Goal: Task Accomplishment & Management: Complete application form

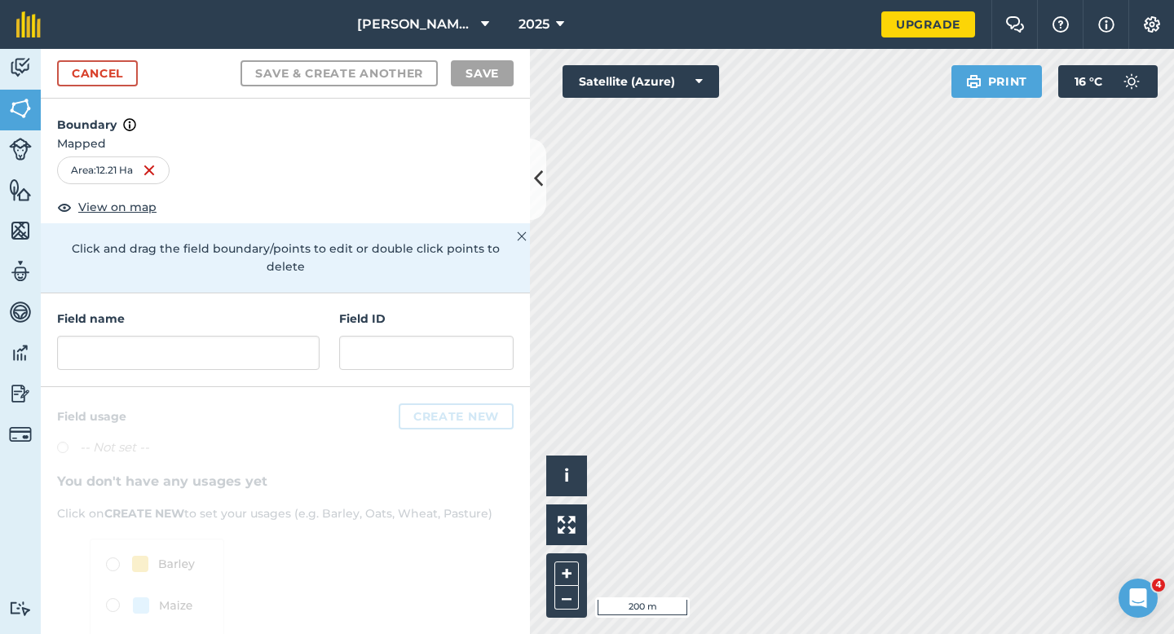
click at [131, 352] on div "Field name Field ID" at bounding box center [285, 340] width 489 height 94
click at [131, 348] on input "text" at bounding box center [188, 353] width 263 height 34
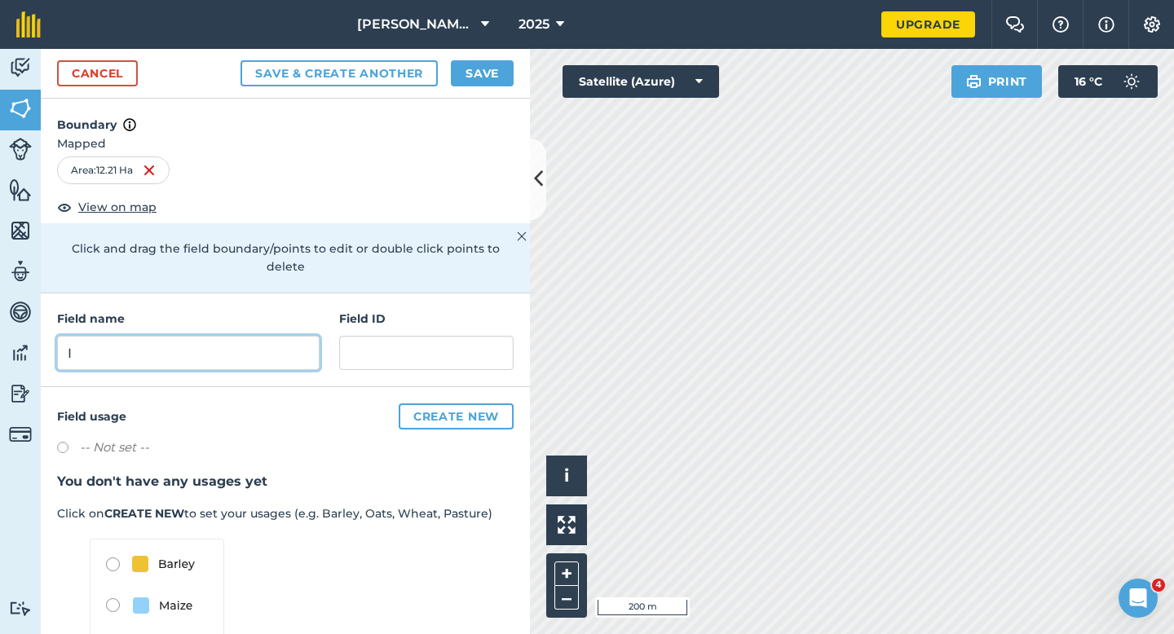
type input "I"
click at [475, 86] on button "Save" at bounding box center [482, 73] width 63 height 26
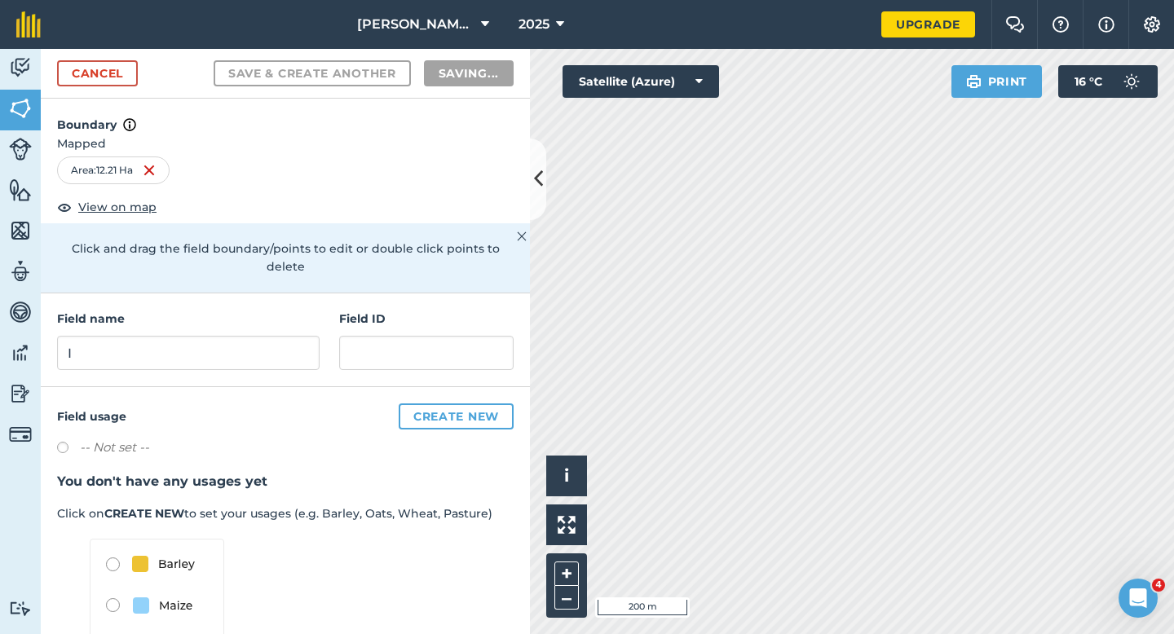
click at [506, 438] on div "-- Not set --" at bounding box center [285, 450] width 457 height 24
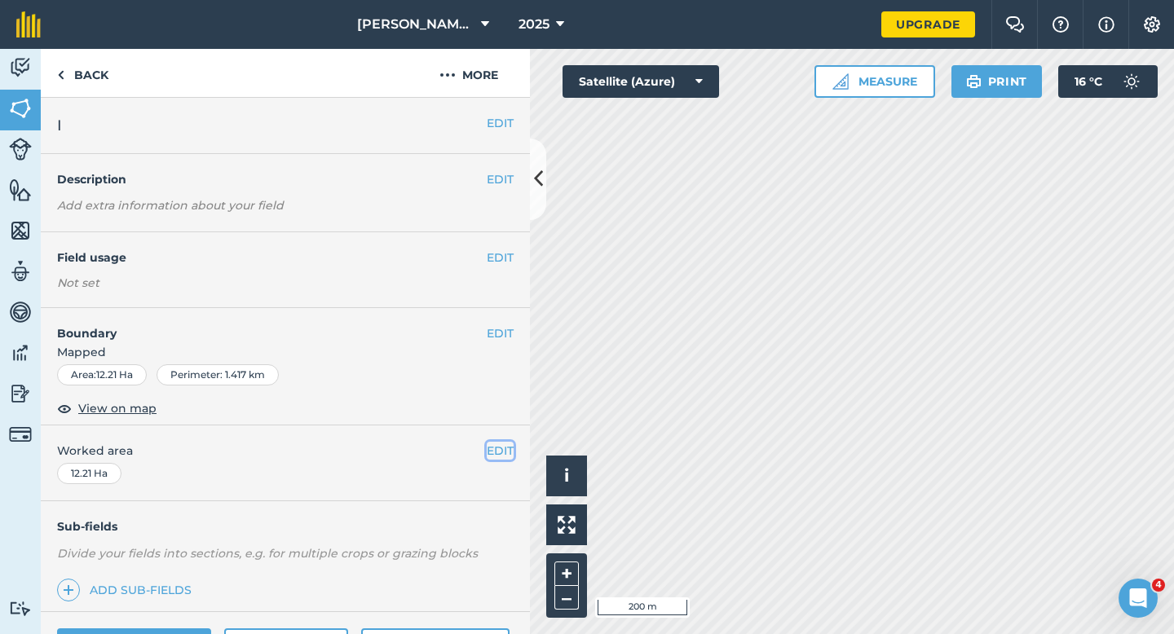
click at [505, 443] on button "EDIT" at bounding box center [500, 451] width 27 height 18
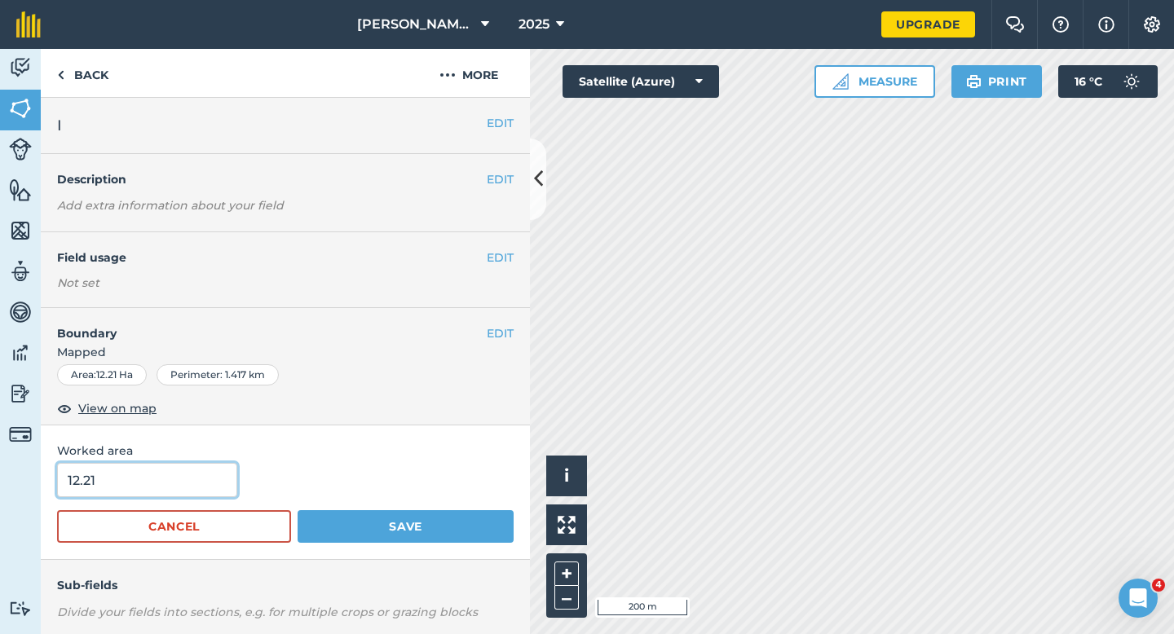
click at [153, 480] on input "12.21" at bounding box center [147, 480] width 180 height 34
type input "12.2"
click at [298, 510] on button "Save" at bounding box center [406, 526] width 216 height 33
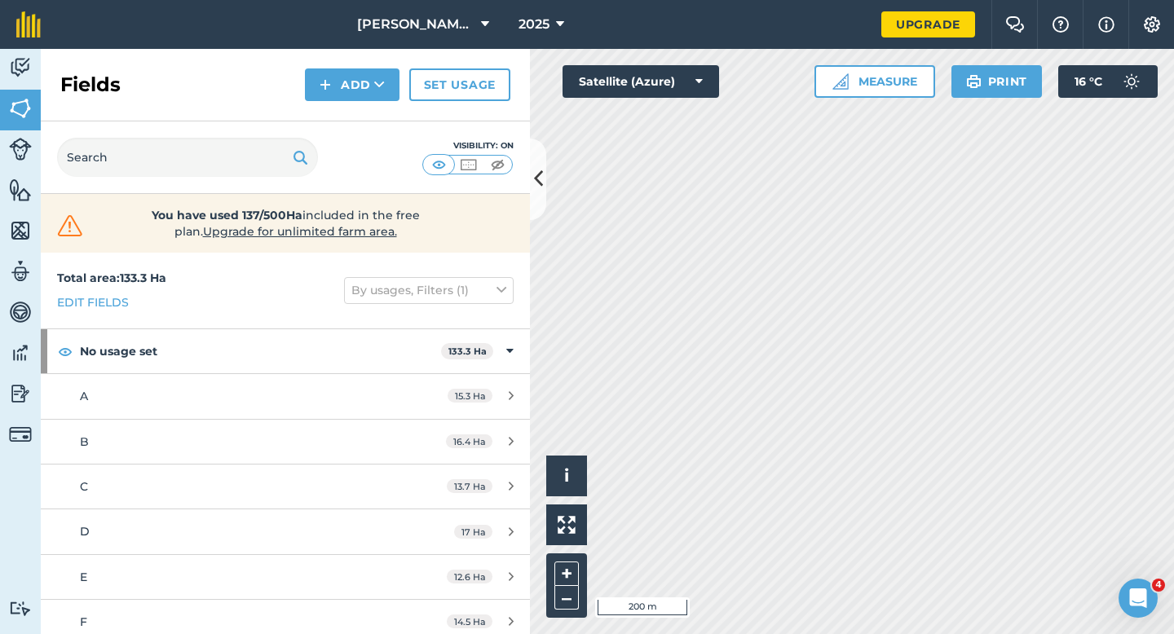
click at [335, 64] on div "Fields Add Set usage" at bounding box center [285, 85] width 489 height 73
click at [335, 90] on button "Add" at bounding box center [352, 84] width 95 height 33
click at [335, 132] on link "Draw" at bounding box center [352, 122] width 90 height 36
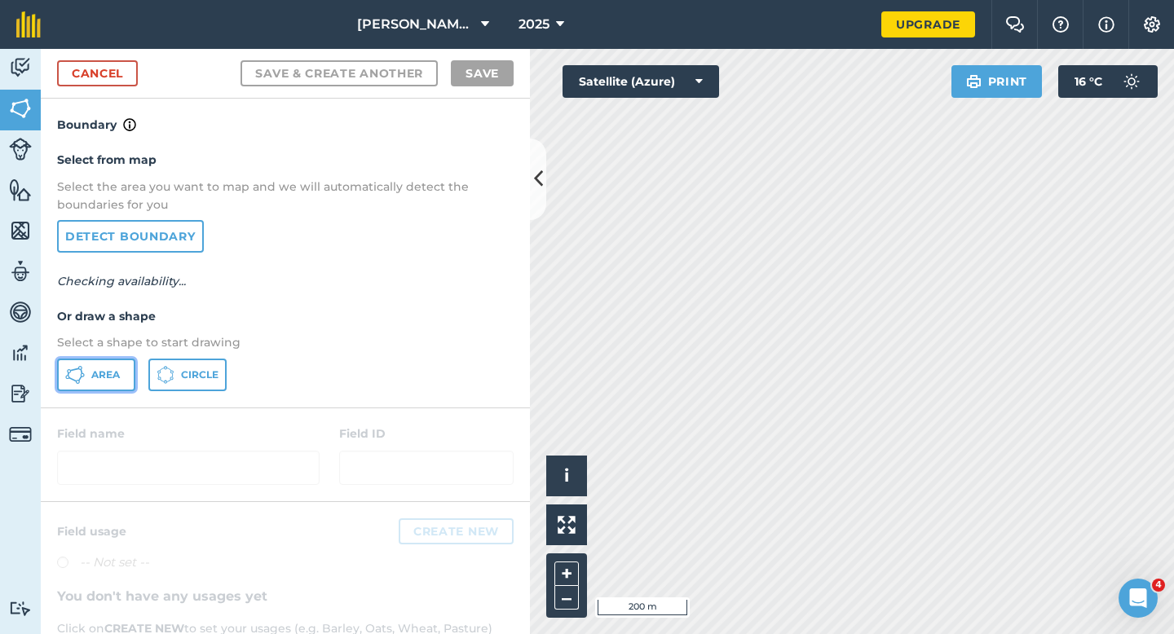
click at [63, 370] on button "Area" at bounding box center [96, 375] width 78 height 33
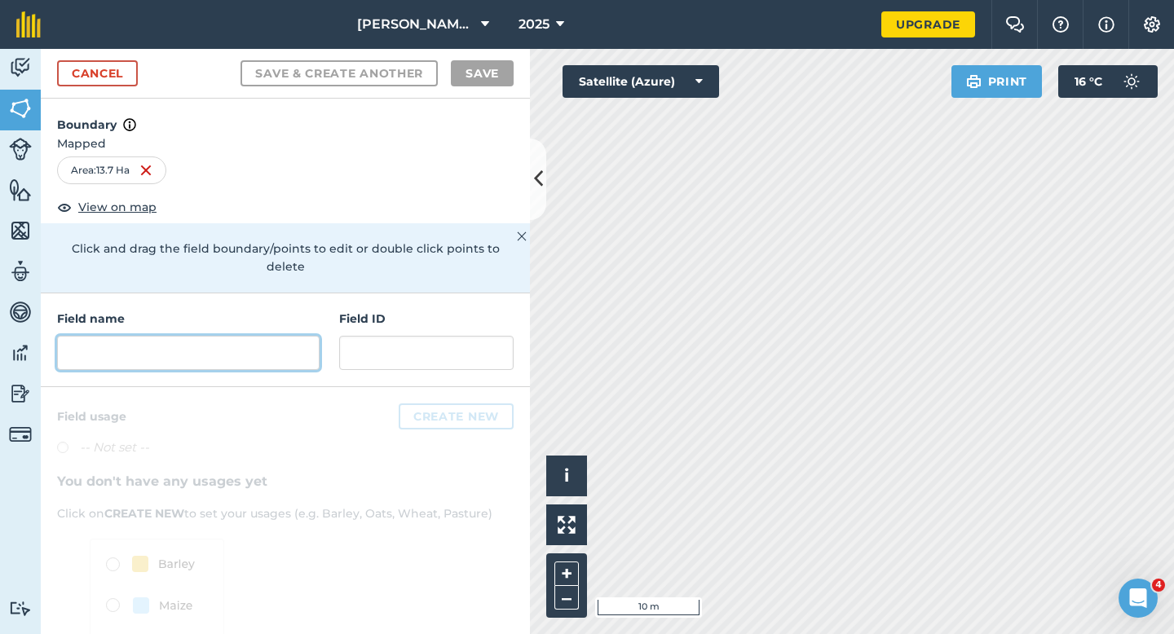
click at [312, 341] on input "text" at bounding box center [188, 353] width 263 height 34
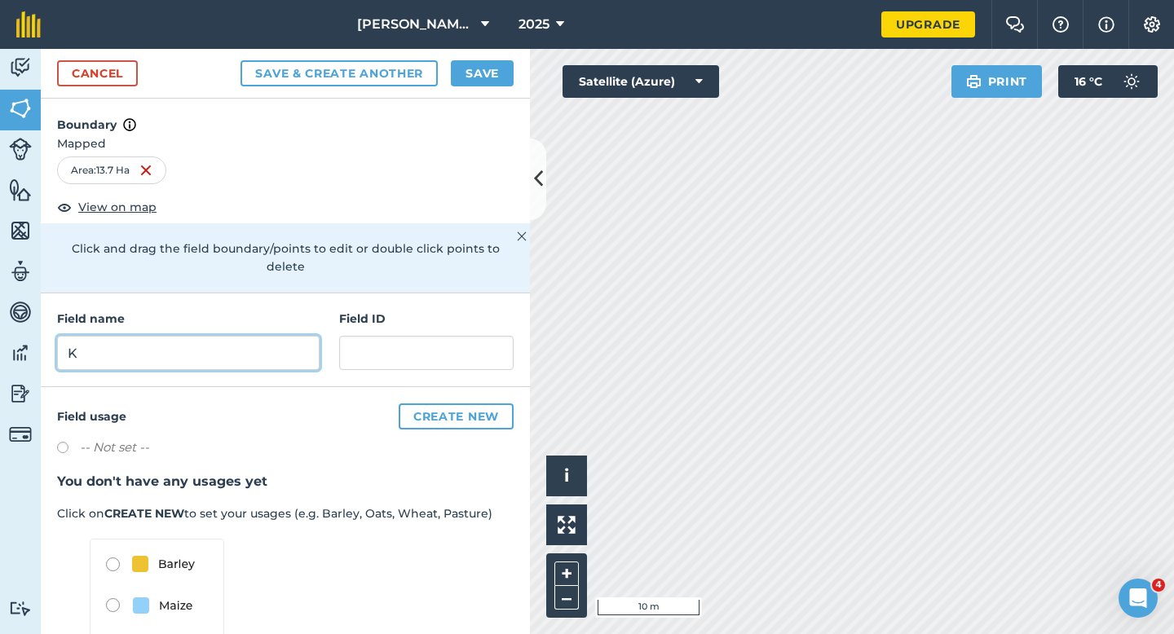
type input "K"
click at [485, 58] on div "Cancel Save & Create Another Save" at bounding box center [285, 74] width 489 height 50
click at [484, 72] on button "Save" at bounding box center [482, 73] width 63 height 26
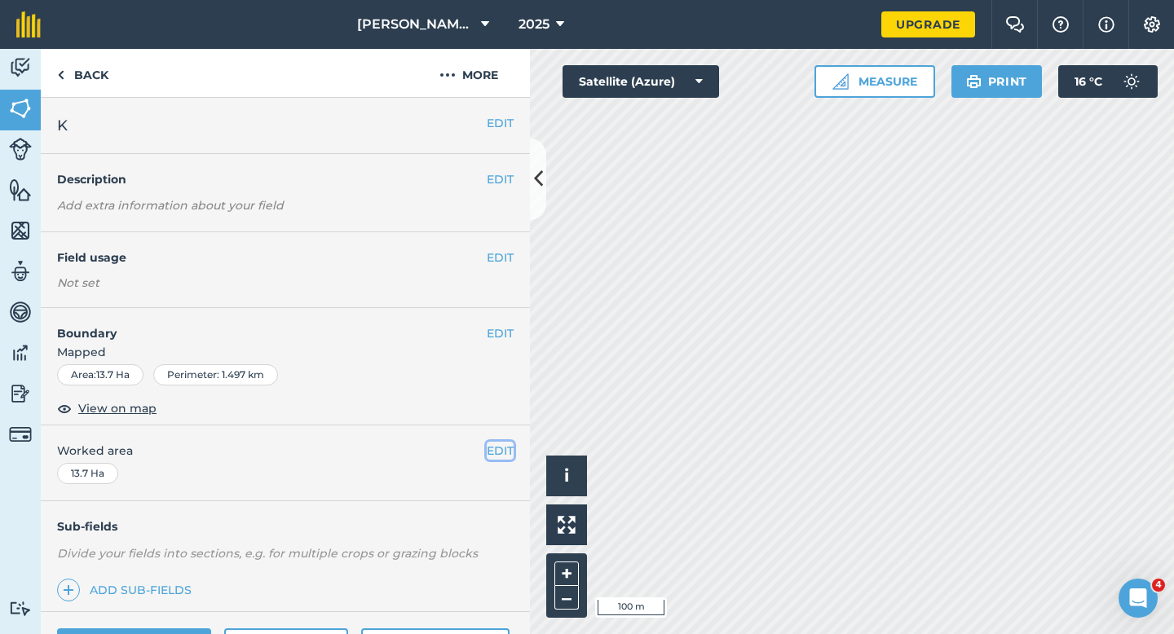
click at [496, 447] on button "EDIT" at bounding box center [500, 451] width 27 height 18
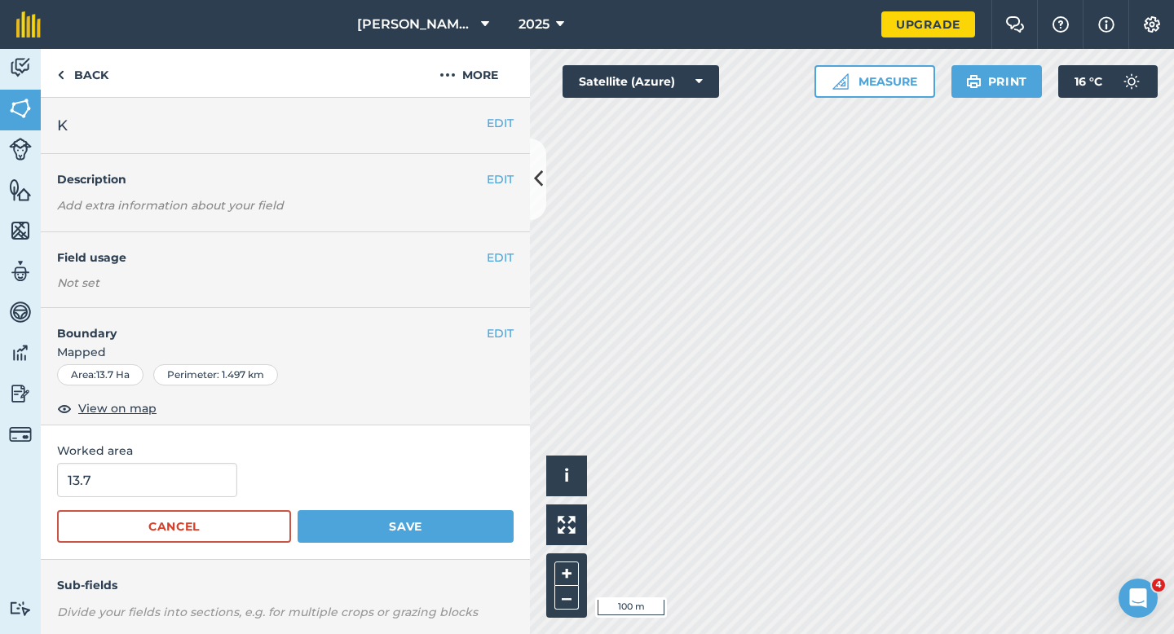
click at [183, 507] on form "13.7 Cancel Save" at bounding box center [285, 503] width 457 height 80
click at [183, 491] on input "13.7" at bounding box center [147, 480] width 180 height 34
click at [298, 510] on button "Save" at bounding box center [406, 526] width 216 height 33
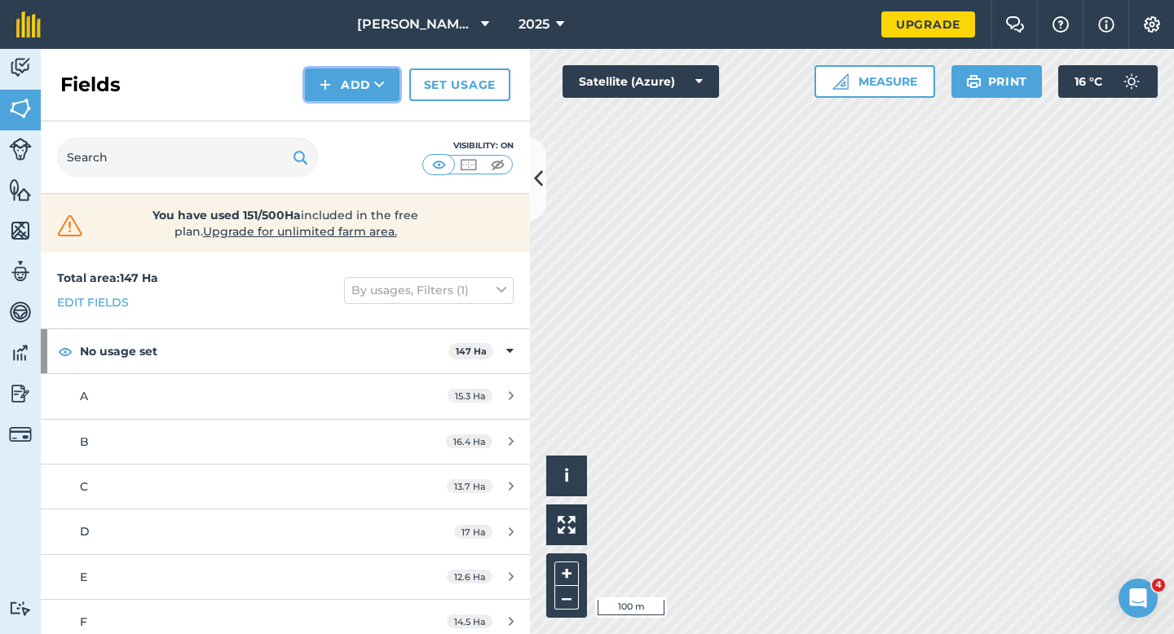
click at [327, 99] on button "Add" at bounding box center [352, 84] width 95 height 33
click at [333, 115] on link "Draw" at bounding box center [352, 122] width 90 height 36
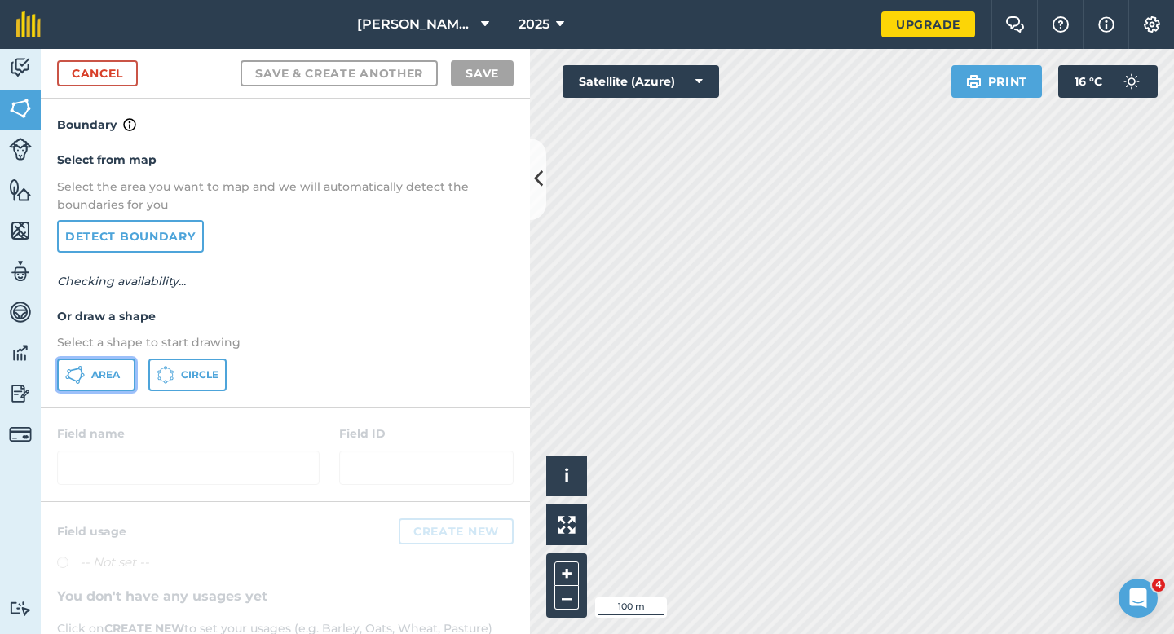
click at [117, 375] on span "Area" at bounding box center [105, 374] width 29 height 13
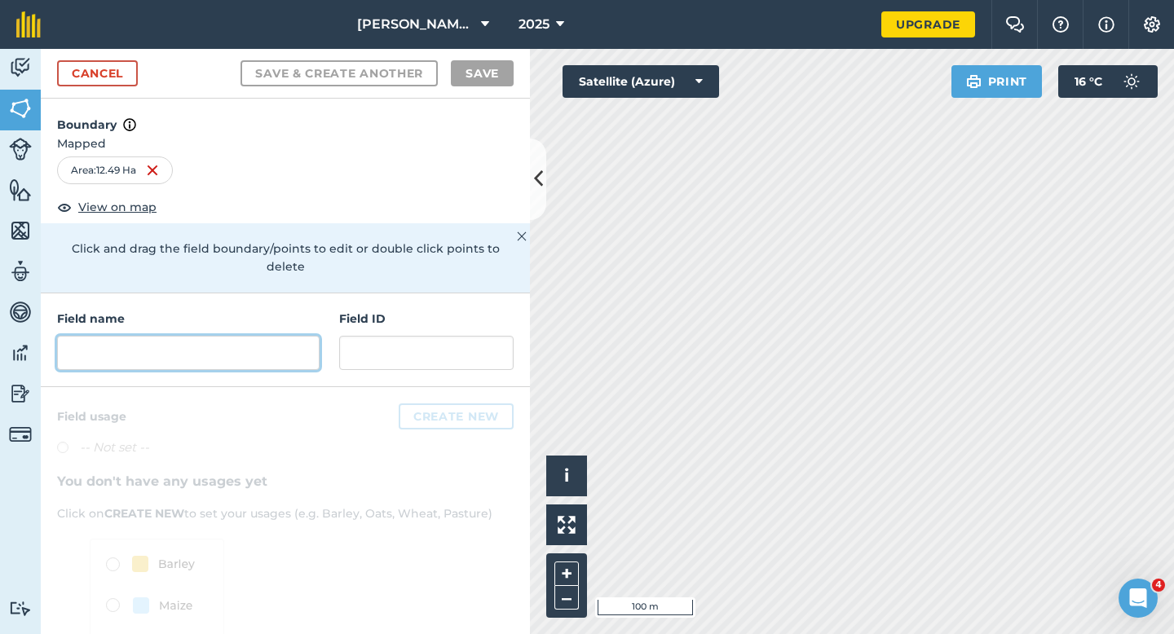
click at [265, 336] on input "text" at bounding box center [188, 353] width 263 height 34
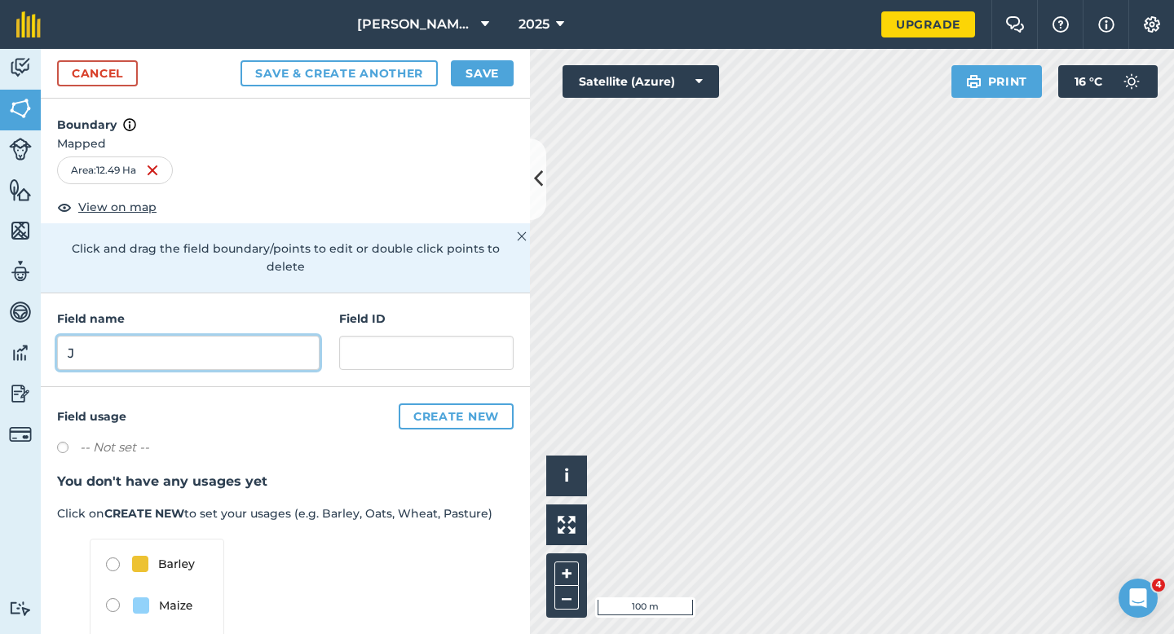
type input "J"
click at [479, 68] on button "Save" at bounding box center [482, 73] width 63 height 26
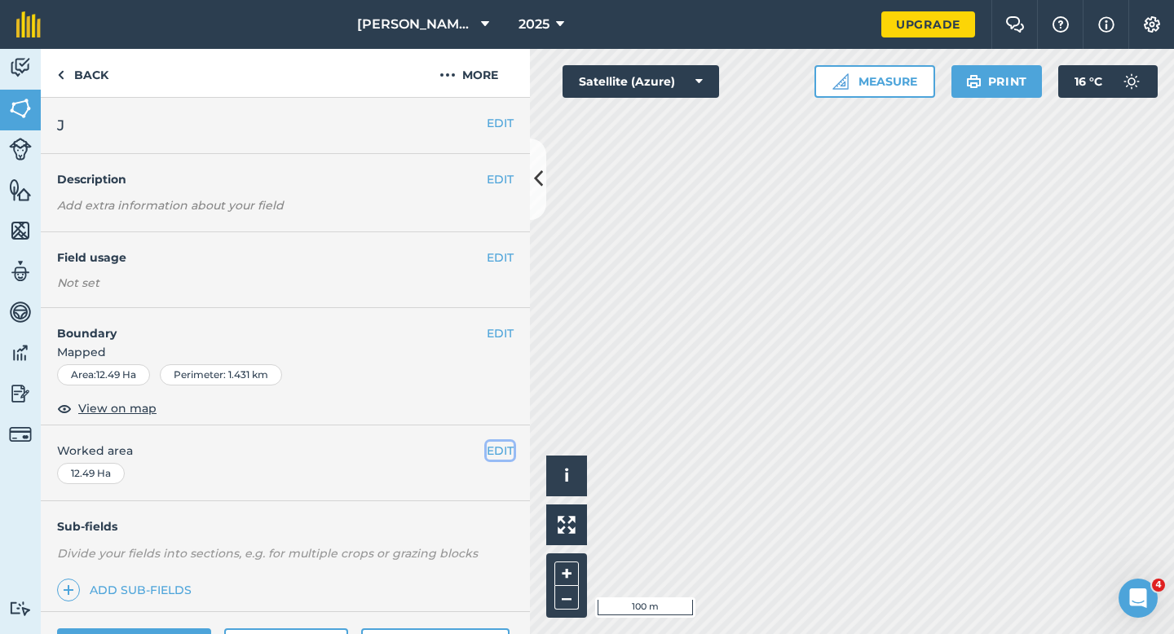
click at [496, 448] on button "EDIT" at bounding box center [500, 451] width 27 height 18
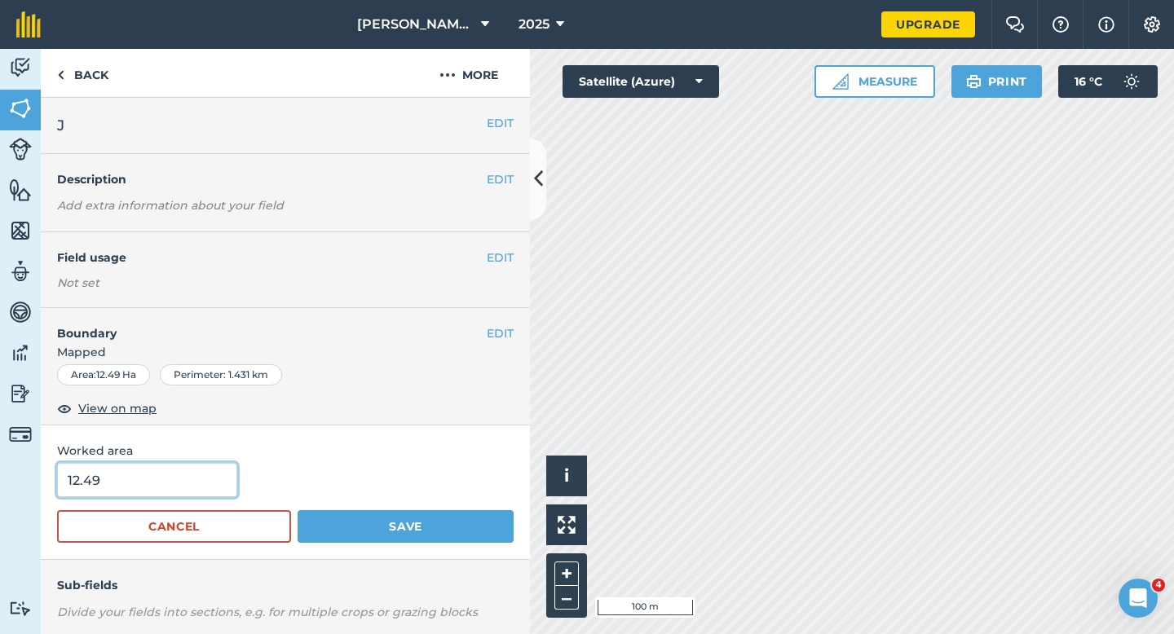
click at [155, 477] on input "12.49" at bounding box center [147, 480] width 180 height 34
type input "12.5"
click at [298, 510] on button "Save" at bounding box center [406, 526] width 216 height 33
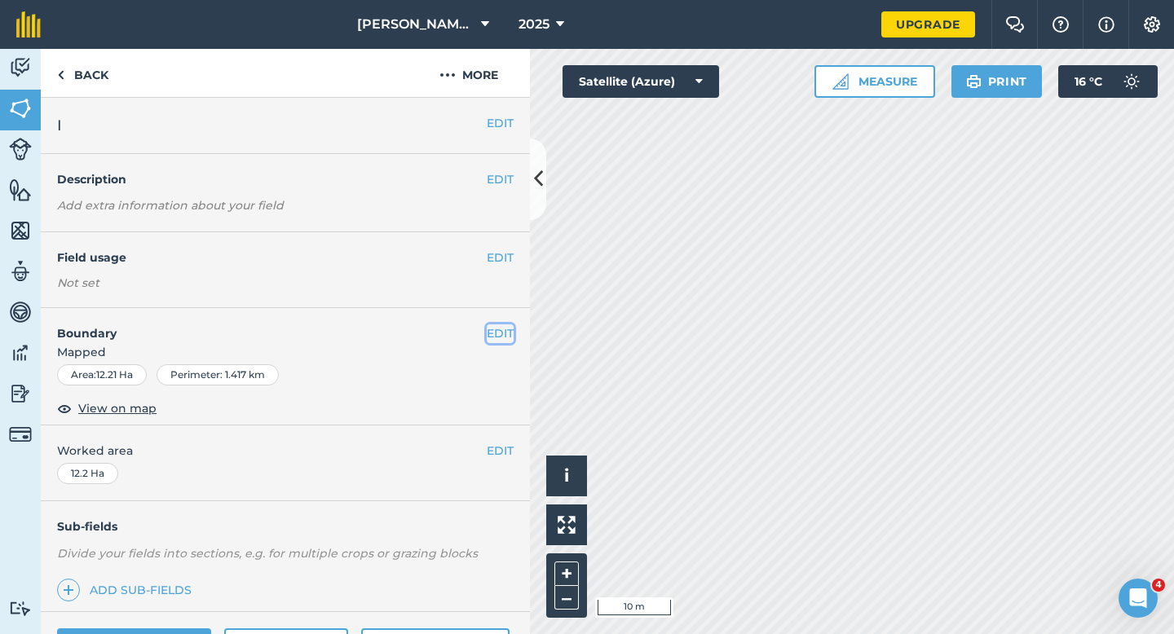
click at [489, 329] on button "EDIT" at bounding box center [500, 333] width 27 height 18
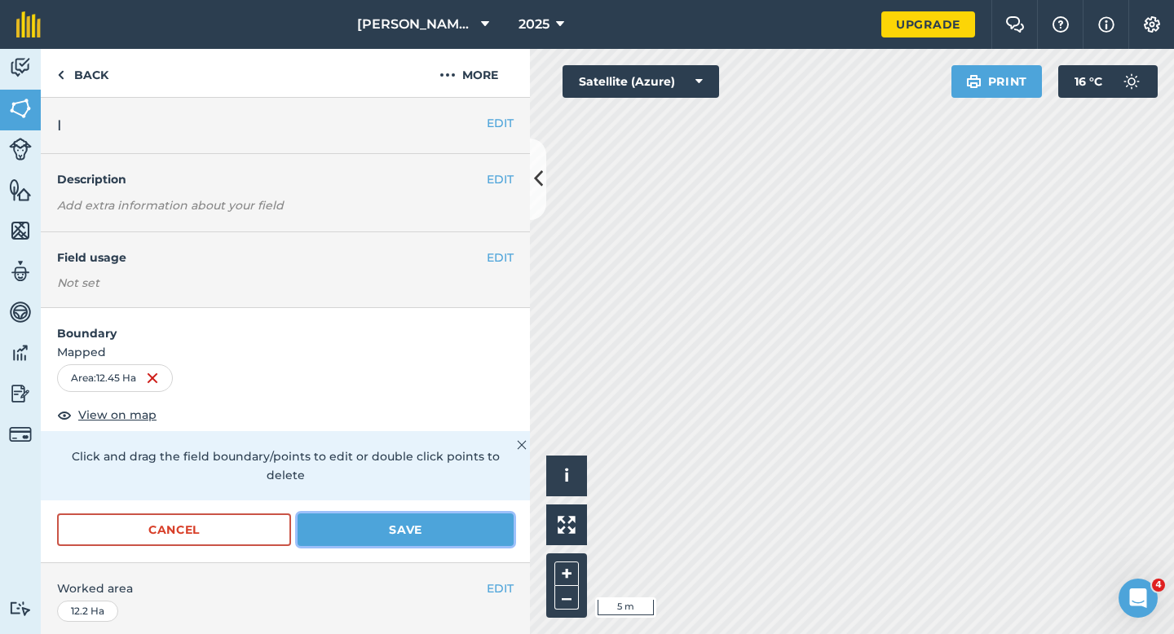
click at [482, 514] on button "Save" at bounding box center [406, 530] width 216 height 33
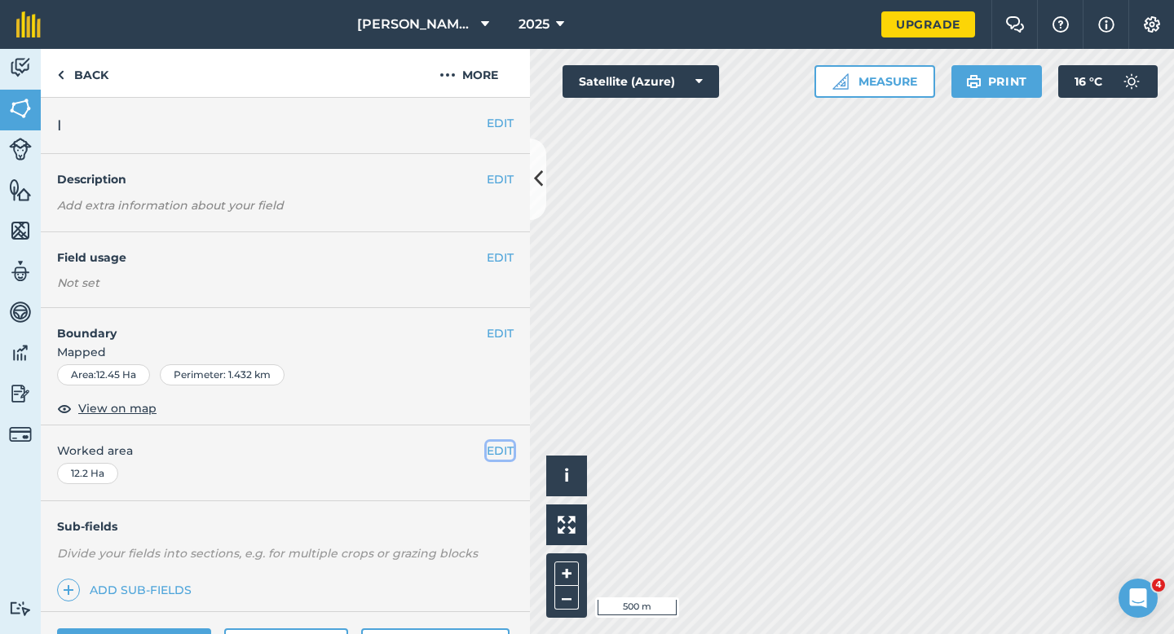
click at [502, 448] on button "EDIT" at bounding box center [500, 451] width 27 height 18
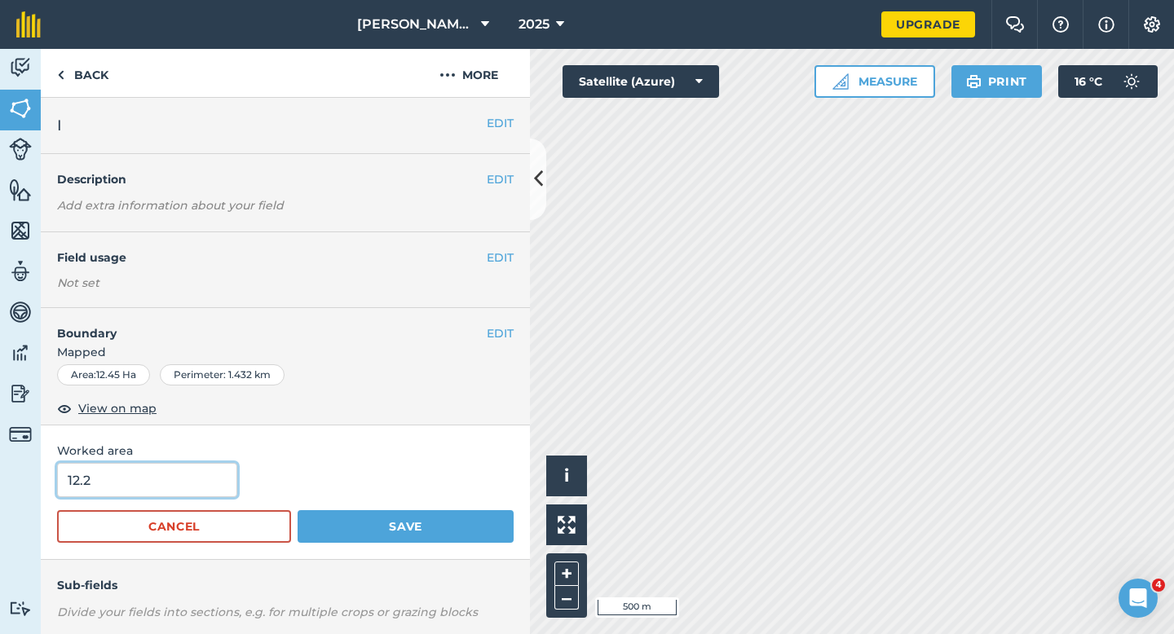
click at [161, 479] on input "12.2" at bounding box center [147, 480] width 180 height 34
type input "12.5"
click at [298, 510] on button "Save" at bounding box center [406, 526] width 216 height 33
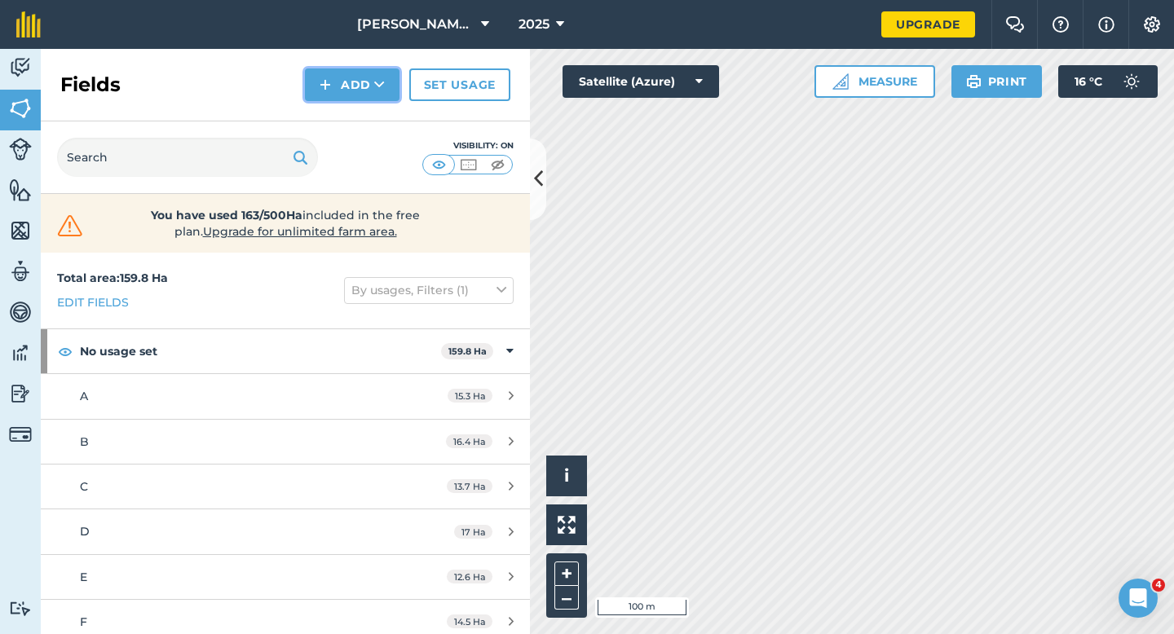
click at [337, 82] on button "Add" at bounding box center [352, 84] width 95 height 33
click at [337, 102] on div "Fields Add Draw Import Set usage" at bounding box center [285, 85] width 489 height 73
click at [337, 101] on div "Fields Add Set usage" at bounding box center [285, 85] width 489 height 73
click at [337, 99] on button "Add" at bounding box center [352, 84] width 95 height 33
click at [337, 107] on link "Draw" at bounding box center [352, 122] width 90 height 36
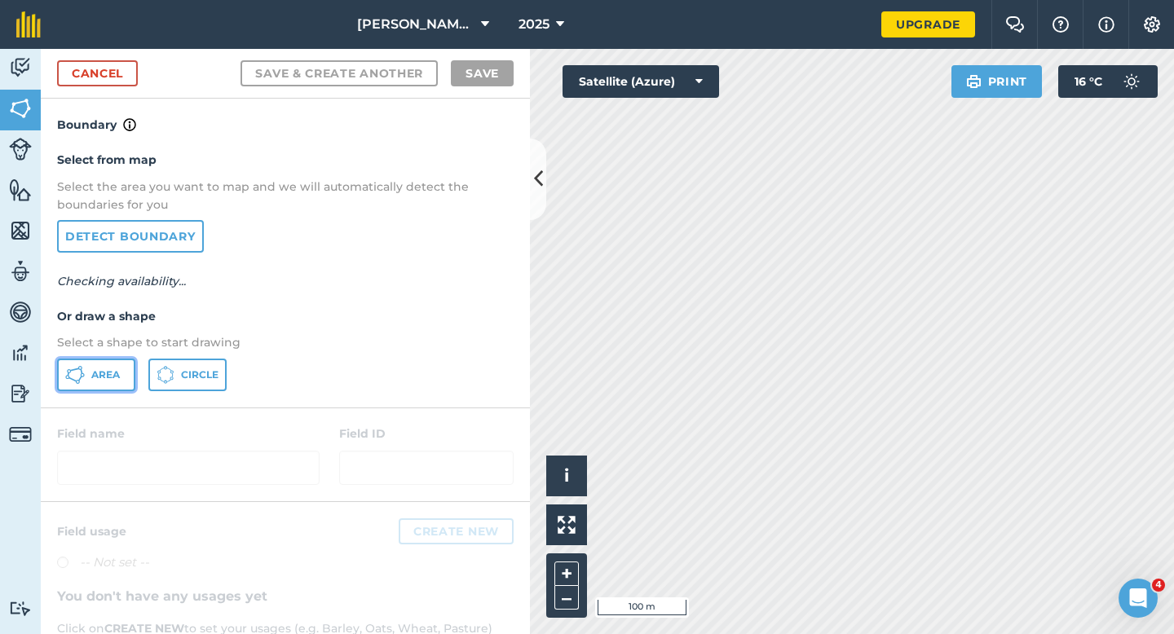
click at [117, 367] on button "Area" at bounding box center [96, 375] width 78 height 33
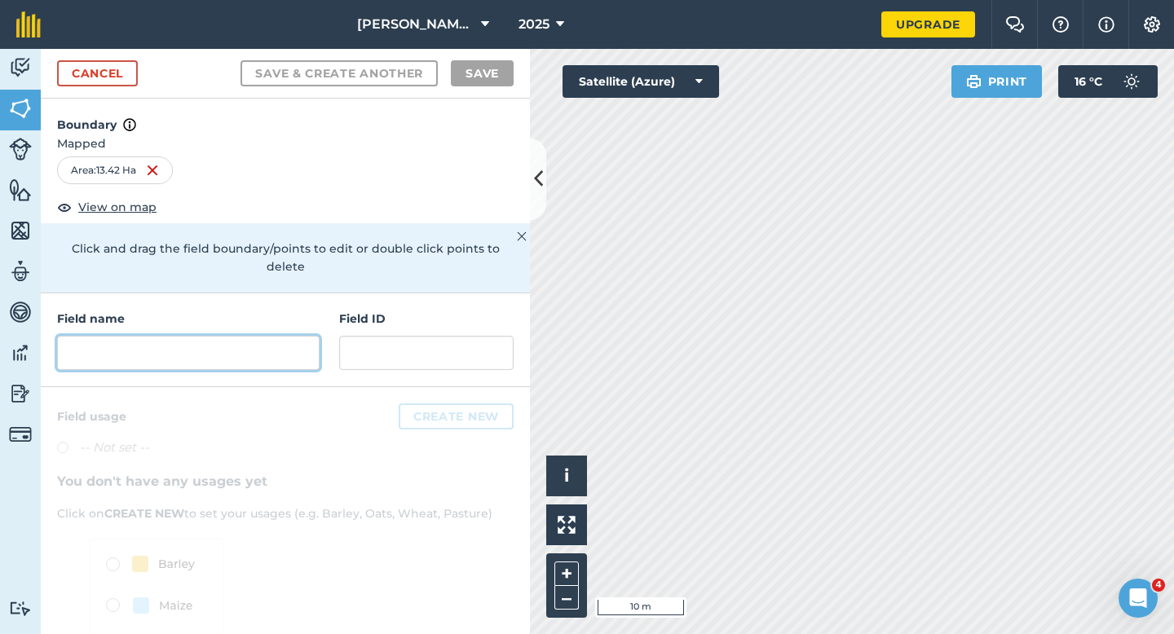
click at [236, 336] on input "text" at bounding box center [188, 353] width 263 height 34
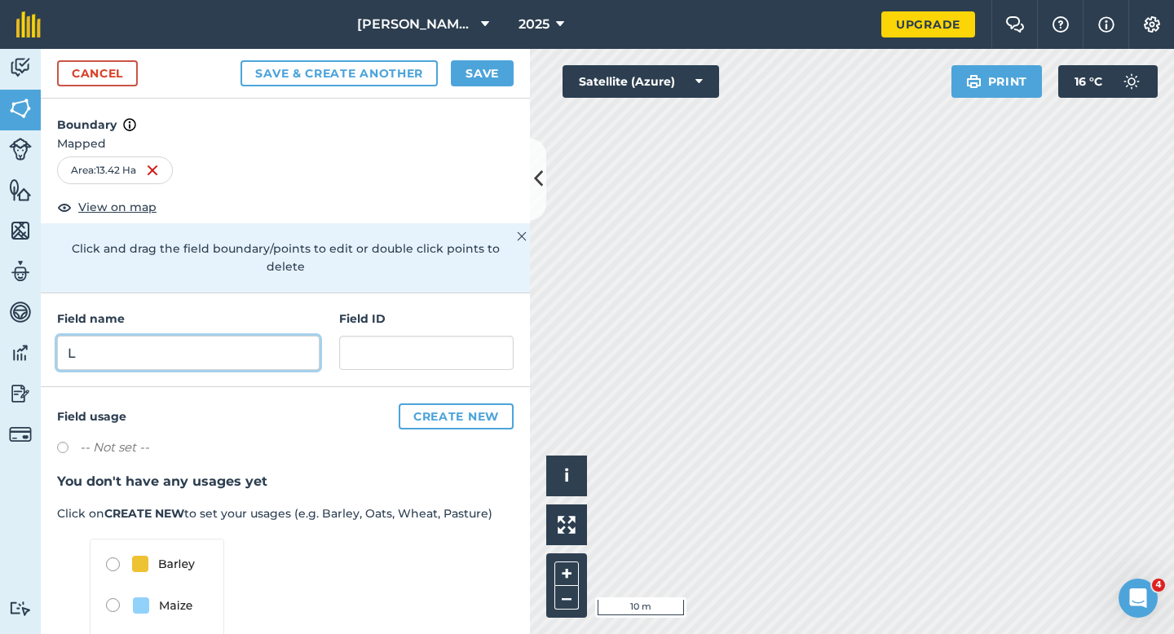
type input "L"
click at [477, 71] on button "Save" at bounding box center [482, 73] width 63 height 26
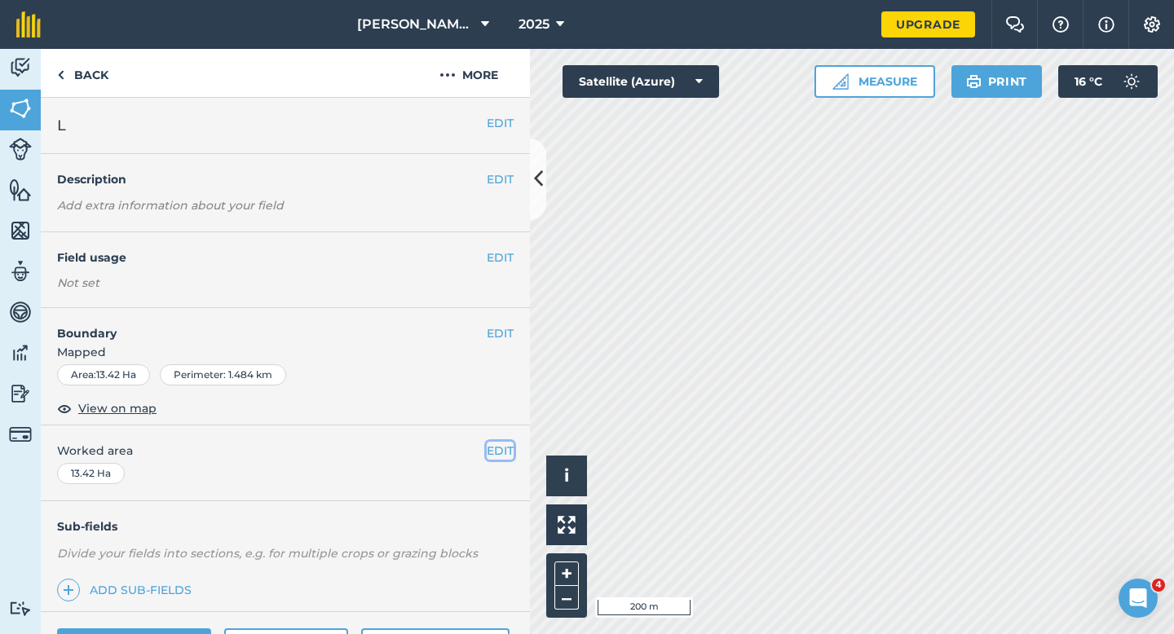
click at [509, 456] on button "EDIT" at bounding box center [500, 451] width 27 height 18
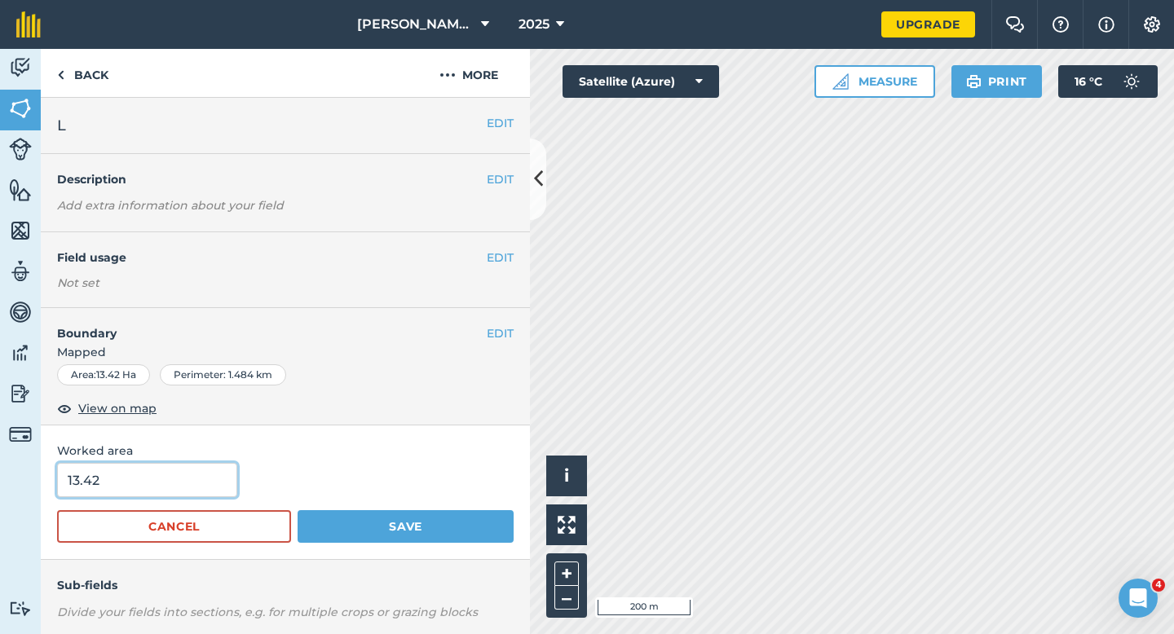
click at [155, 476] on input "13.42" at bounding box center [147, 480] width 180 height 34
type input "13.4"
click at [298, 510] on button "Save" at bounding box center [406, 526] width 216 height 33
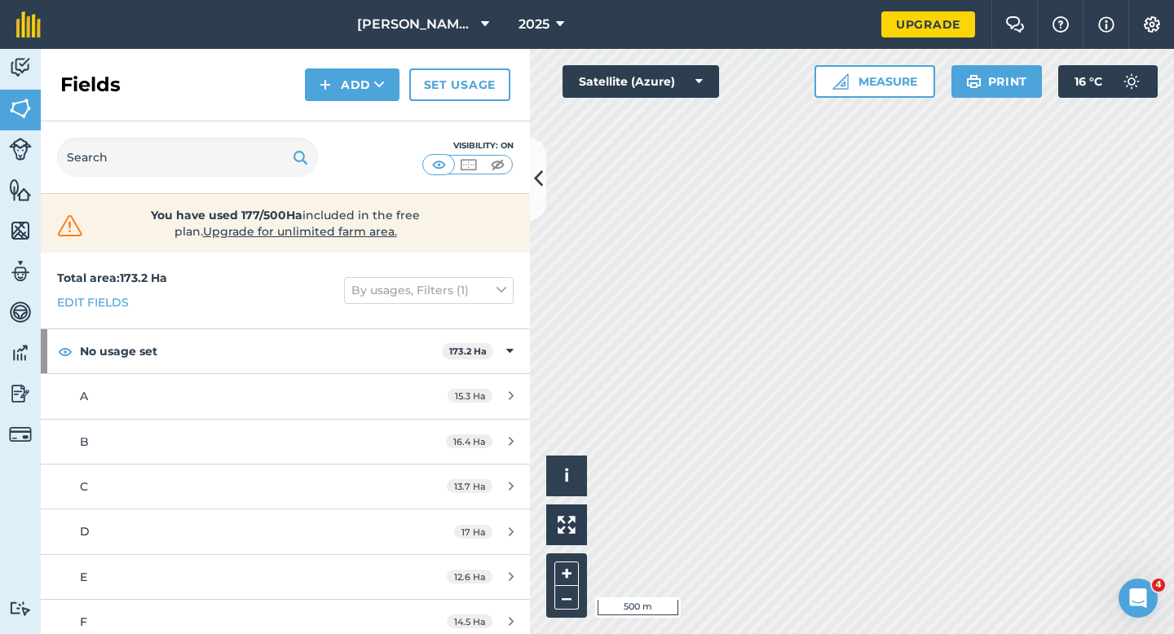
click at [371, 110] on div "Fields Add Set usage" at bounding box center [285, 85] width 489 height 73
click at [369, 85] on button "Add" at bounding box center [352, 84] width 95 height 33
click at [372, 109] on link "Draw" at bounding box center [352, 122] width 90 height 36
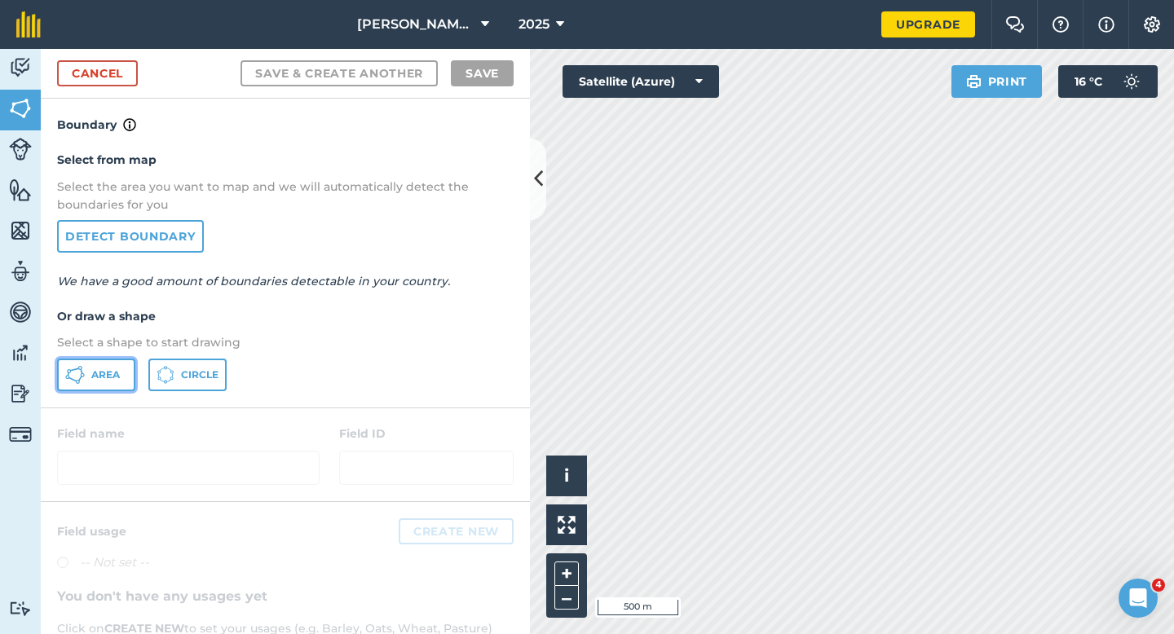
click at [130, 369] on button "Area" at bounding box center [96, 375] width 78 height 33
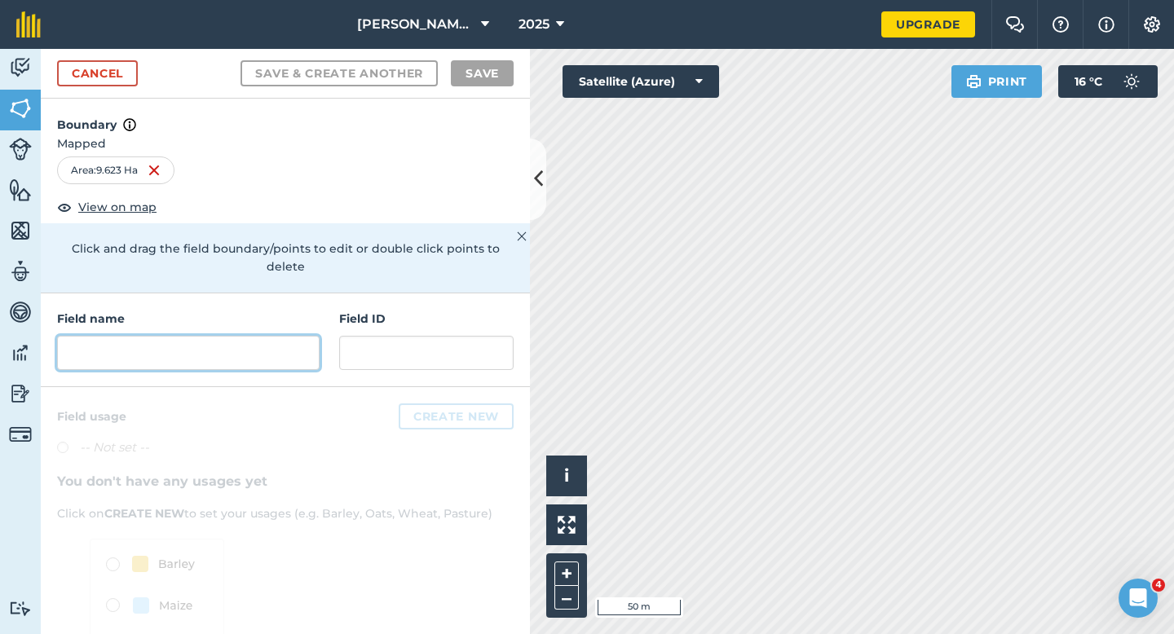
click at [254, 337] on input "text" at bounding box center [188, 353] width 263 height 34
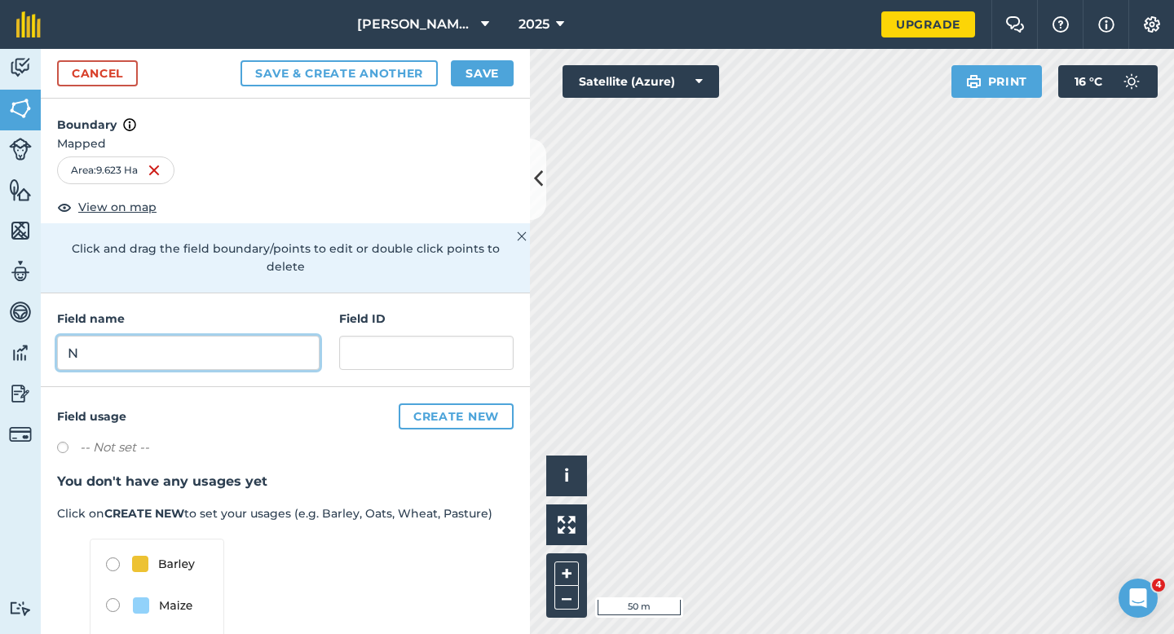
type input "N"
click at [481, 73] on button "Save" at bounding box center [482, 73] width 63 height 26
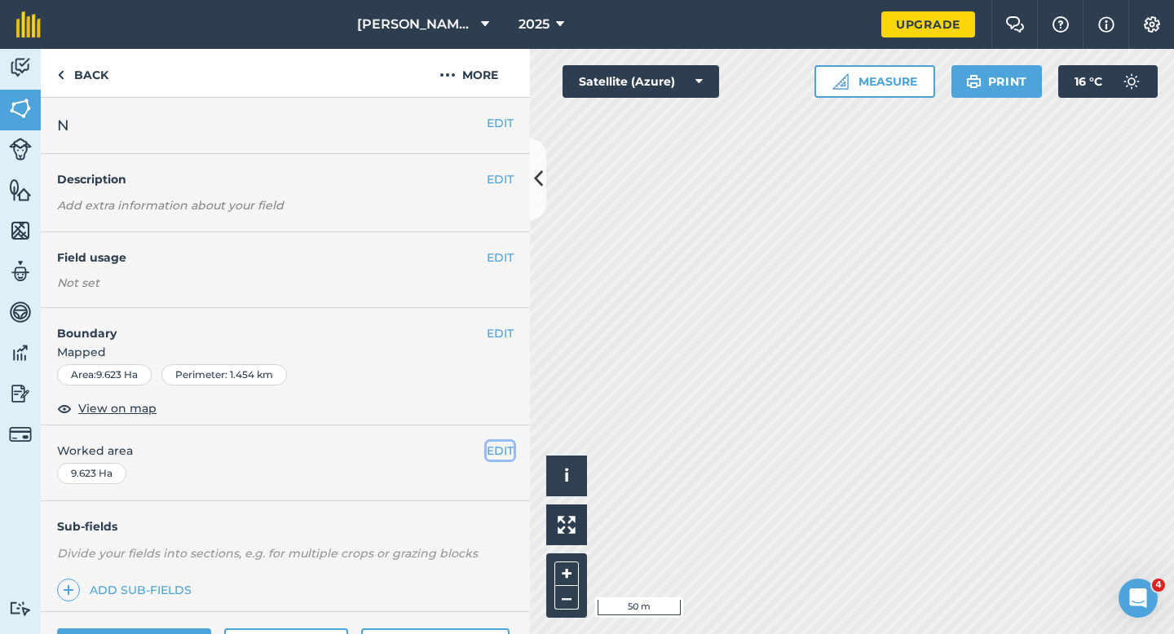
click at [499, 445] on button "EDIT" at bounding box center [500, 451] width 27 height 18
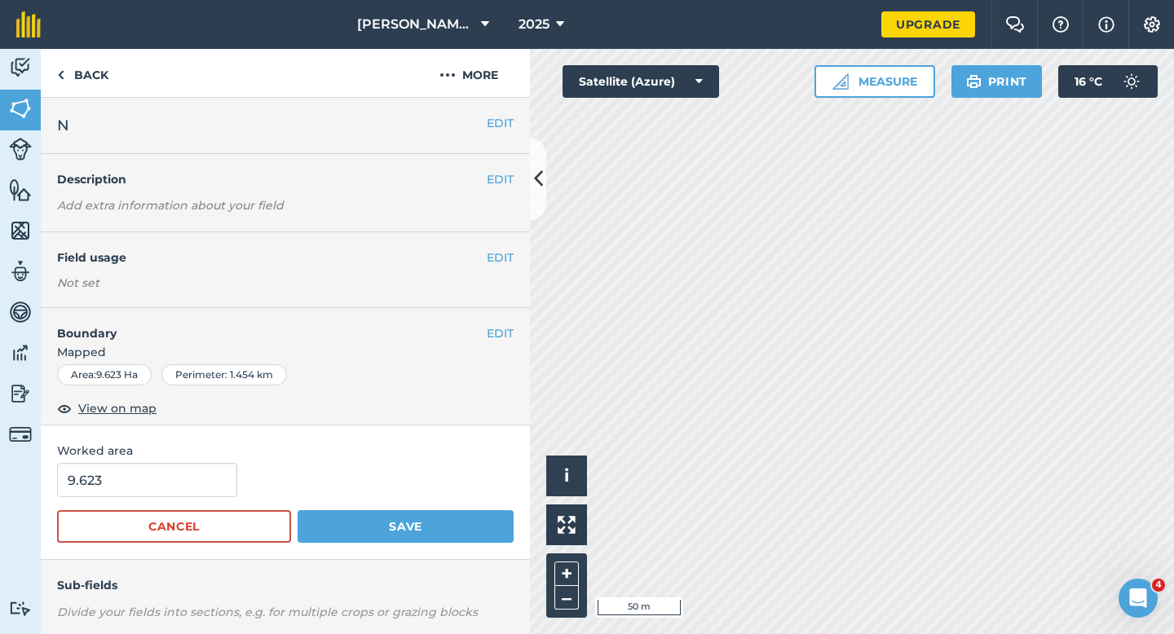
click at [168, 500] on form "9.623 Cancel Save" at bounding box center [285, 503] width 457 height 80
click at [168, 483] on input "9.623" at bounding box center [147, 480] width 180 height 34
type input "10"
click at [298, 510] on button "Save" at bounding box center [406, 526] width 216 height 33
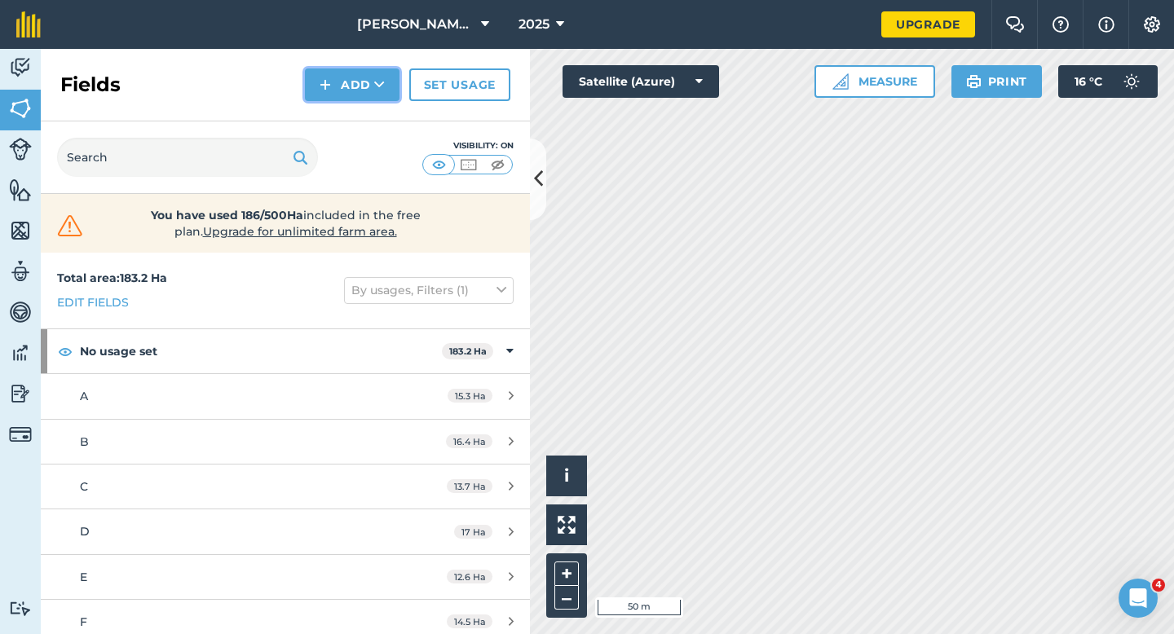
click at [344, 90] on button "Add" at bounding box center [352, 84] width 95 height 33
click at [344, 109] on link "Draw" at bounding box center [352, 122] width 90 height 36
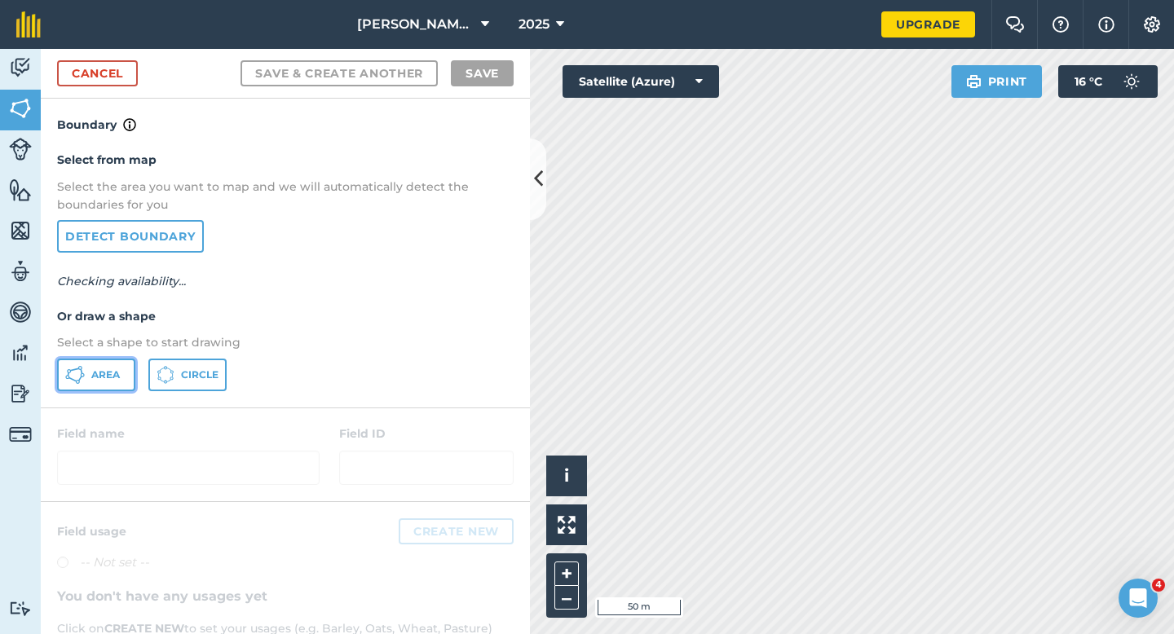
click at [82, 389] on button "Area" at bounding box center [96, 375] width 78 height 33
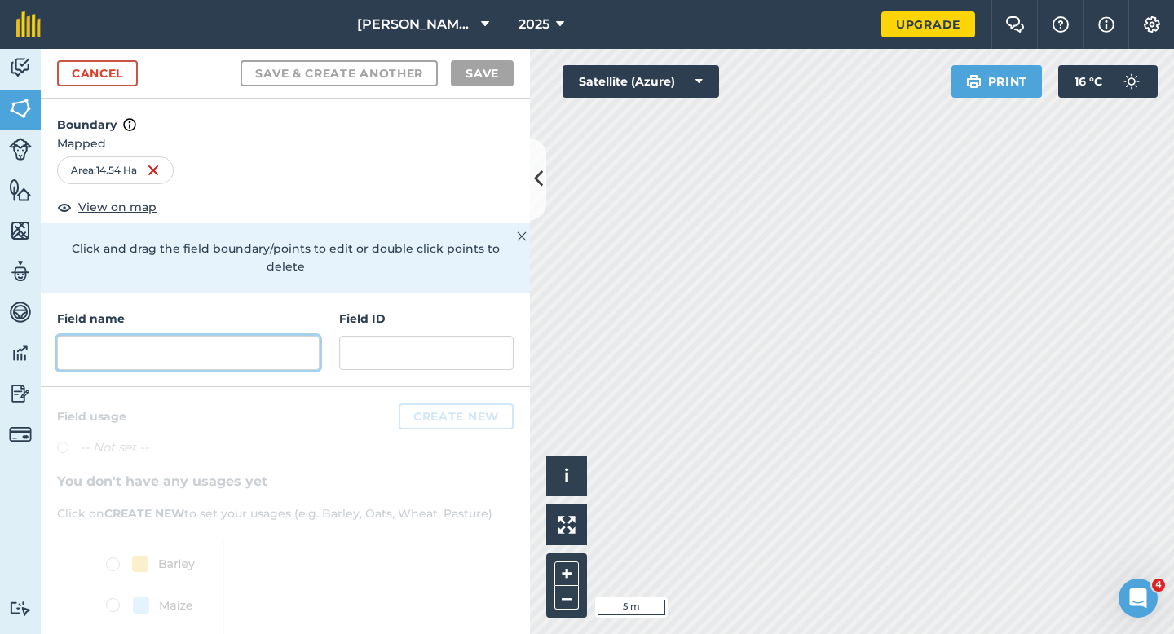
click at [188, 336] on input "text" at bounding box center [188, 353] width 263 height 34
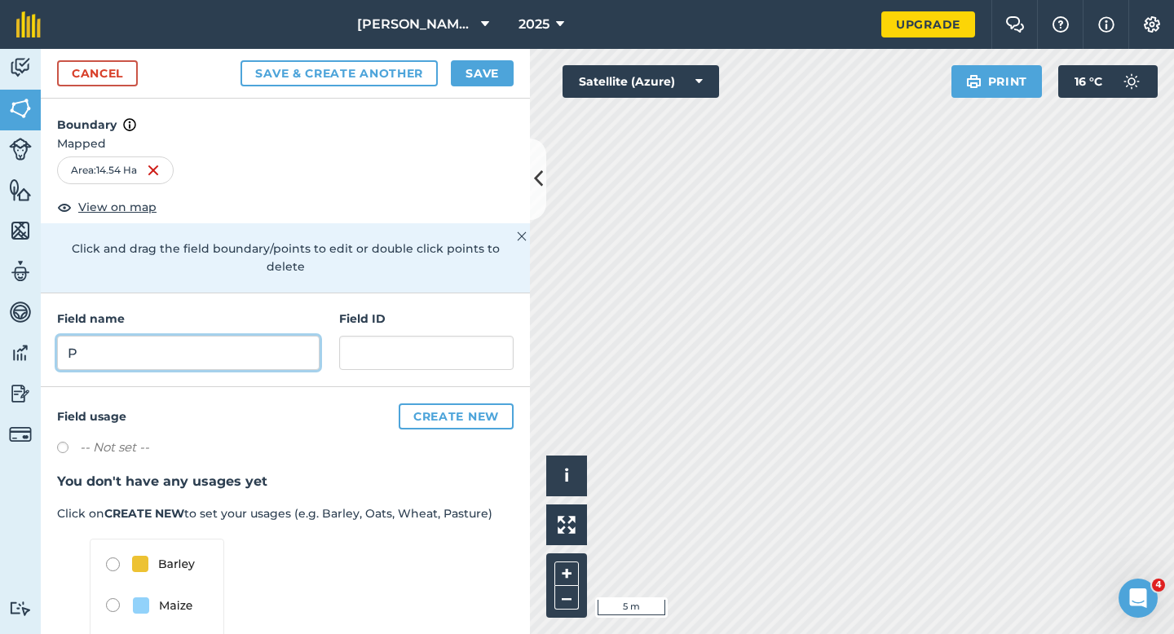
type input "P"
click at [478, 84] on button "Save" at bounding box center [482, 73] width 63 height 26
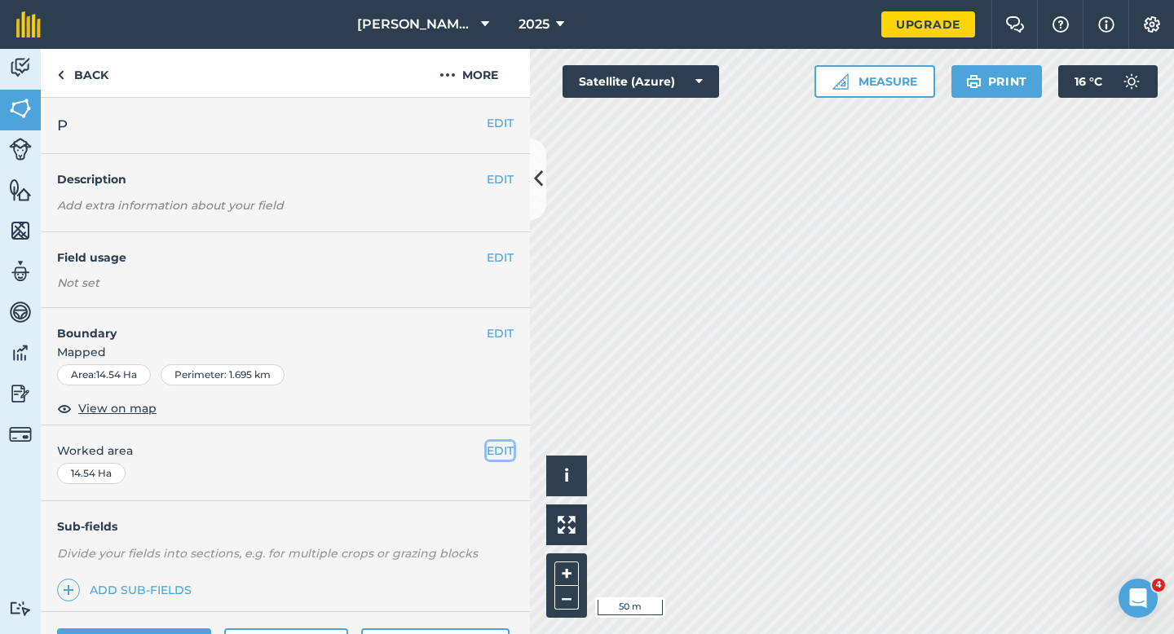
click at [498, 454] on button "EDIT" at bounding box center [500, 451] width 27 height 18
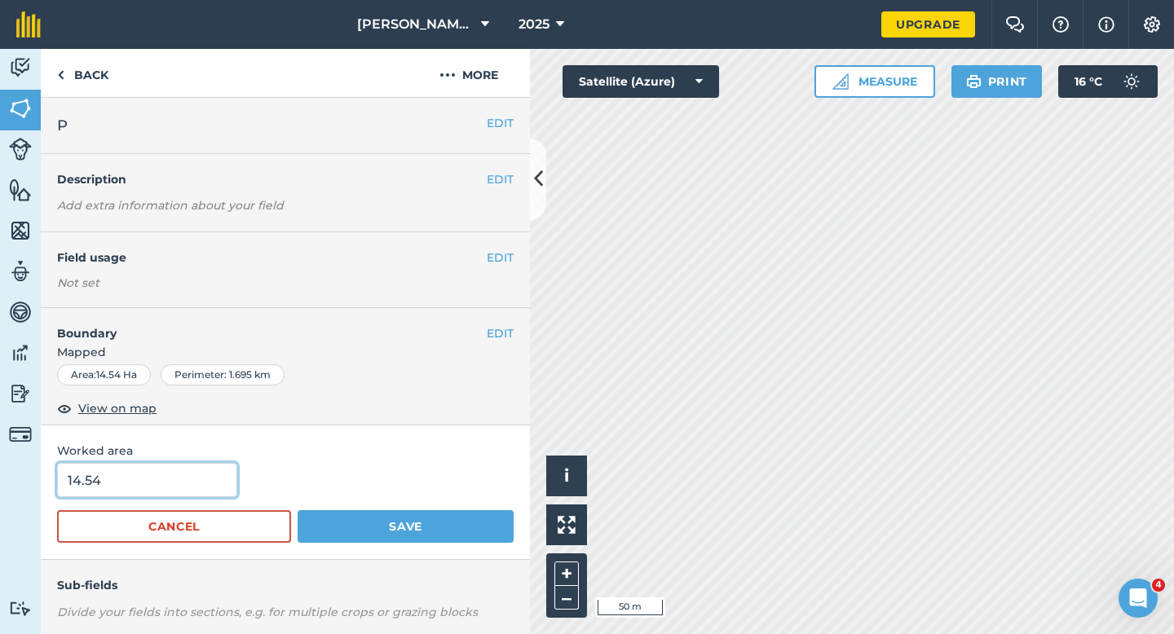
click at [203, 475] on input "14.54" at bounding box center [147, 480] width 180 height 34
type input "14.5"
click at [298, 510] on button "Save" at bounding box center [406, 526] width 216 height 33
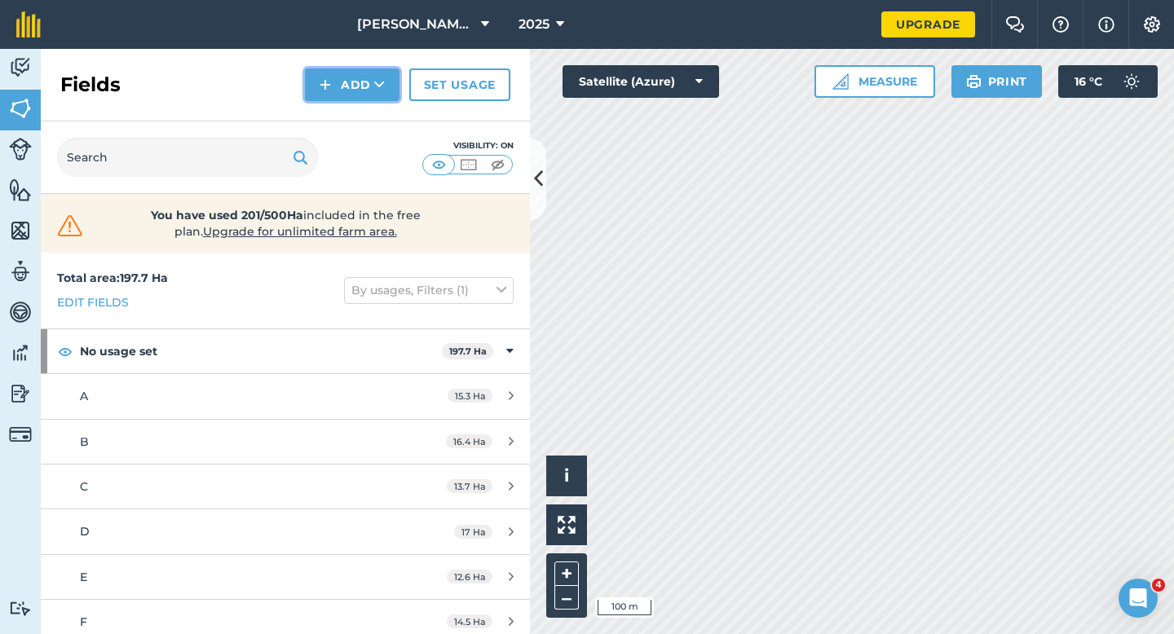
click at [355, 86] on button "Add" at bounding box center [352, 84] width 95 height 33
click at [334, 117] on link "Draw" at bounding box center [352, 122] width 90 height 36
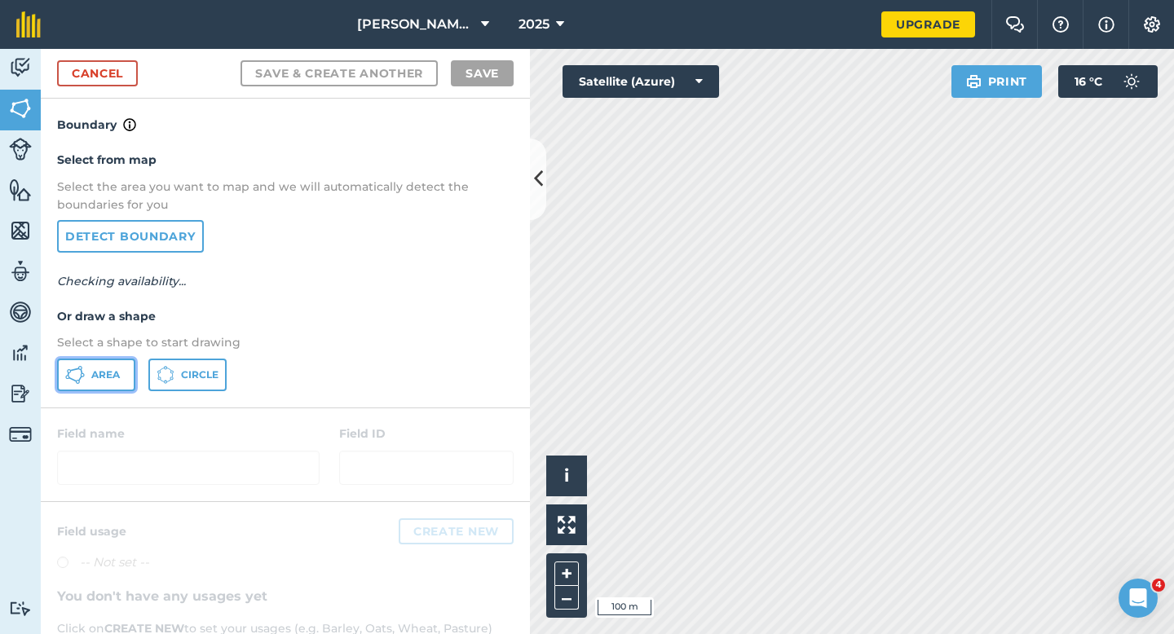
click at [87, 369] on button "Area" at bounding box center [96, 375] width 78 height 33
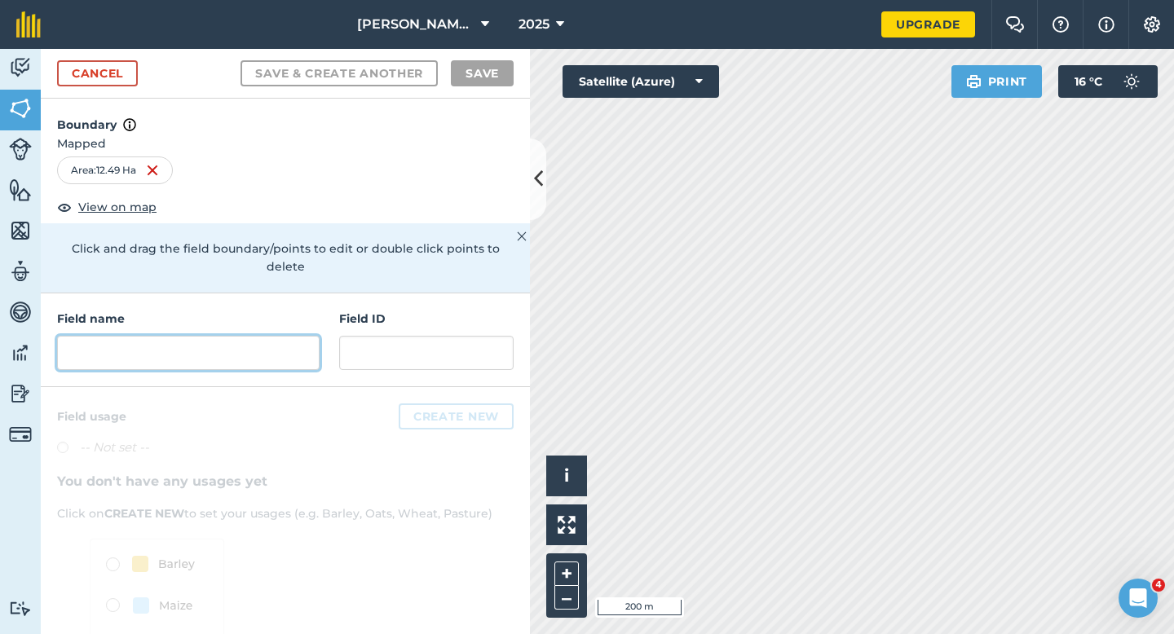
click at [236, 345] on input "text" at bounding box center [188, 353] width 263 height 34
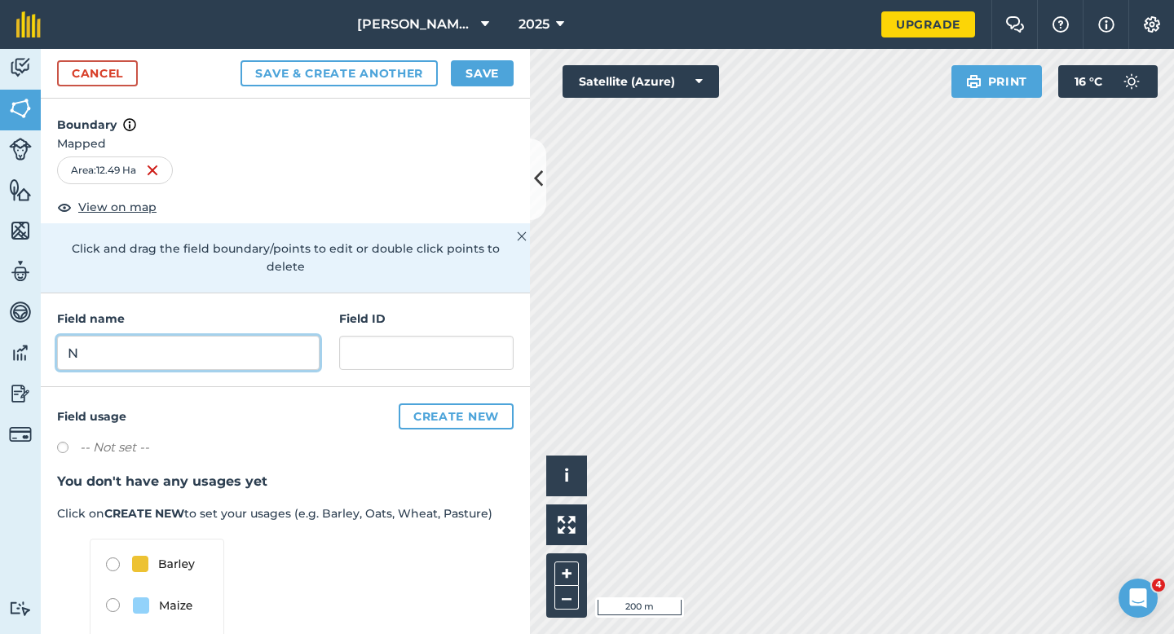
type input "N"
click at [501, 55] on div "Cancel Save & Create Another Save" at bounding box center [285, 74] width 489 height 50
click at [491, 73] on button "Save" at bounding box center [482, 73] width 63 height 26
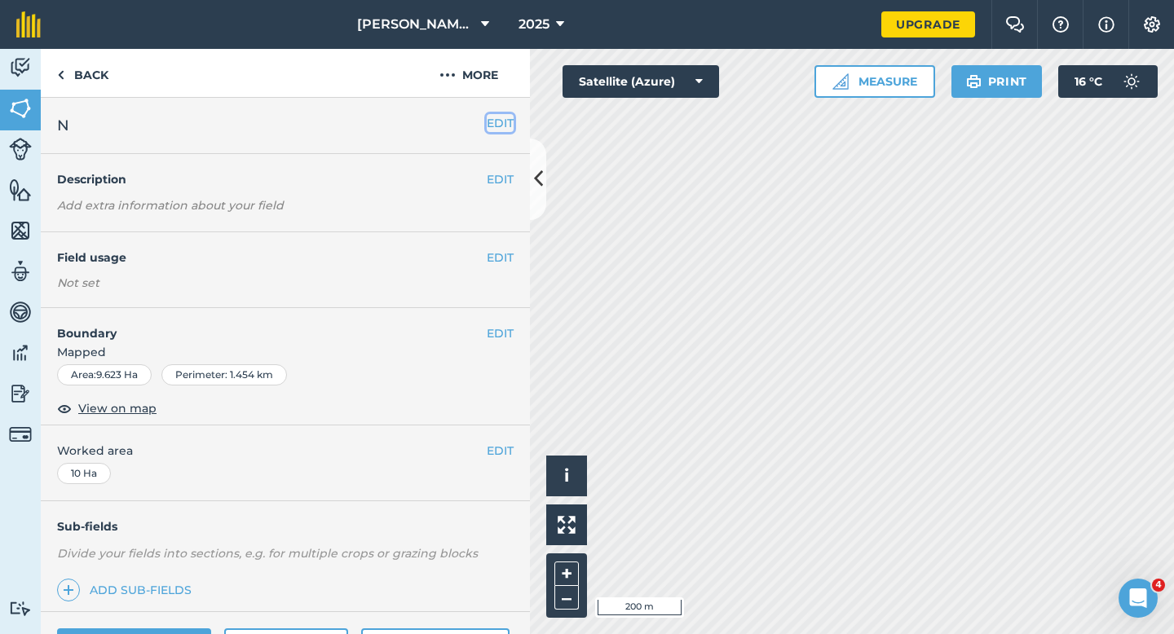
click at [507, 124] on button "EDIT" at bounding box center [500, 123] width 27 height 18
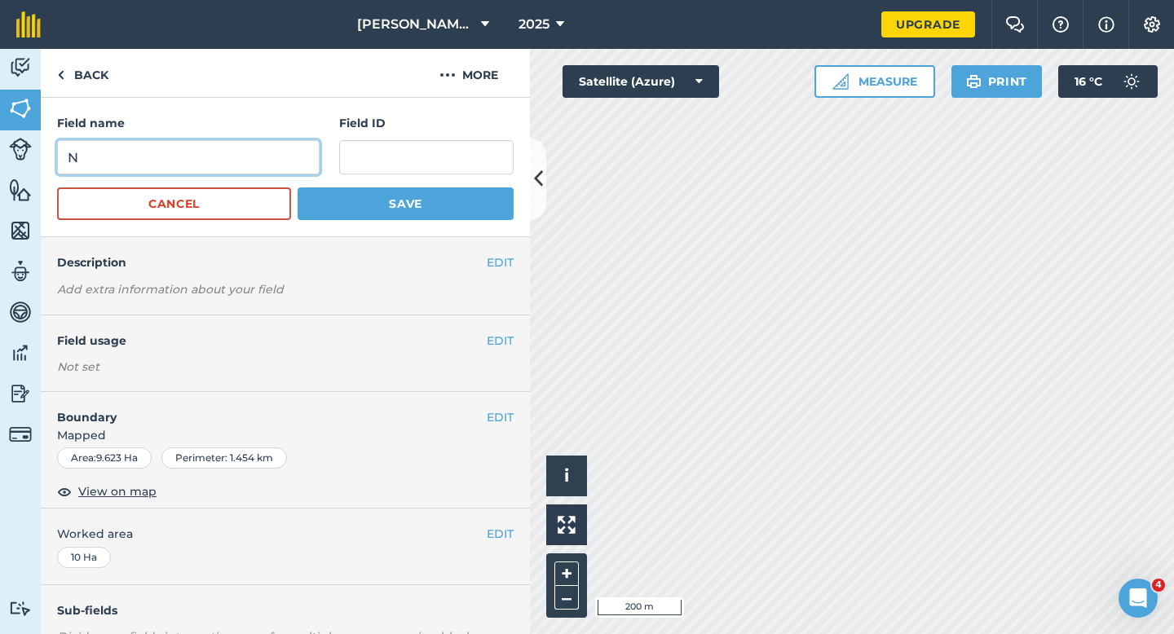
click at [258, 164] on input "N" at bounding box center [188, 157] width 263 height 34
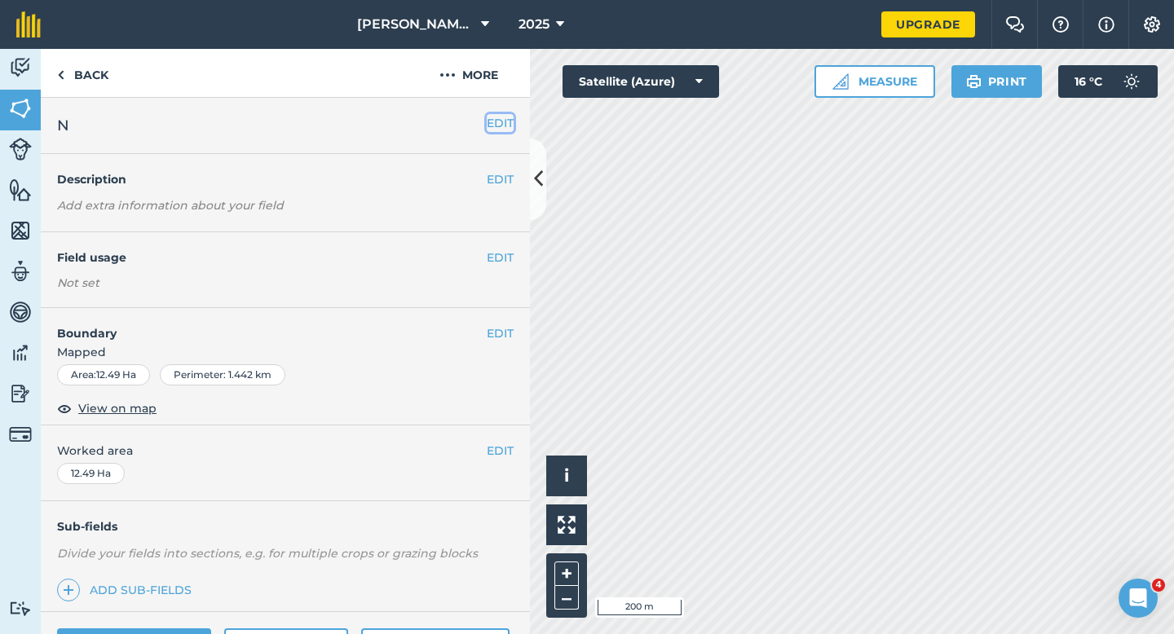
click at [505, 117] on button "EDIT" at bounding box center [500, 123] width 27 height 18
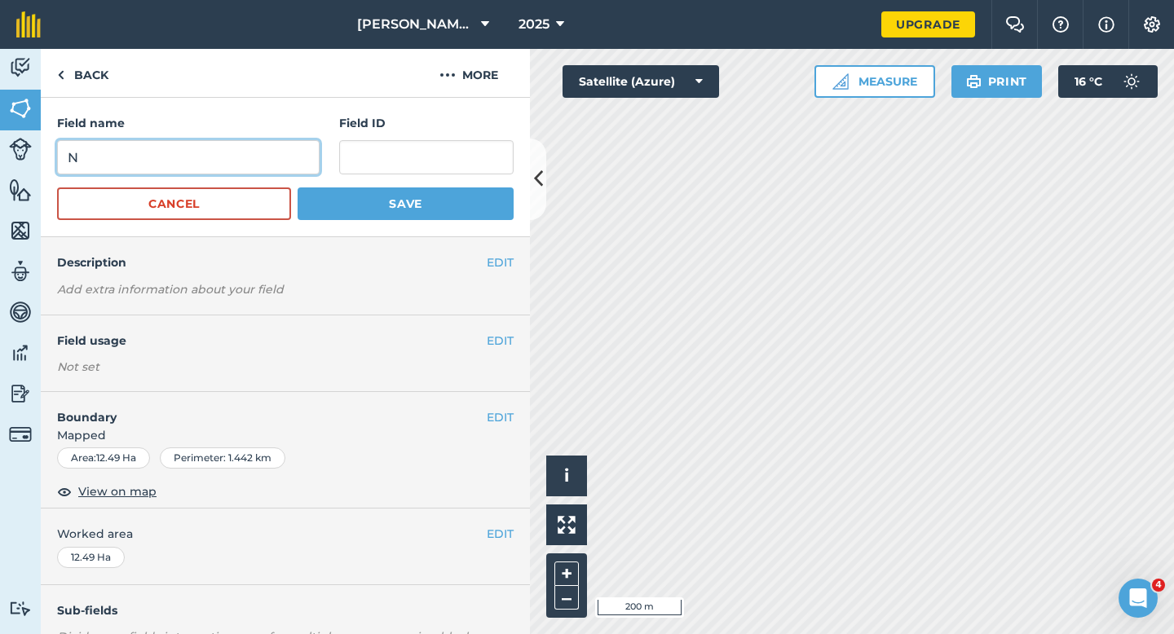
click at [273, 161] on input "N" at bounding box center [188, 157] width 263 height 34
type input "I"
click at [298, 188] on button "Save" at bounding box center [406, 204] width 216 height 33
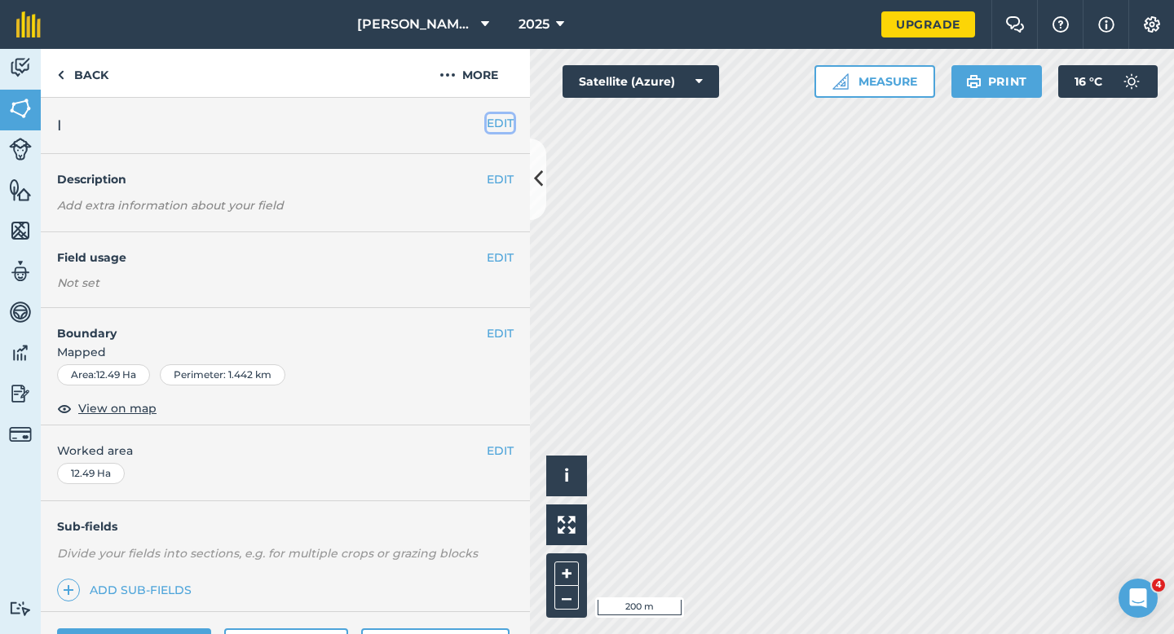
click at [491, 119] on button "EDIT" at bounding box center [500, 123] width 27 height 18
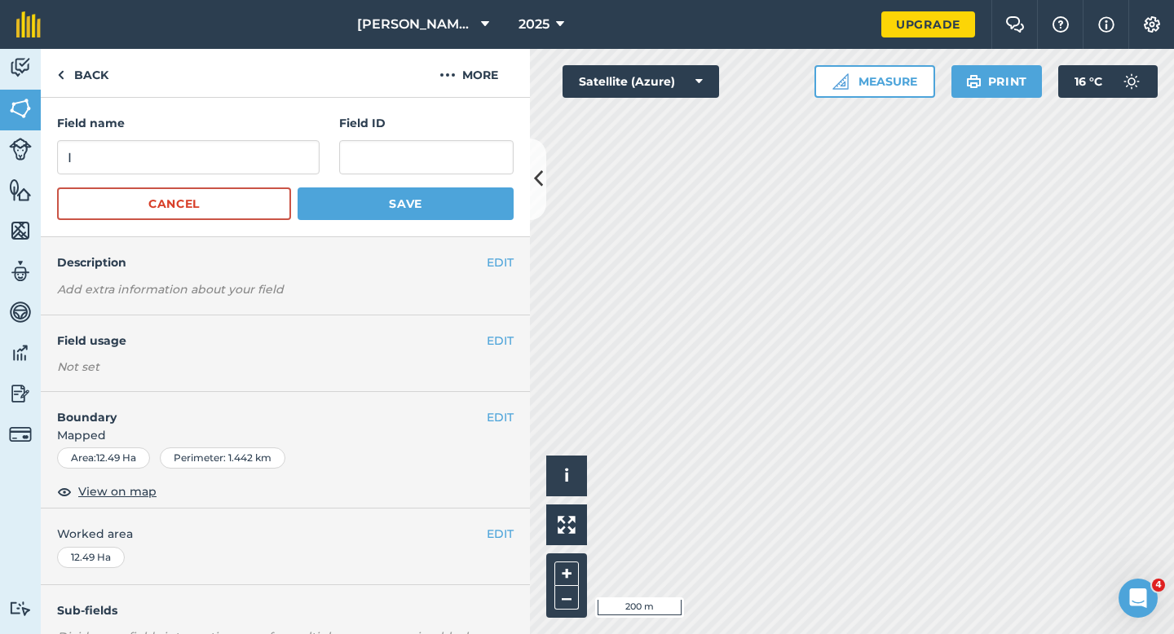
click at [286, 135] on div "Field name I" at bounding box center [188, 144] width 263 height 60
click at [286, 161] on input "I" at bounding box center [188, 157] width 263 height 34
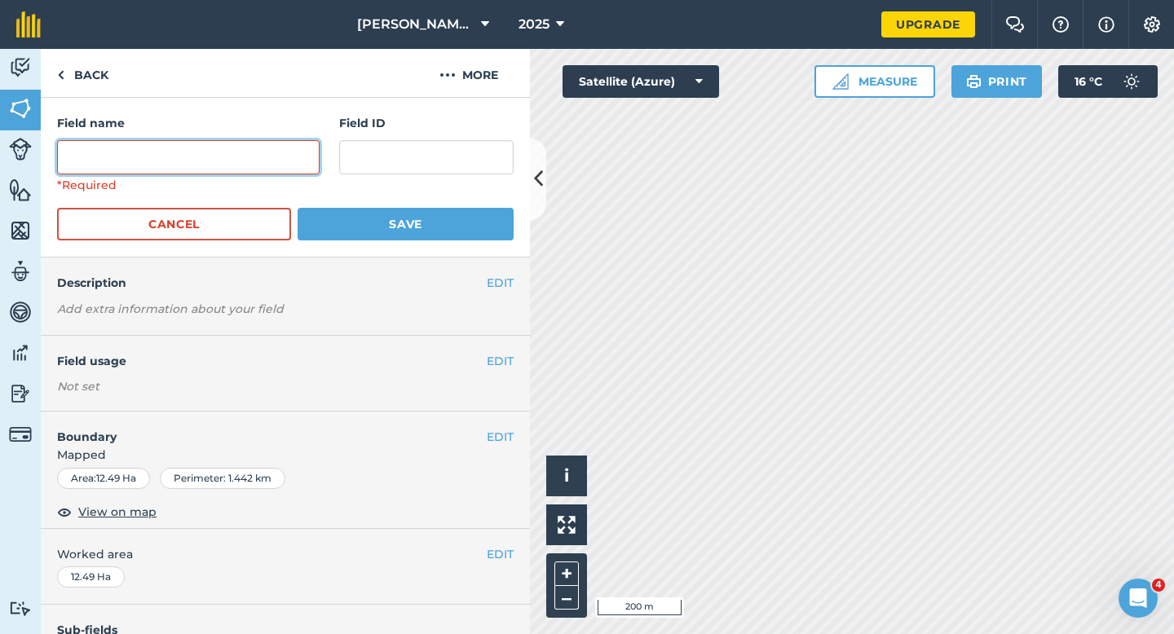
click at [298, 208] on button "Save" at bounding box center [406, 224] width 216 height 33
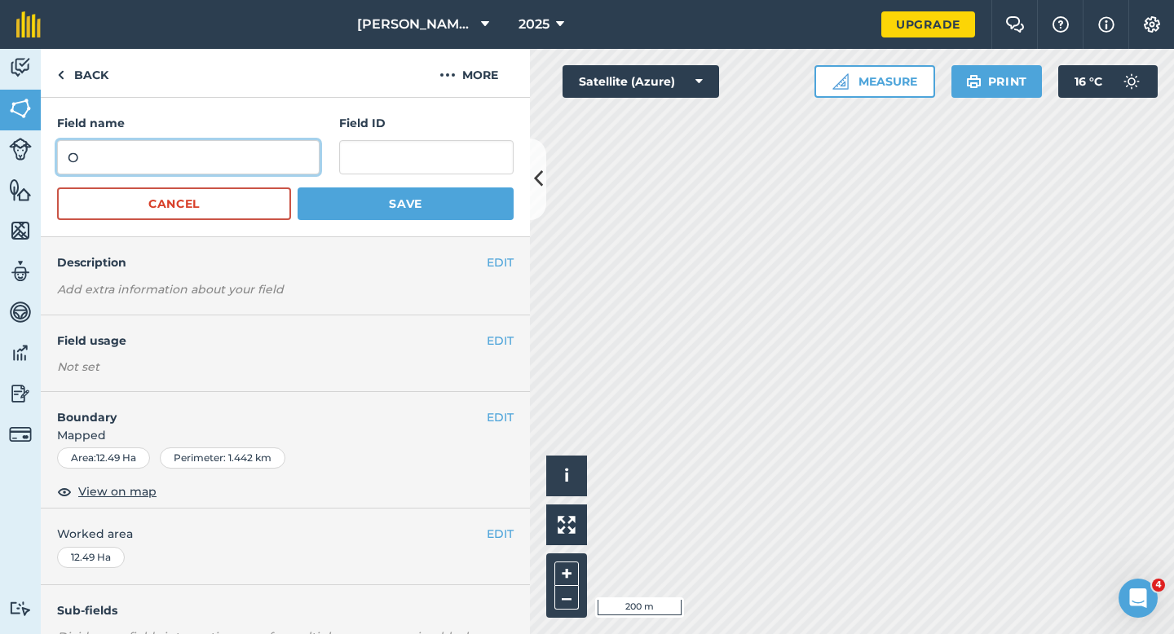
type input "O"
click at [298, 188] on button "Save" at bounding box center [406, 204] width 216 height 33
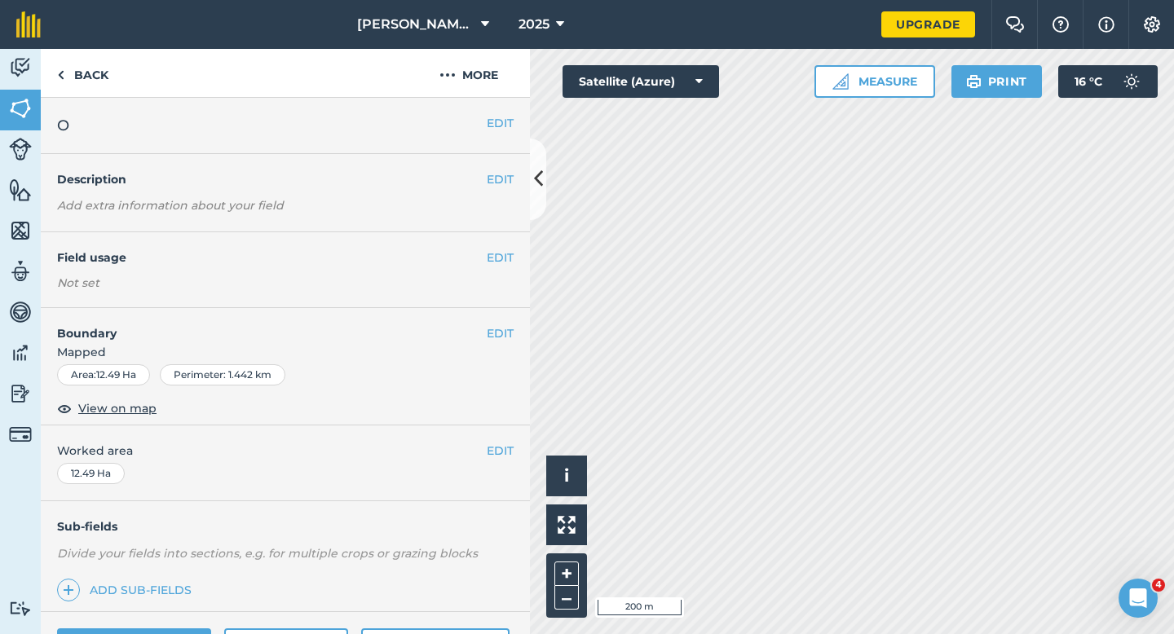
click at [510, 439] on div "EDIT Worked area 12.49 Ha" at bounding box center [285, 464] width 489 height 76
click at [496, 455] on button "EDIT" at bounding box center [500, 451] width 27 height 18
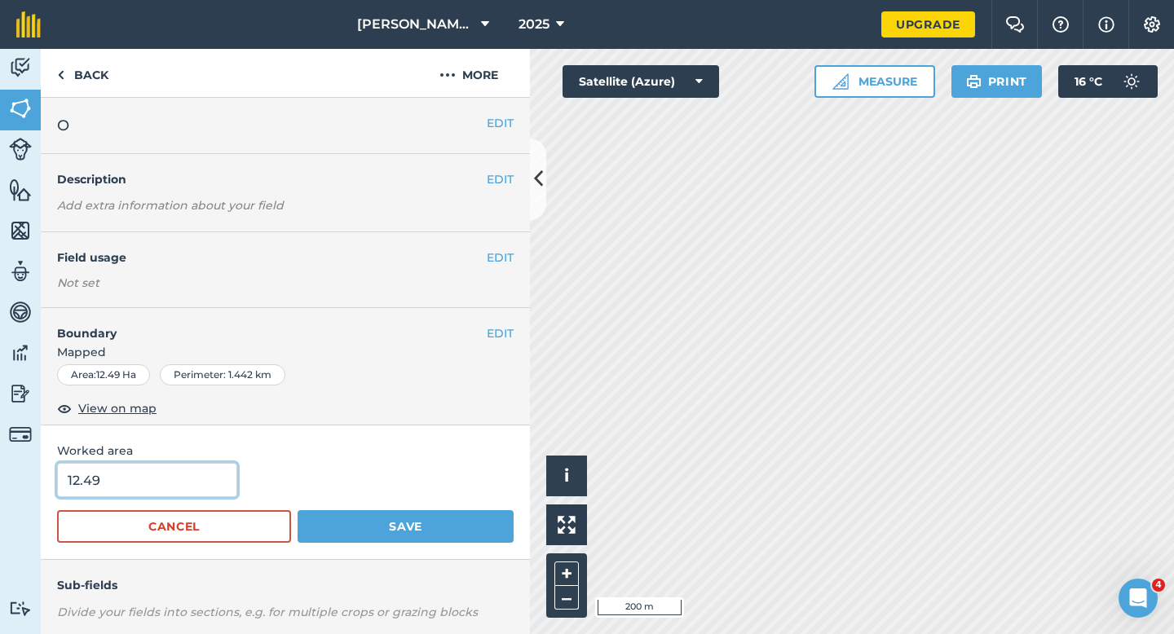
click at [179, 487] on input "12.49" at bounding box center [147, 480] width 180 height 34
type input "12.5"
click at [298, 510] on button "Save" at bounding box center [406, 526] width 216 height 33
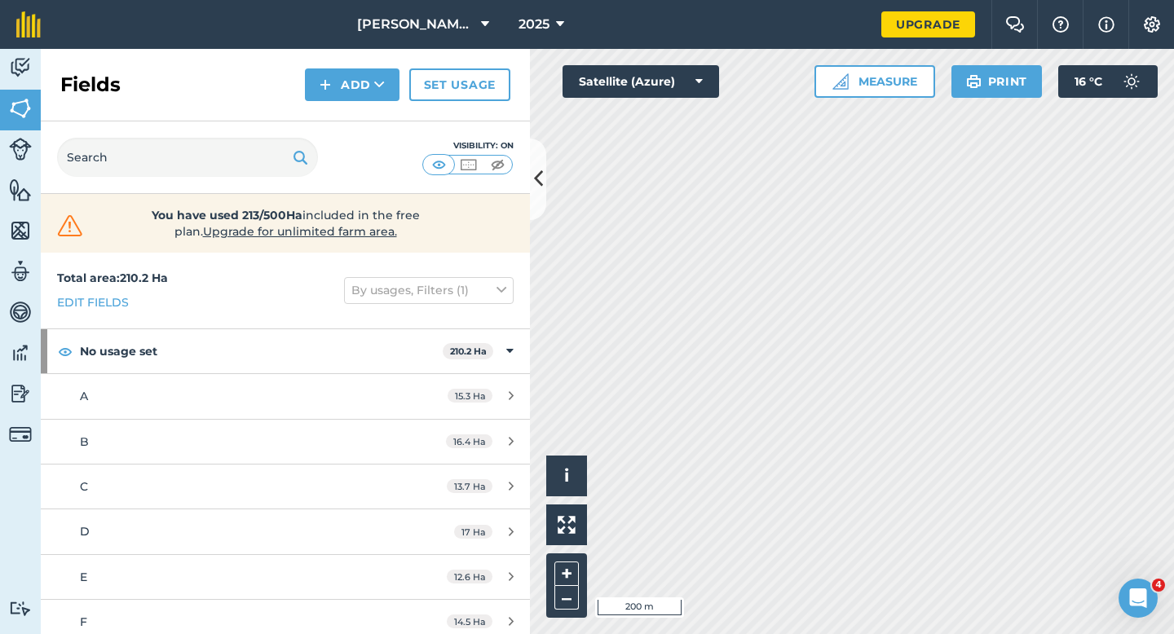
click at [364, 112] on div "Fields Add Set usage" at bounding box center [285, 85] width 489 height 73
click at [364, 104] on div "Fields Add Set usage" at bounding box center [285, 85] width 489 height 73
click at [361, 95] on button "Add" at bounding box center [352, 84] width 95 height 33
click at [361, 104] on link "Draw" at bounding box center [352, 122] width 90 height 36
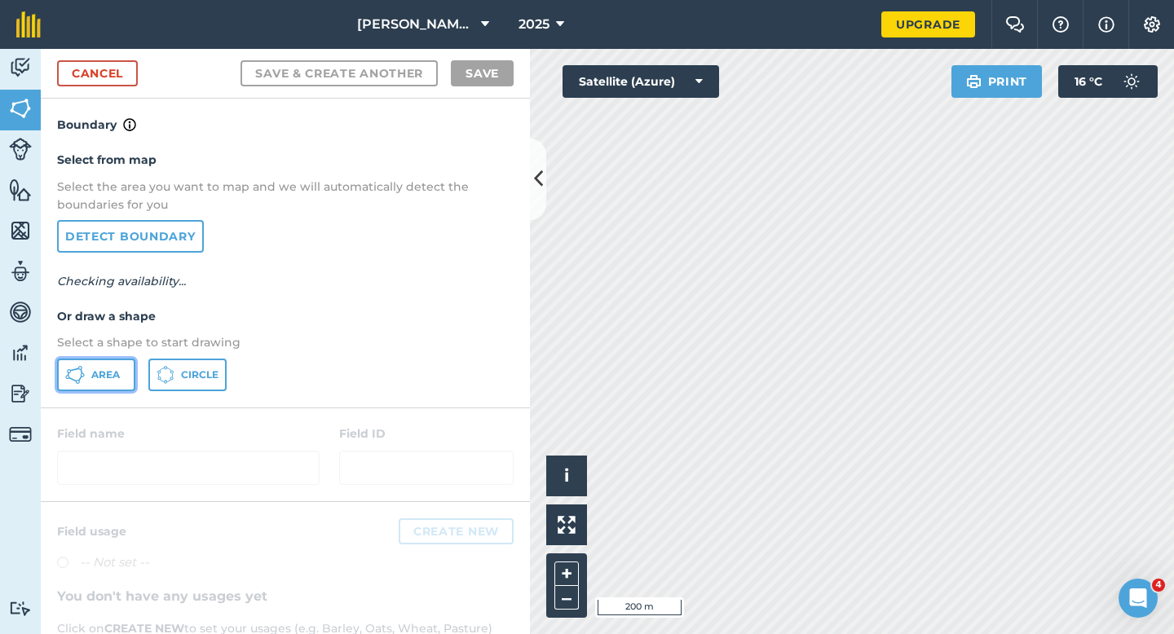
click at [118, 366] on button "Area" at bounding box center [96, 375] width 78 height 33
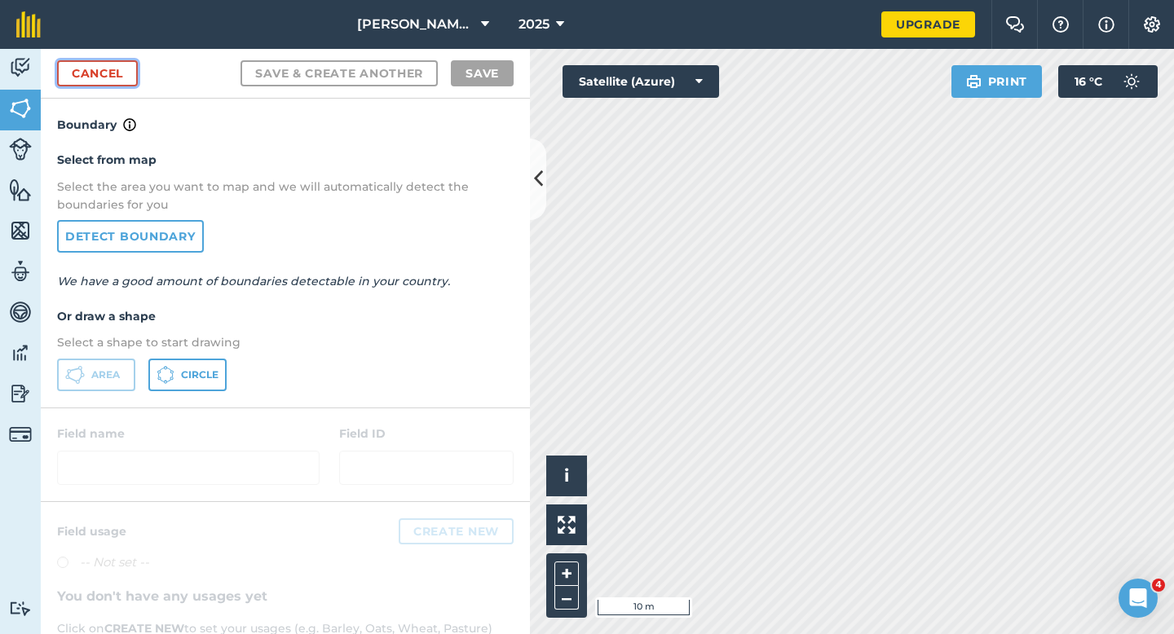
click at [126, 64] on link "Cancel" at bounding box center [97, 73] width 81 height 26
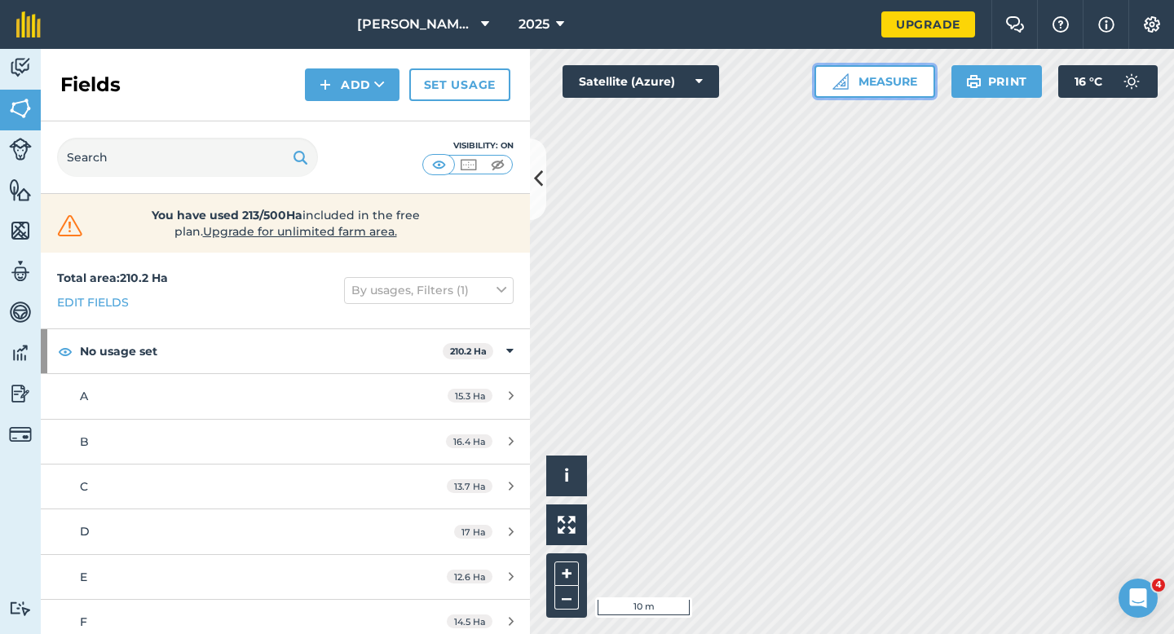
click at [676, 338] on div "Click to start drawing i © 2025 TomTom, Microsoft 10 m + – Satellite (Azure) Me…" at bounding box center [852, 341] width 644 height 585
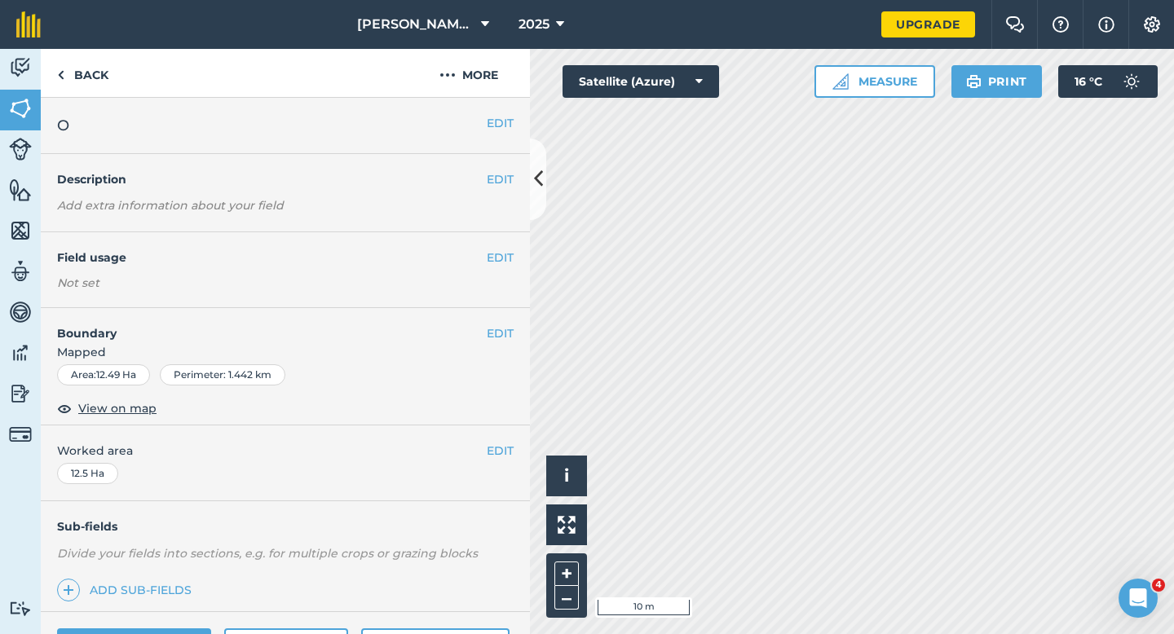
click at [499, 322] on div "EDIT Boundary Mapped Area : 12.49 Ha Perimeter : 1.442 km View on map" at bounding box center [285, 366] width 489 height 117
click at [499, 324] on div "EDIT Boundary Mapped Area : 12.49 Ha Perimeter : 1.442 km View on map" at bounding box center [285, 366] width 489 height 117
click at [515, 348] on span "Mapped" at bounding box center [285, 352] width 489 height 18
click at [514, 342] on div "EDIT Boundary Mapped Area : 12.49 Ha Perimeter : 1.442 km View on map" at bounding box center [285, 366] width 489 height 117
click at [510, 338] on button "EDIT" at bounding box center [500, 333] width 27 height 18
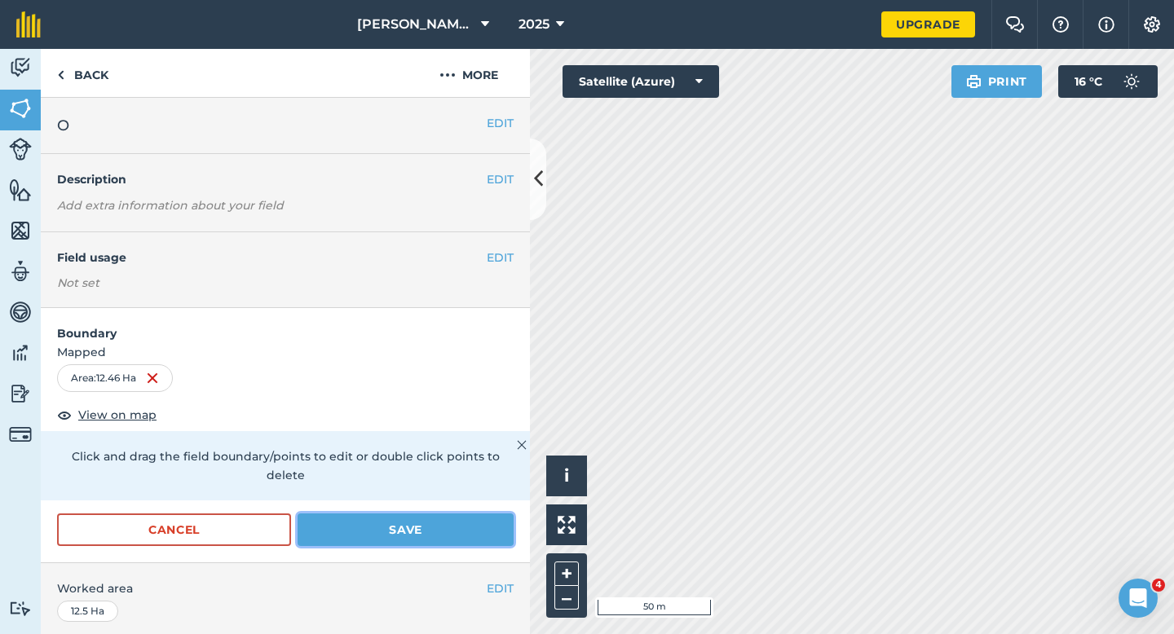
click at [448, 519] on button "Save" at bounding box center [406, 530] width 216 height 33
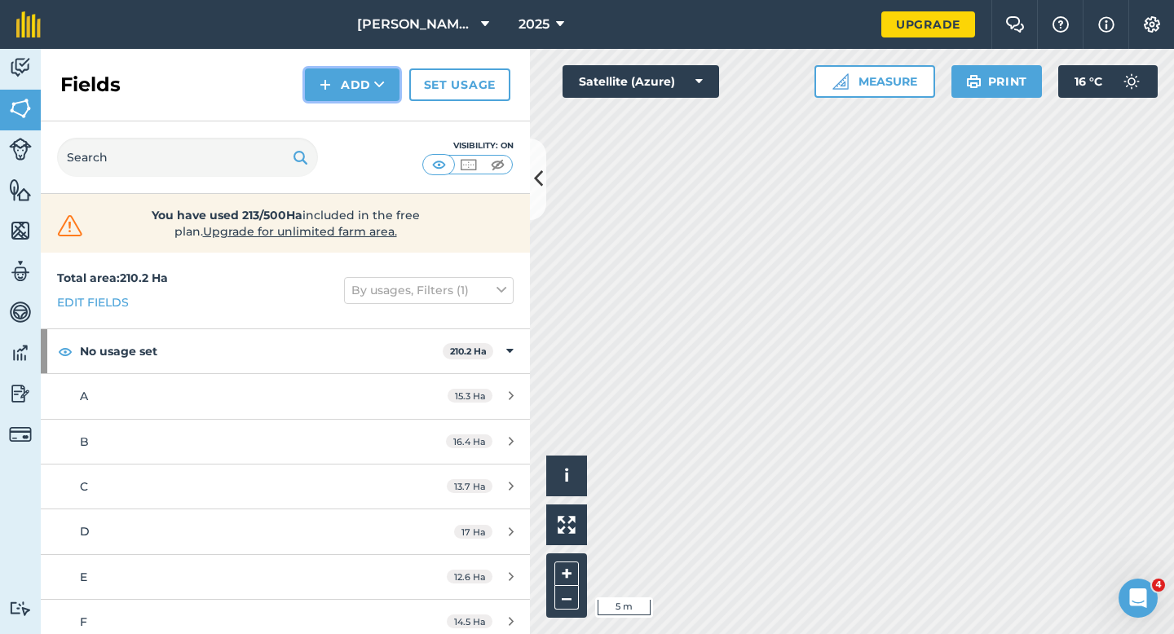
click at [340, 74] on button "Add" at bounding box center [352, 84] width 95 height 33
click at [345, 116] on link "Draw" at bounding box center [352, 122] width 90 height 36
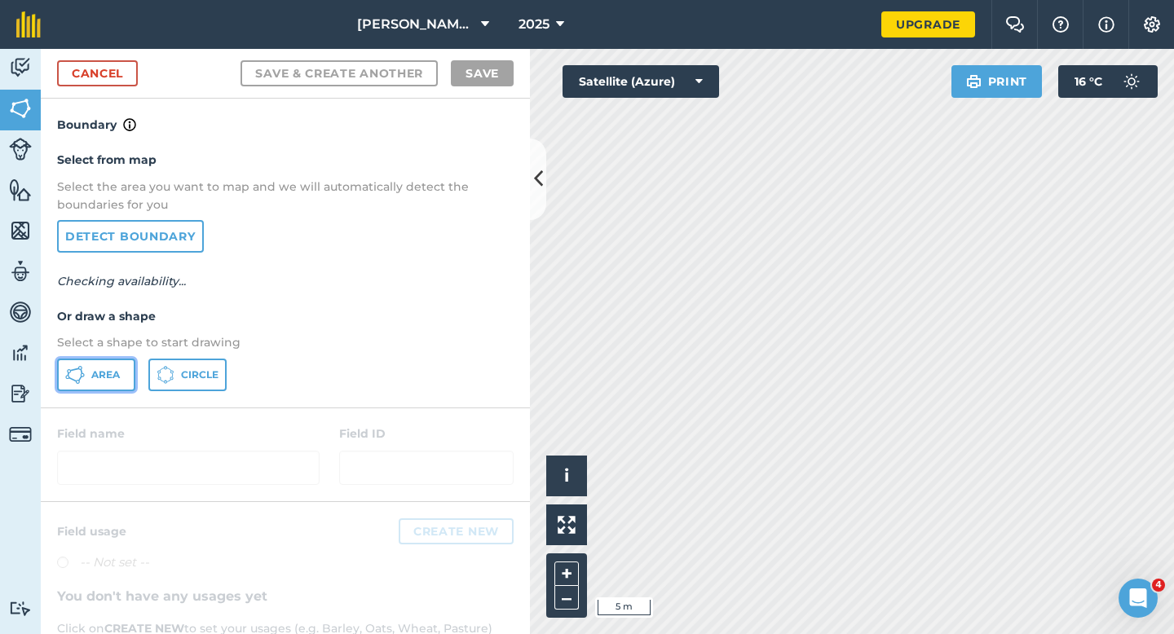
click at [110, 368] on button "Area" at bounding box center [96, 375] width 78 height 33
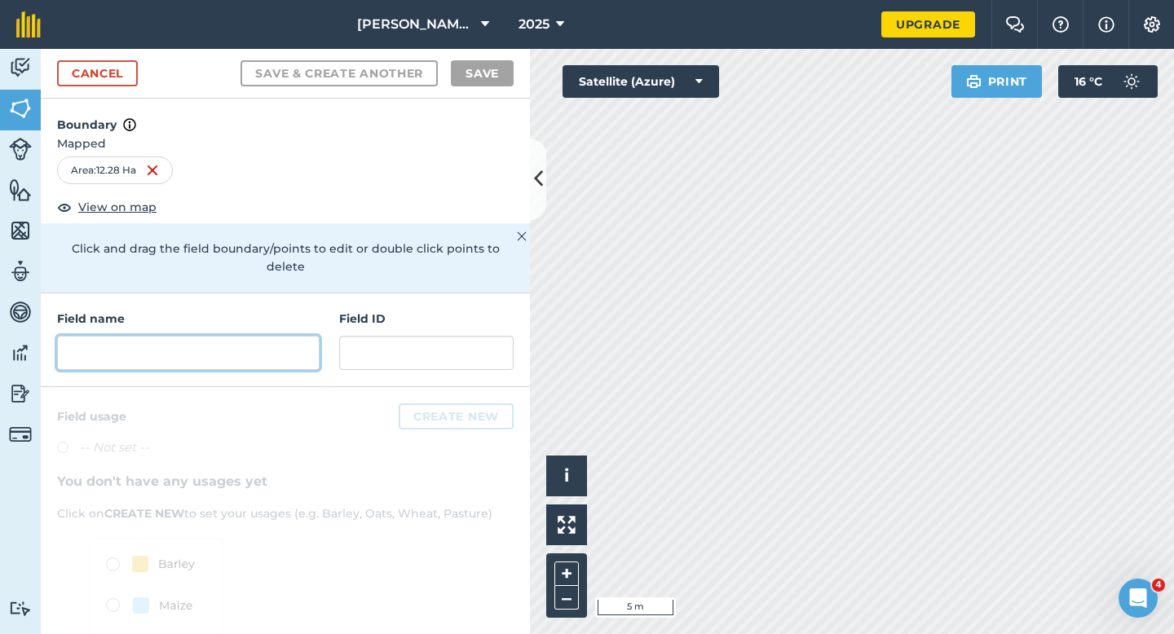
click at [280, 336] on input "text" at bounding box center [188, 353] width 263 height 34
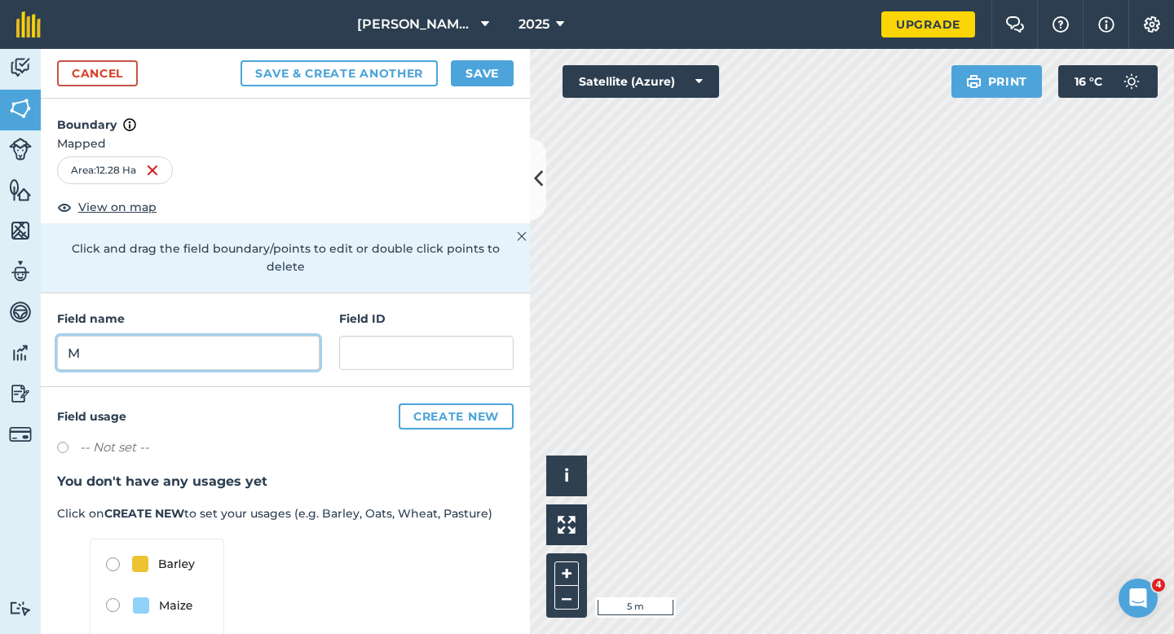
type input "M"
click at [474, 78] on button "Save" at bounding box center [482, 73] width 63 height 26
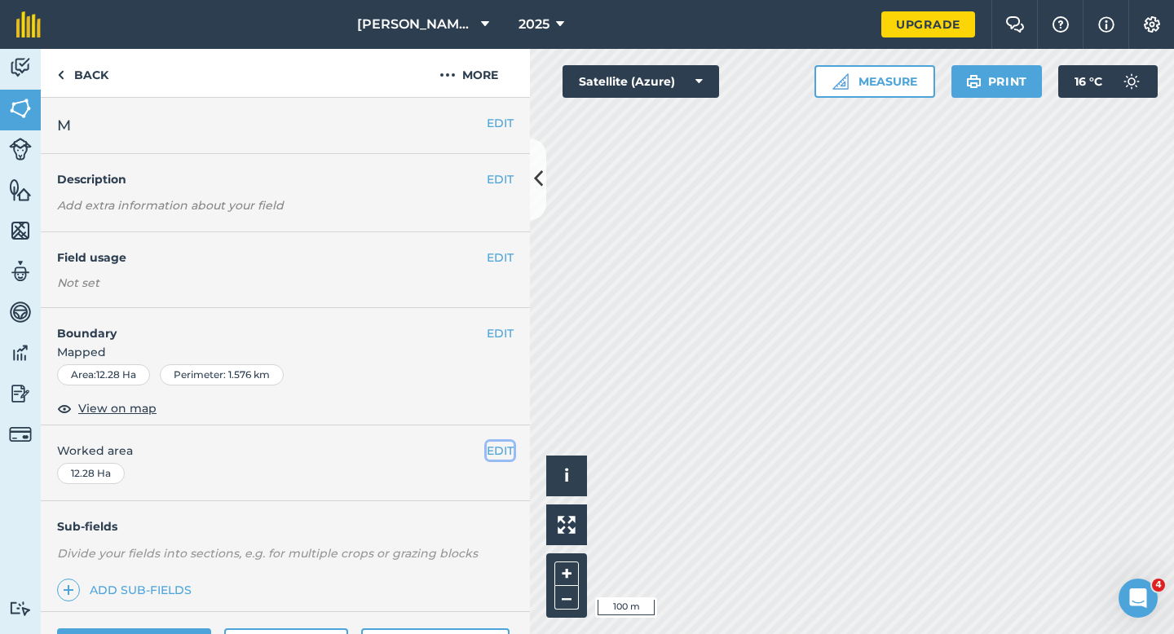
click at [492, 456] on button "EDIT" at bounding box center [500, 451] width 27 height 18
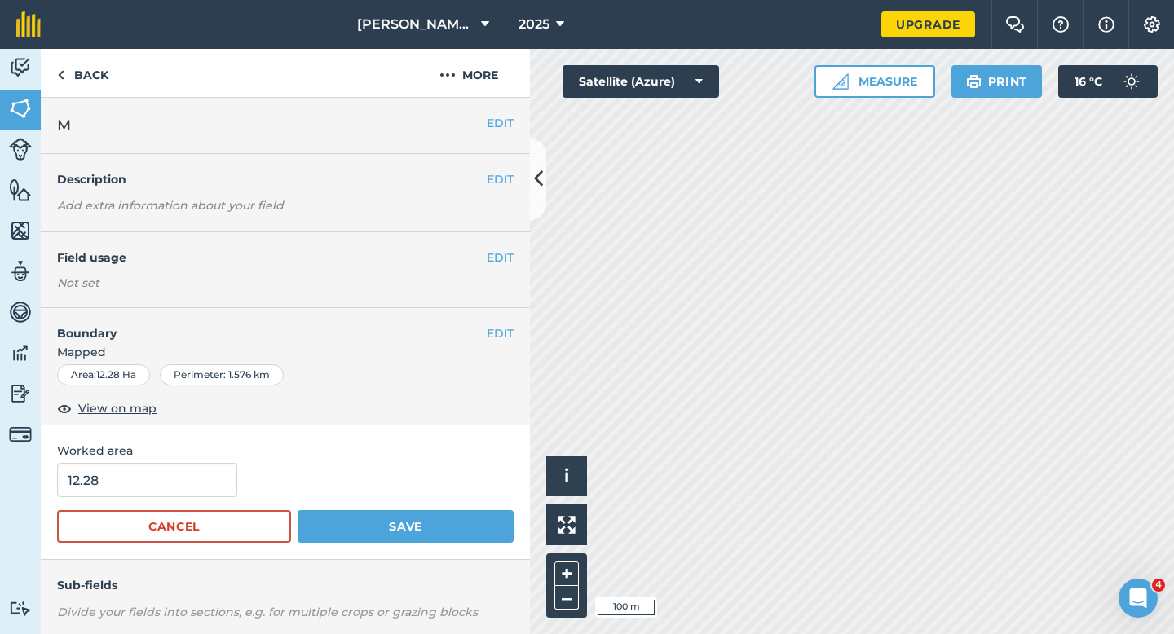
click at [134, 501] on form "12.28 Cancel Save" at bounding box center [285, 503] width 457 height 80
click at [140, 483] on input "12.28" at bounding box center [147, 480] width 180 height 34
type input "12.3"
click at [298, 510] on button "Save" at bounding box center [406, 526] width 216 height 33
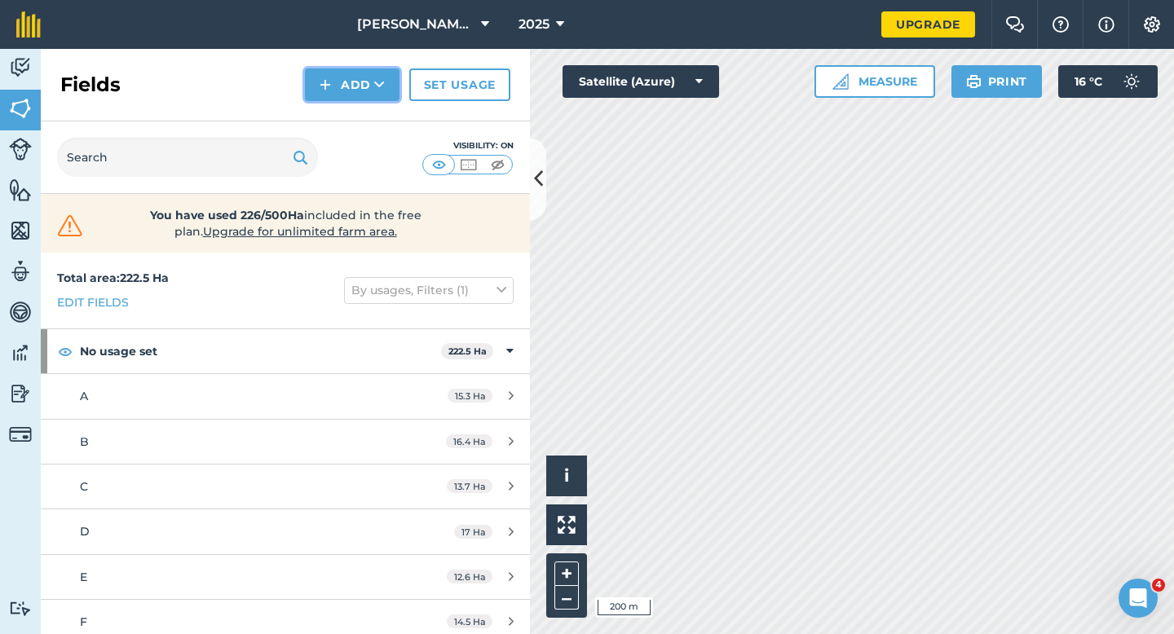
click at [346, 82] on button "Add" at bounding box center [352, 84] width 95 height 33
click at [346, 119] on link "Draw" at bounding box center [352, 122] width 90 height 36
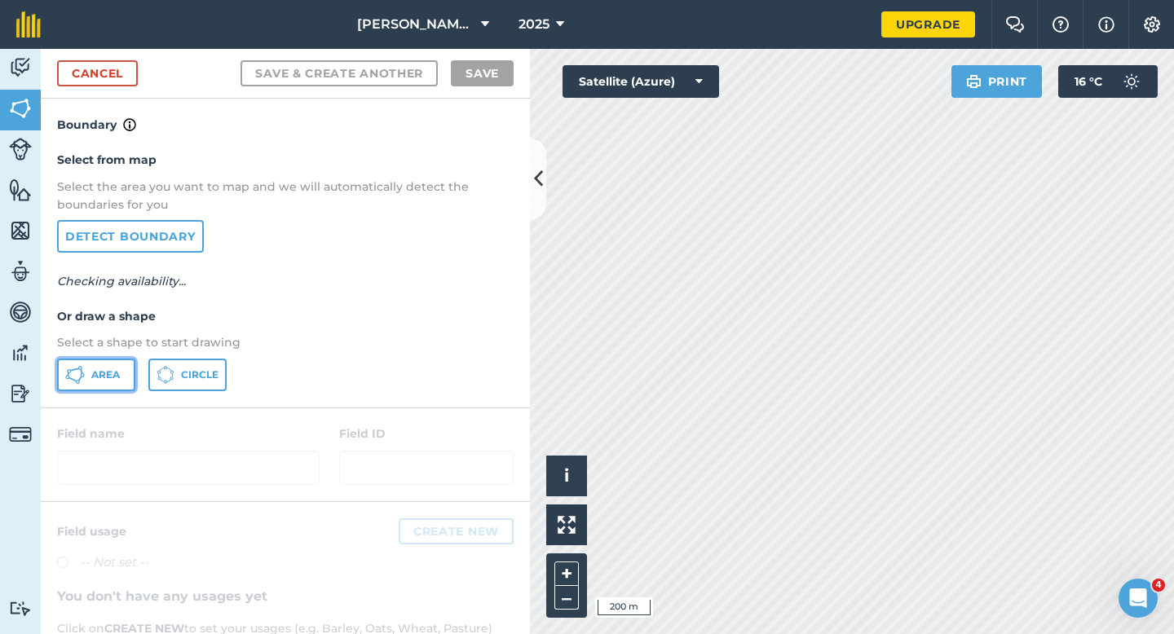
click at [99, 381] on button "Area" at bounding box center [96, 375] width 78 height 33
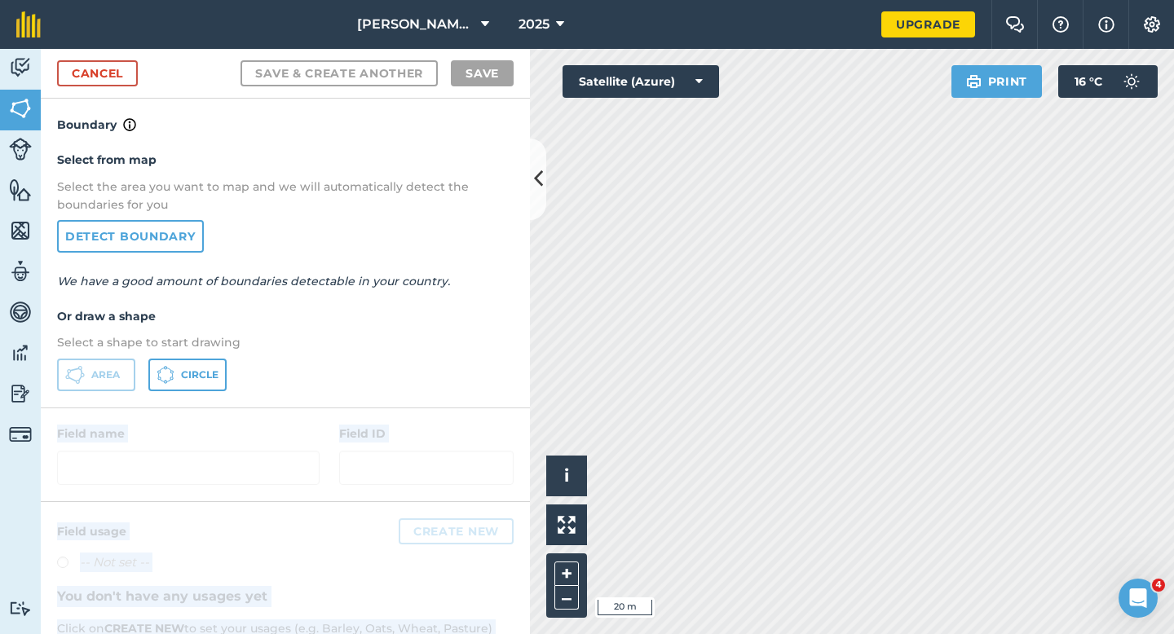
click at [620, 285] on div "Activity Fields Livestock Features Maps Team Vehicles Data Reporting Billing Tu…" at bounding box center [587, 341] width 1174 height 585
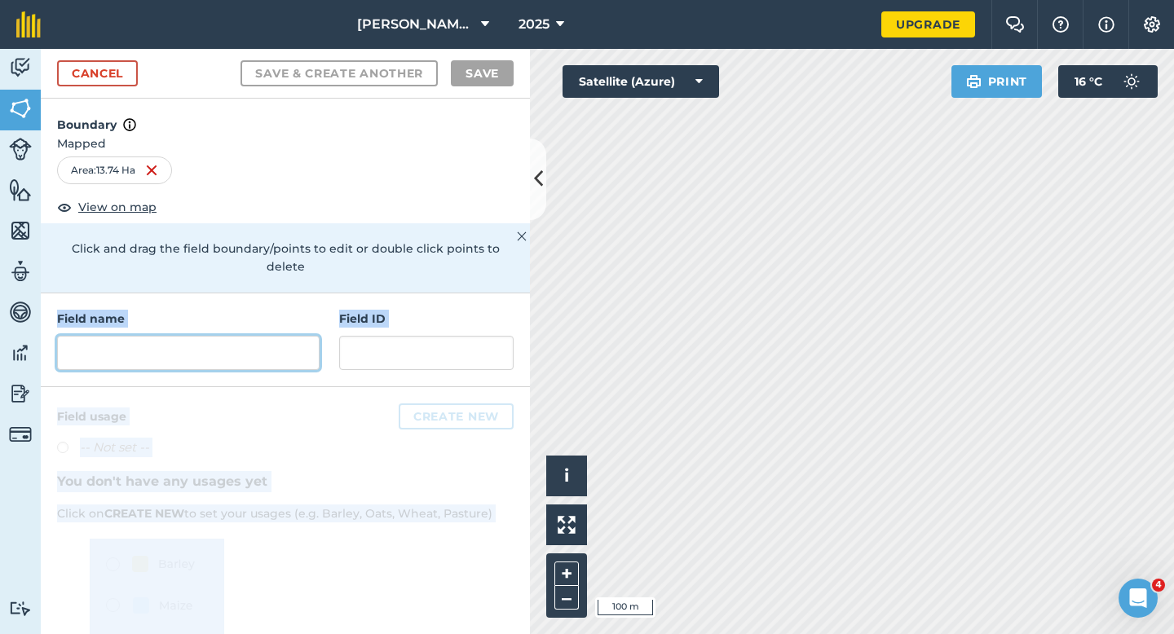
click at [240, 344] on input "text" at bounding box center [188, 353] width 263 height 34
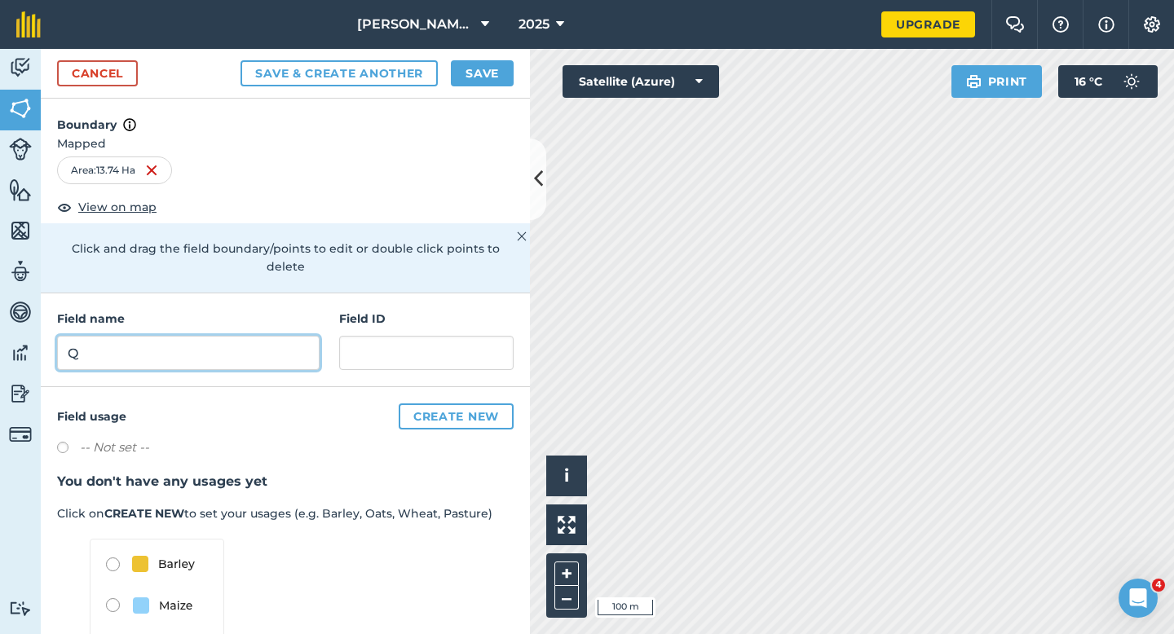
type input "Q"
click at [473, 82] on button "Save" at bounding box center [482, 73] width 63 height 26
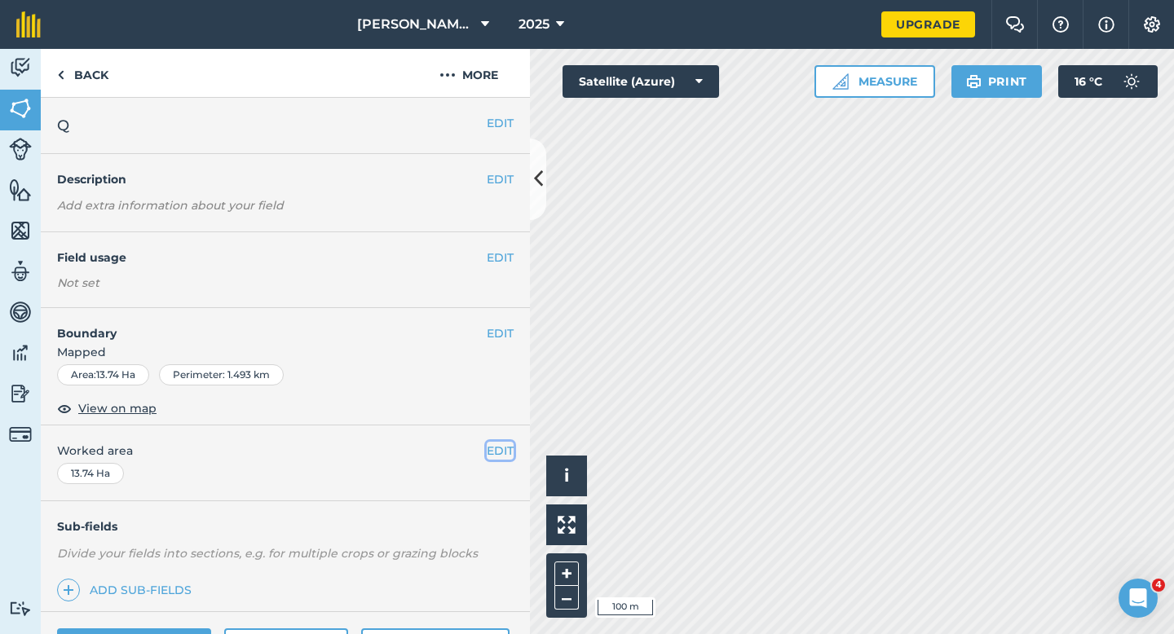
click at [496, 447] on button "EDIT" at bounding box center [500, 451] width 27 height 18
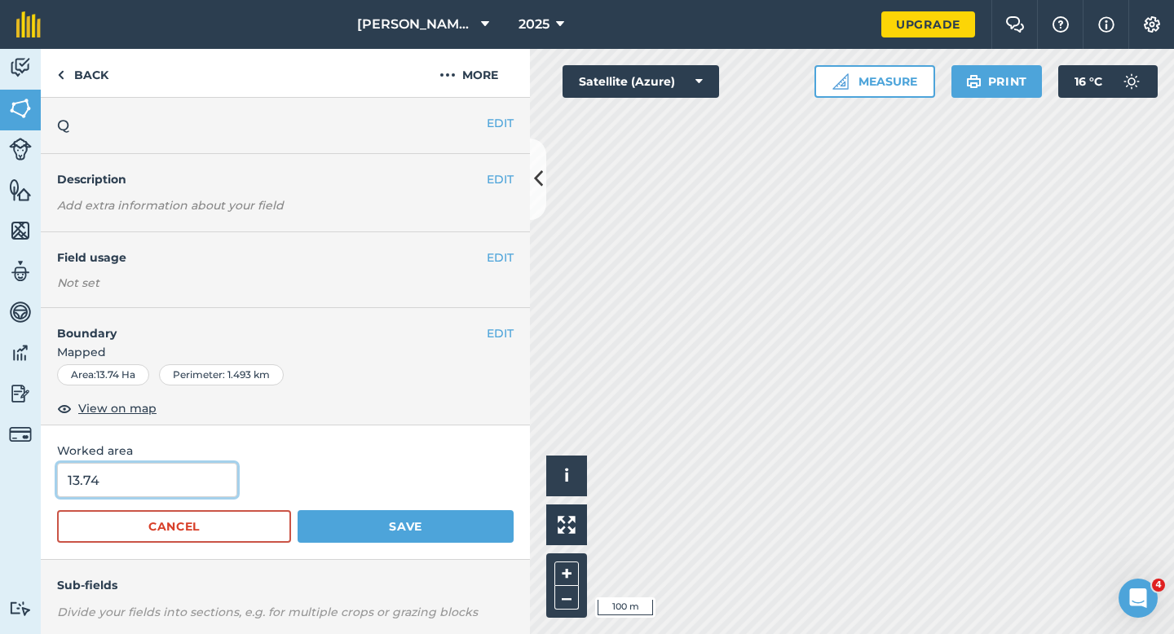
click at [117, 487] on input "13.74" at bounding box center [147, 480] width 180 height 34
type input "13.7"
click at [298, 510] on button "Save" at bounding box center [406, 526] width 216 height 33
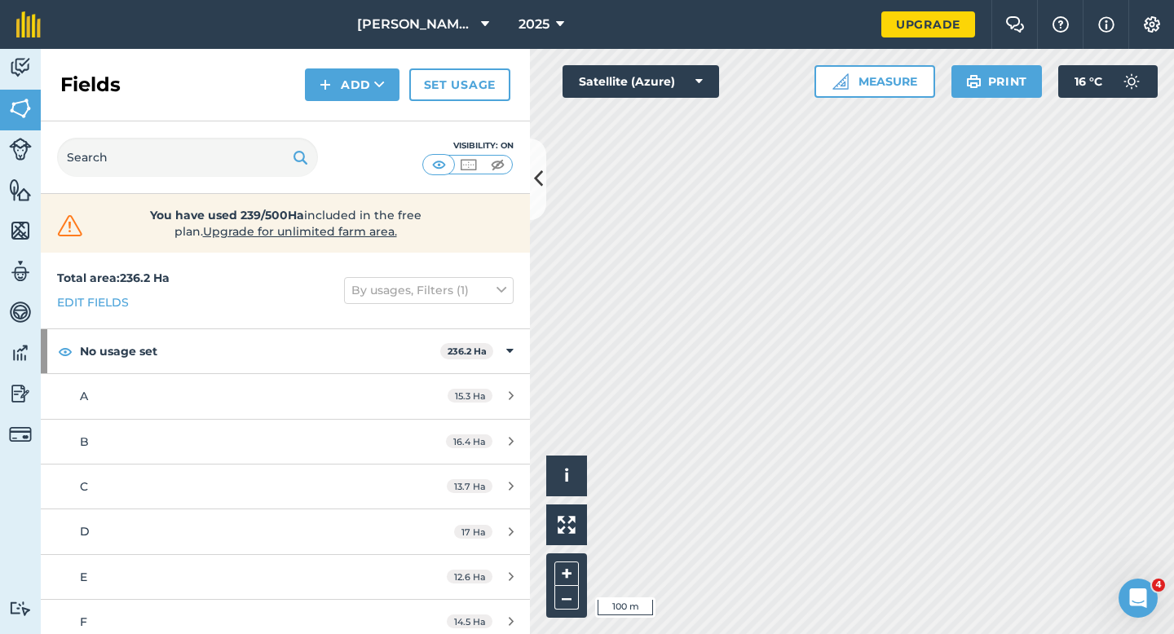
click at [364, 104] on div "Fields Add Set usage" at bounding box center [285, 85] width 489 height 73
click at [364, 99] on button "Add" at bounding box center [352, 84] width 95 height 33
click at [364, 114] on link "Draw" at bounding box center [352, 122] width 90 height 36
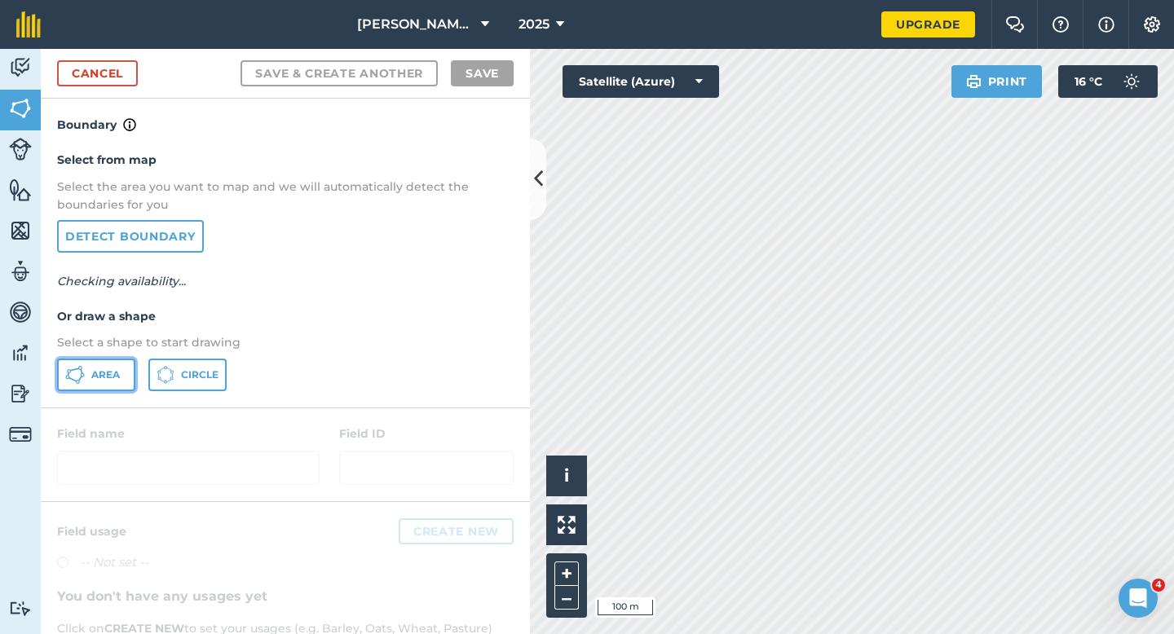
click at [83, 386] on button "Area" at bounding box center [96, 375] width 78 height 33
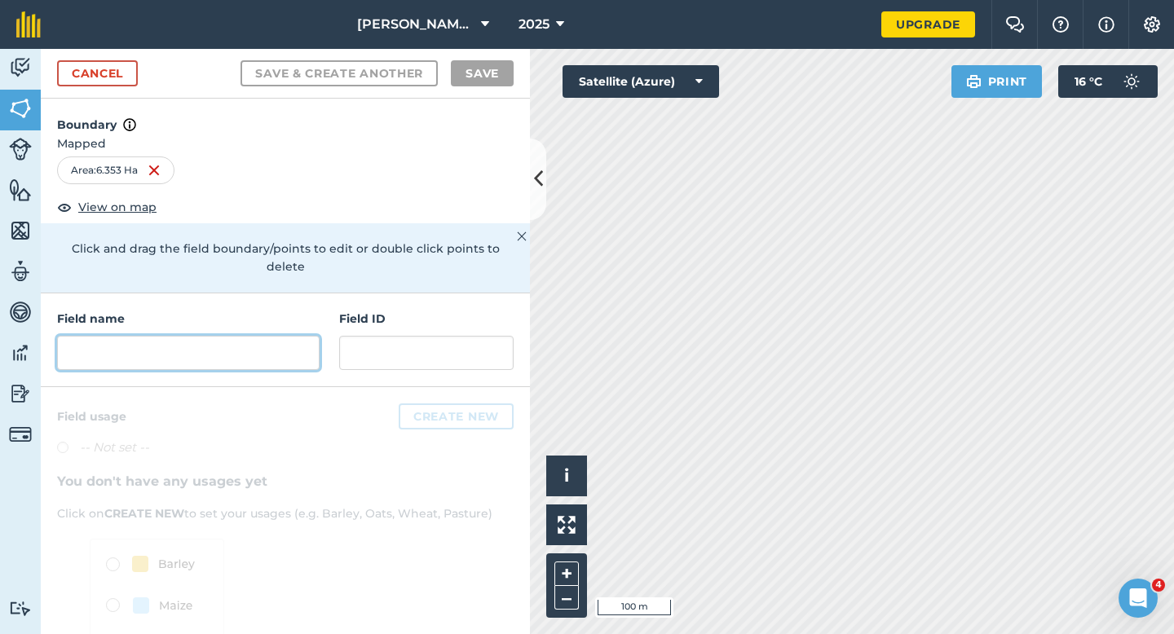
click at [246, 347] on input "text" at bounding box center [188, 353] width 263 height 34
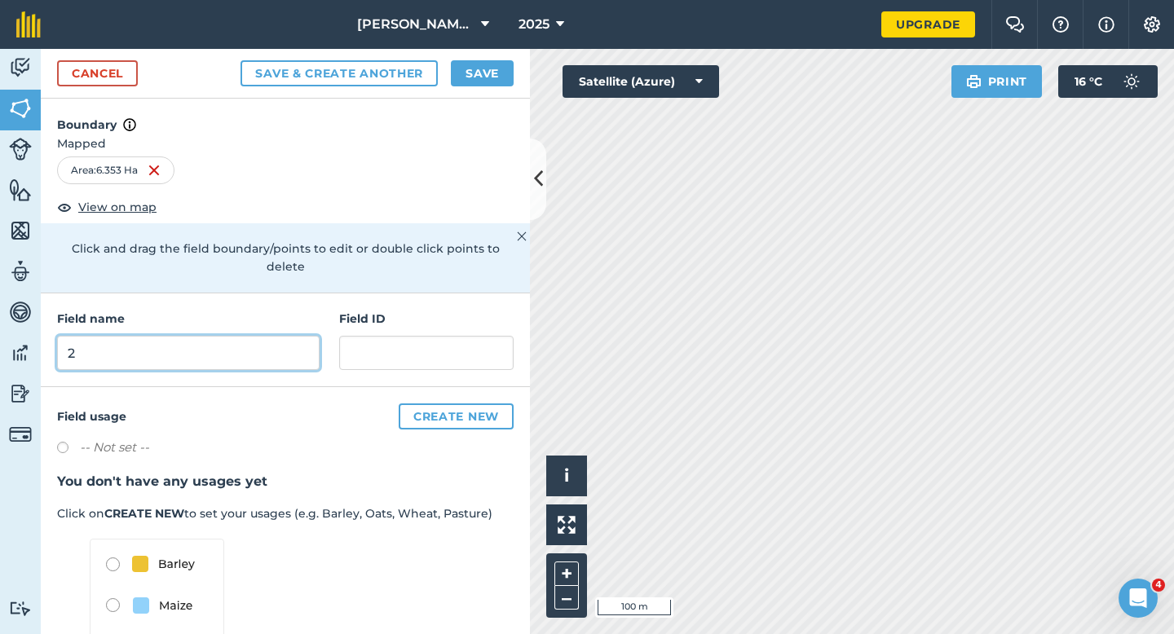
type input "2"
click at [478, 86] on div "Cancel Save & Create Another Save" at bounding box center [285, 74] width 489 height 50
click at [488, 82] on button "Save" at bounding box center [482, 73] width 63 height 26
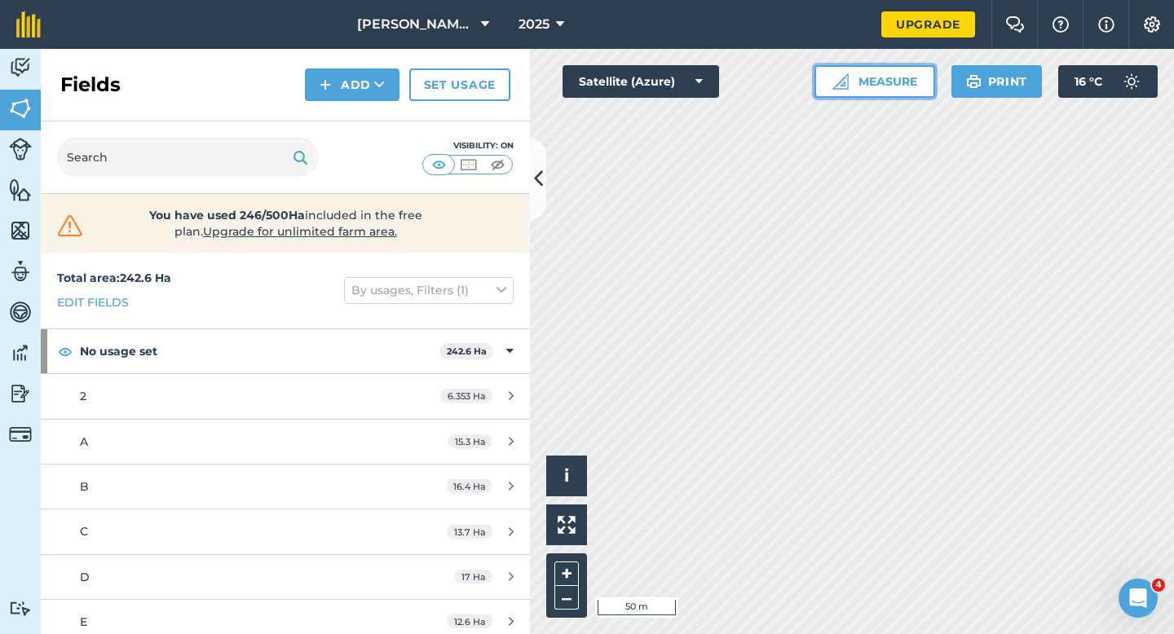
click at [868, 92] on button "Measure" at bounding box center [874, 81] width 121 height 33
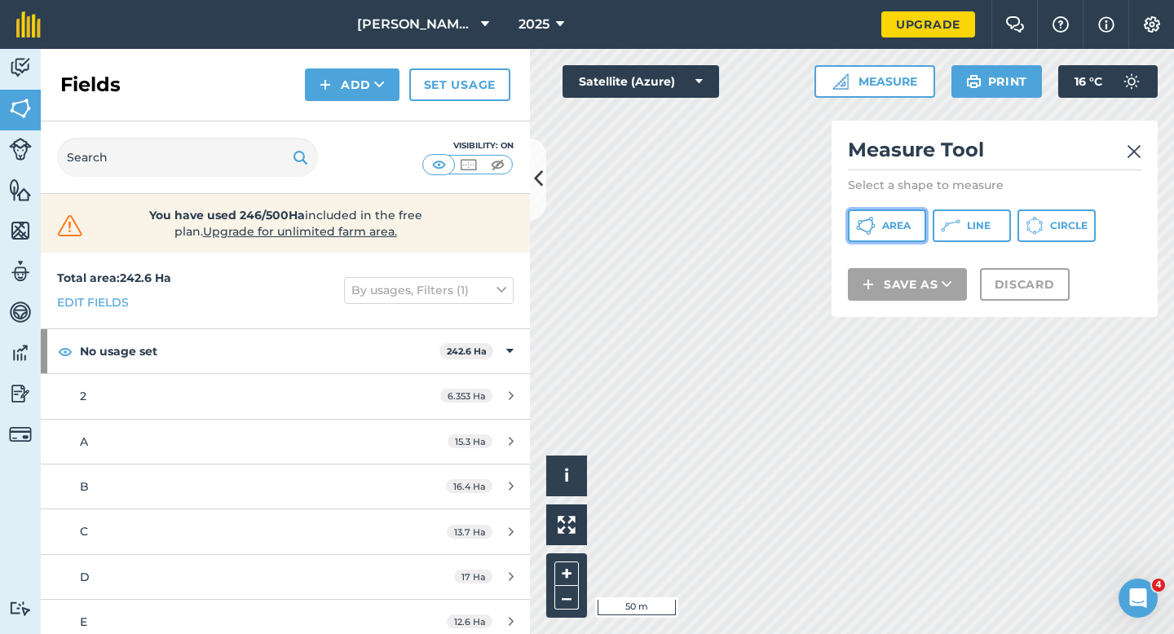
click at [885, 237] on button "Area" at bounding box center [887, 226] width 78 height 33
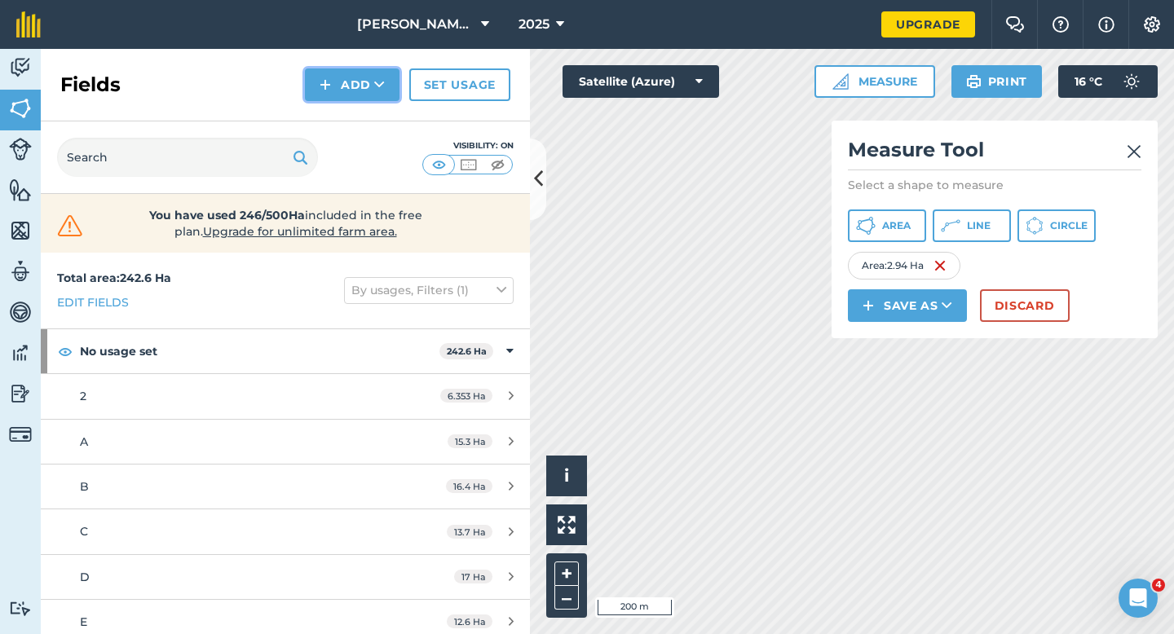
click at [338, 79] on button "Add" at bounding box center [352, 84] width 95 height 33
click at [350, 85] on button "Add Draw Import" at bounding box center [352, 84] width 95 height 33
click at [1014, 310] on button "Discard" at bounding box center [1025, 305] width 90 height 33
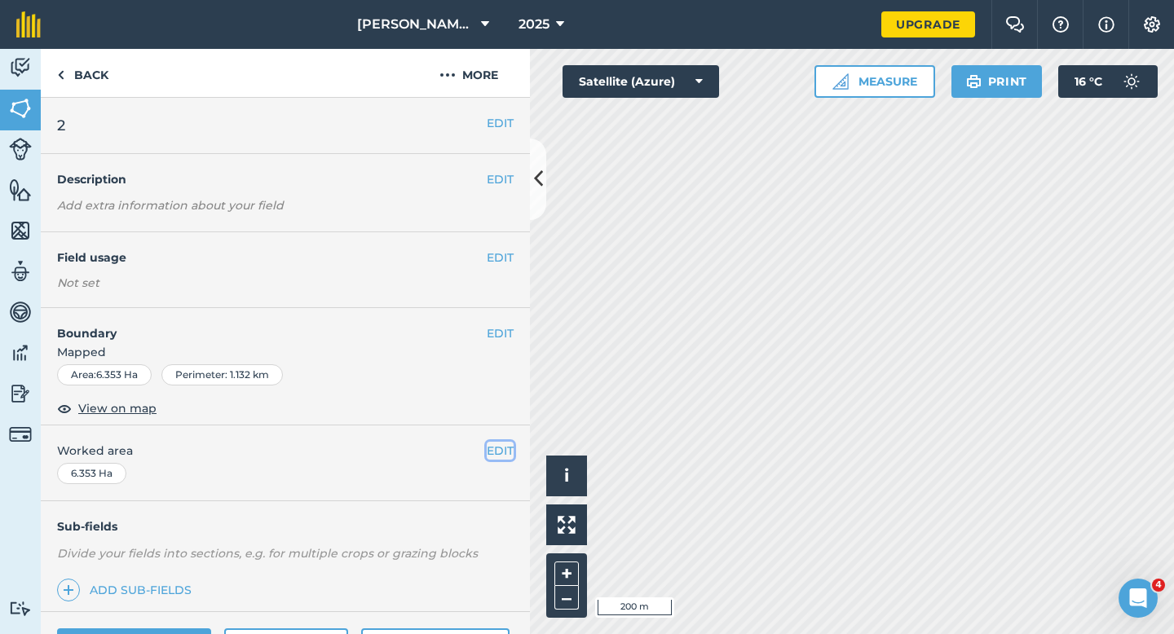
click at [502, 458] on button "EDIT" at bounding box center [500, 451] width 27 height 18
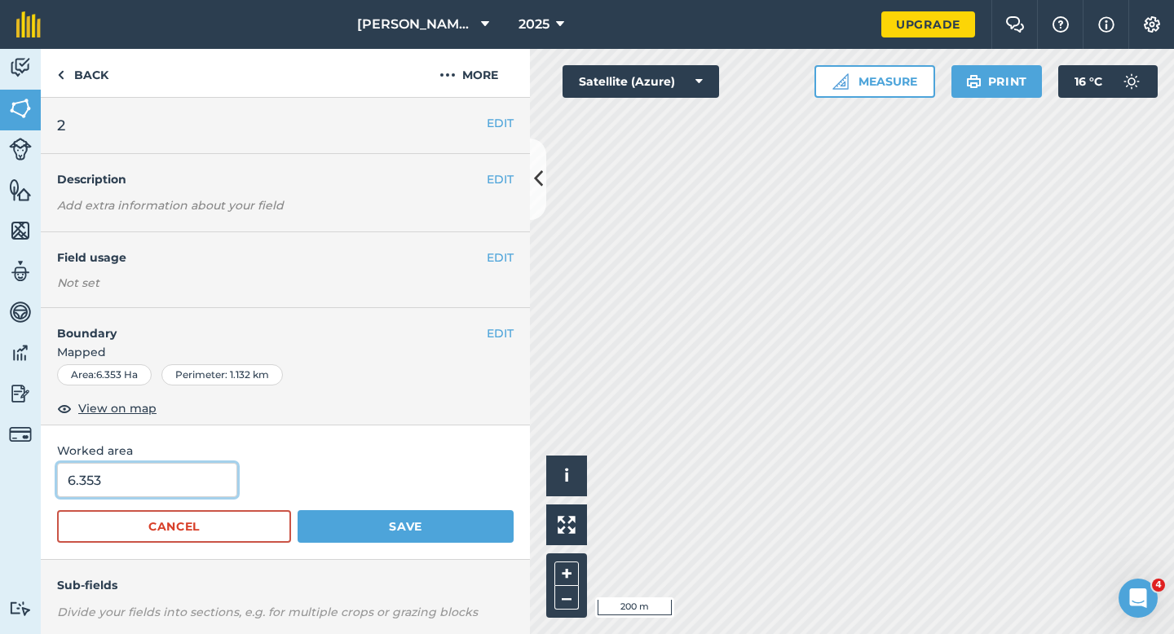
click at [104, 487] on input "6.353" at bounding box center [147, 480] width 180 height 34
type input "6.3"
click at [298, 510] on button "Save" at bounding box center [406, 526] width 216 height 33
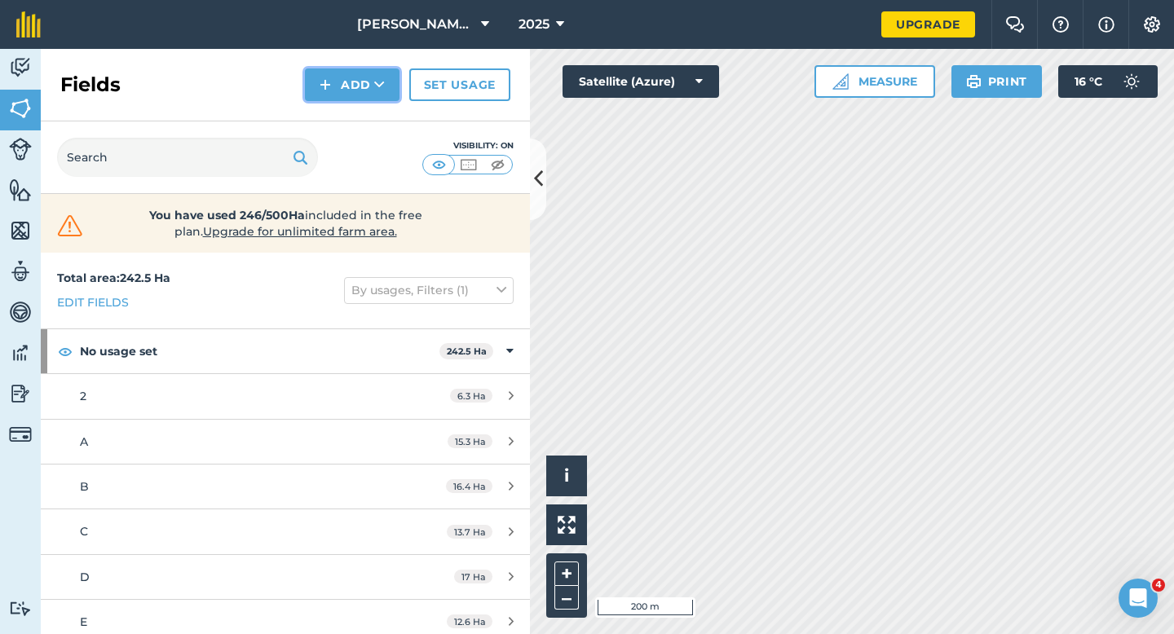
click at [368, 82] on button "Add" at bounding box center [352, 84] width 95 height 33
click at [368, 101] on div "Fields Add Draw Import Set usage" at bounding box center [285, 85] width 489 height 73
click at [368, 101] on div "Fields Add Set usage" at bounding box center [285, 85] width 489 height 73
click at [368, 93] on button "Add" at bounding box center [352, 84] width 95 height 33
click at [368, 109] on link "Draw" at bounding box center [352, 122] width 90 height 36
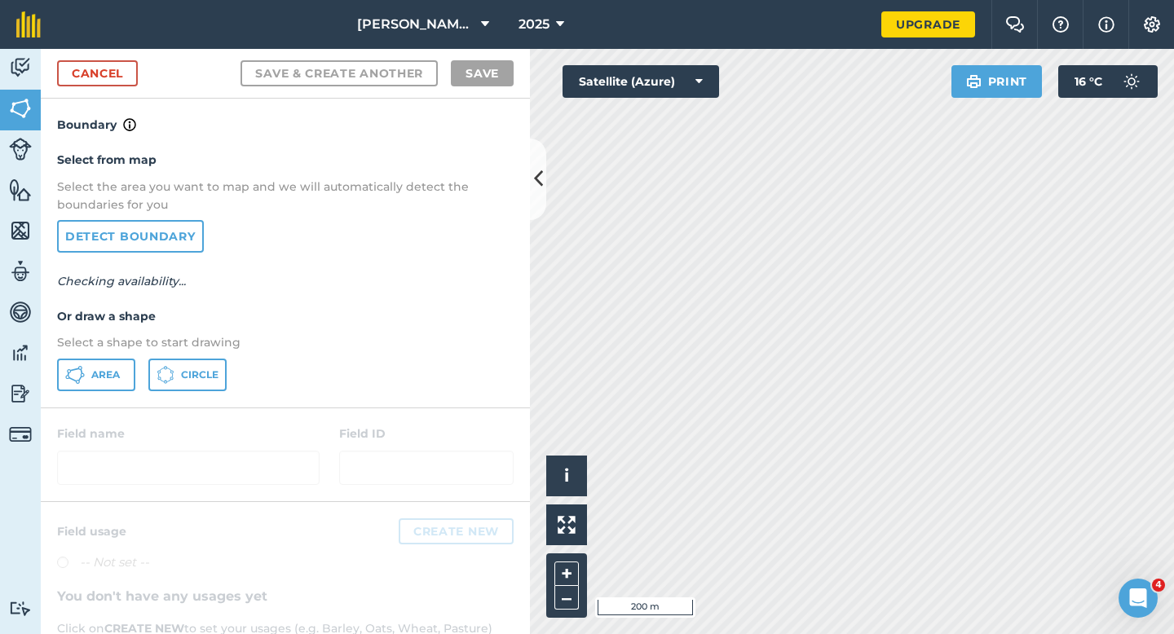
click at [111, 349] on p "Select a shape to start drawing" at bounding box center [285, 342] width 457 height 18
click at [108, 367] on button "Area" at bounding box center [96, 375] width 78 height 33
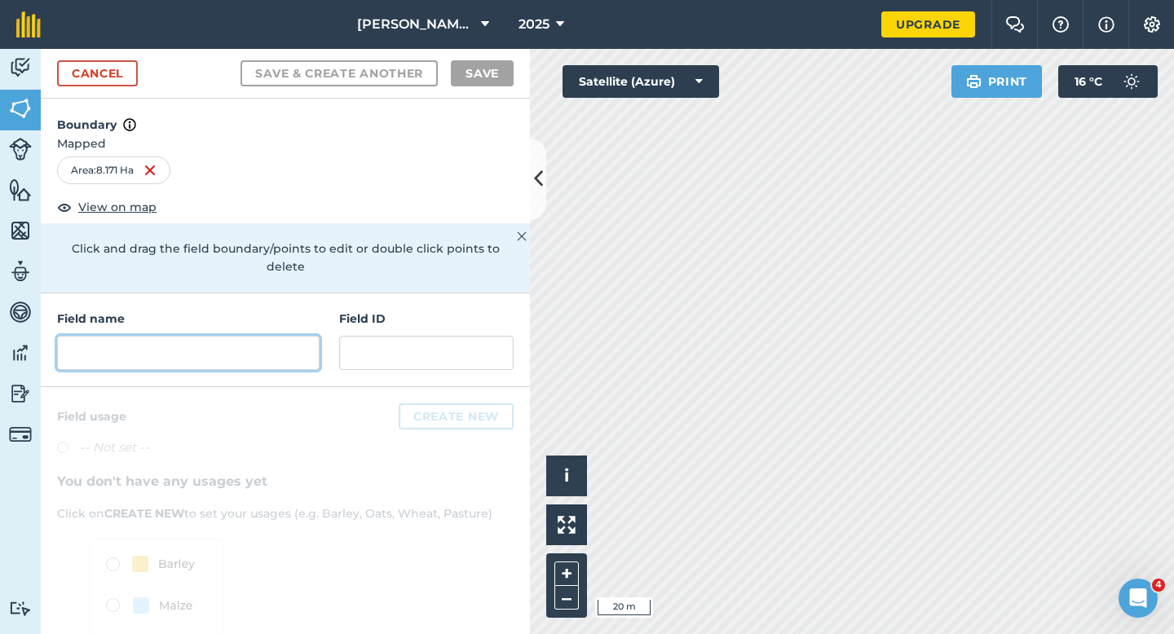
click at [289, 337] on input "text" at bounding box center [188, 353] width 263 height 34
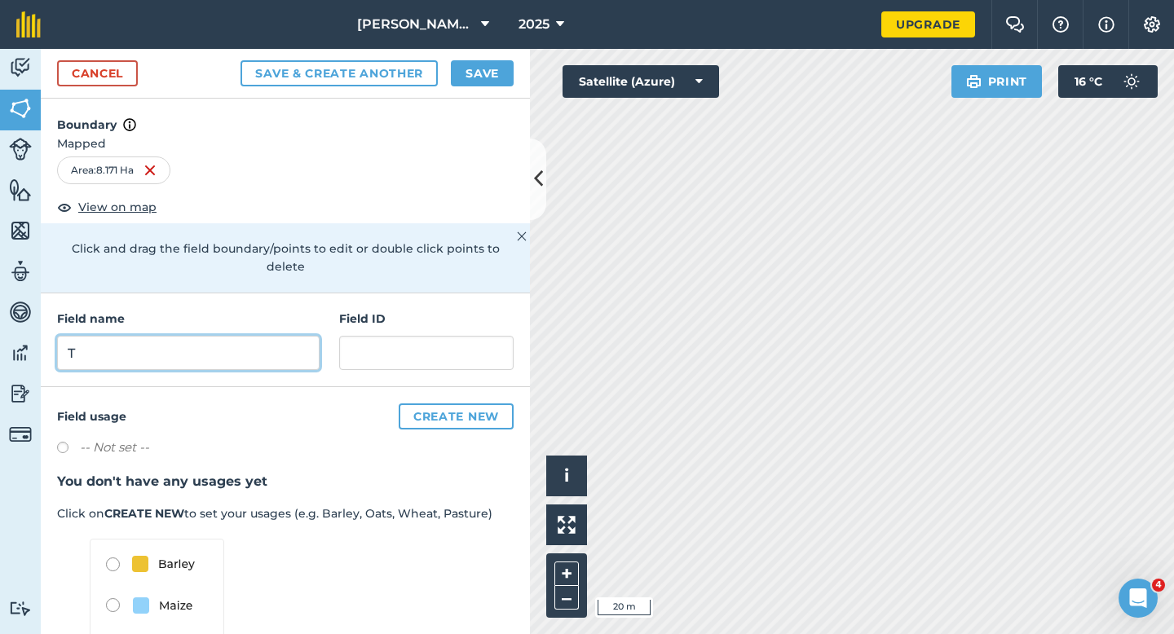
type input "T"
click at [485, 75] on button "Save" at bounding box center [482, 73] width 63 height 26
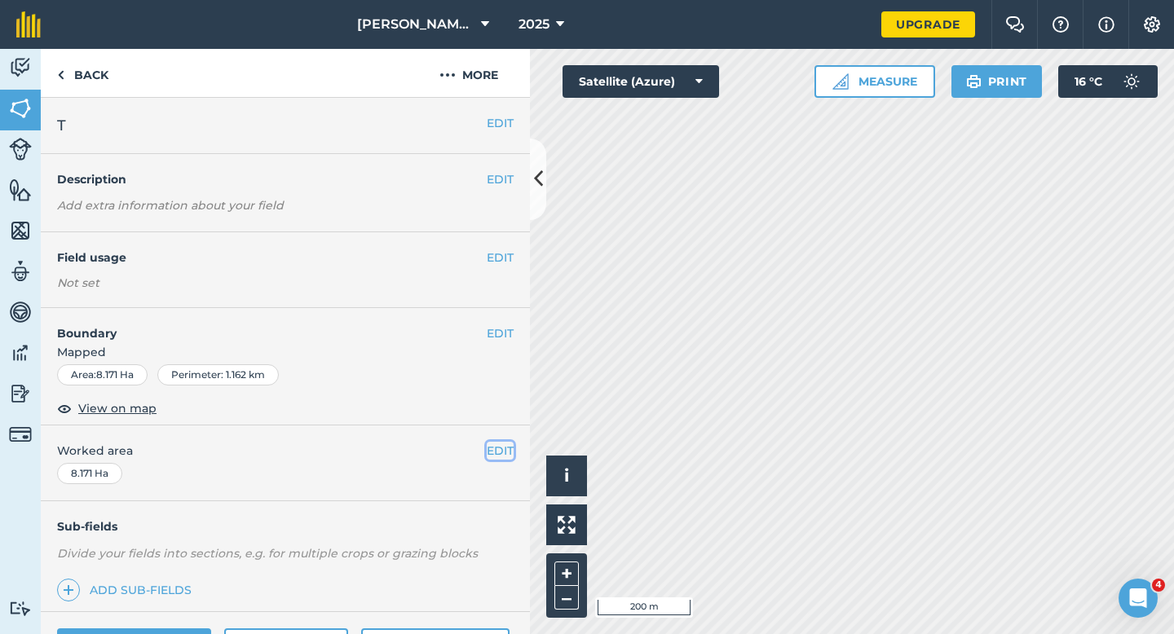
click at [492, 447] on button "EDIT" at bounding box center [500, 451] width 27 height 18
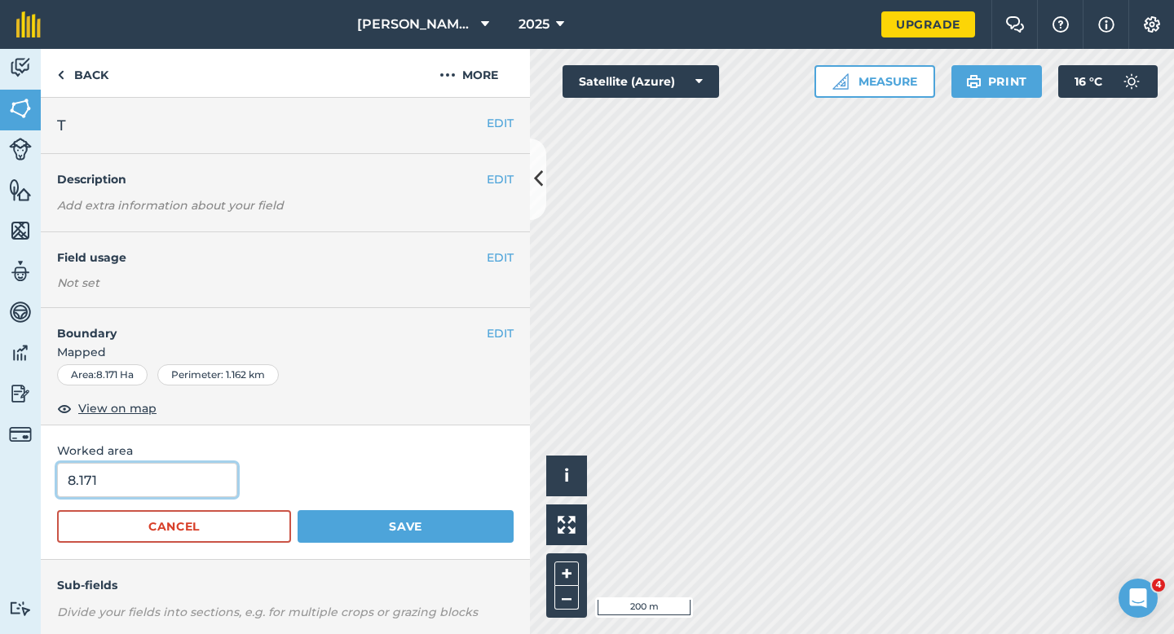
click at [181, 478] on input "8.171" at bounding box center [147, 480] width 180 height 34
type input "8.2"
click at [298, 510] on button "Save" at bounding box center [406, 526] width 216 height 33
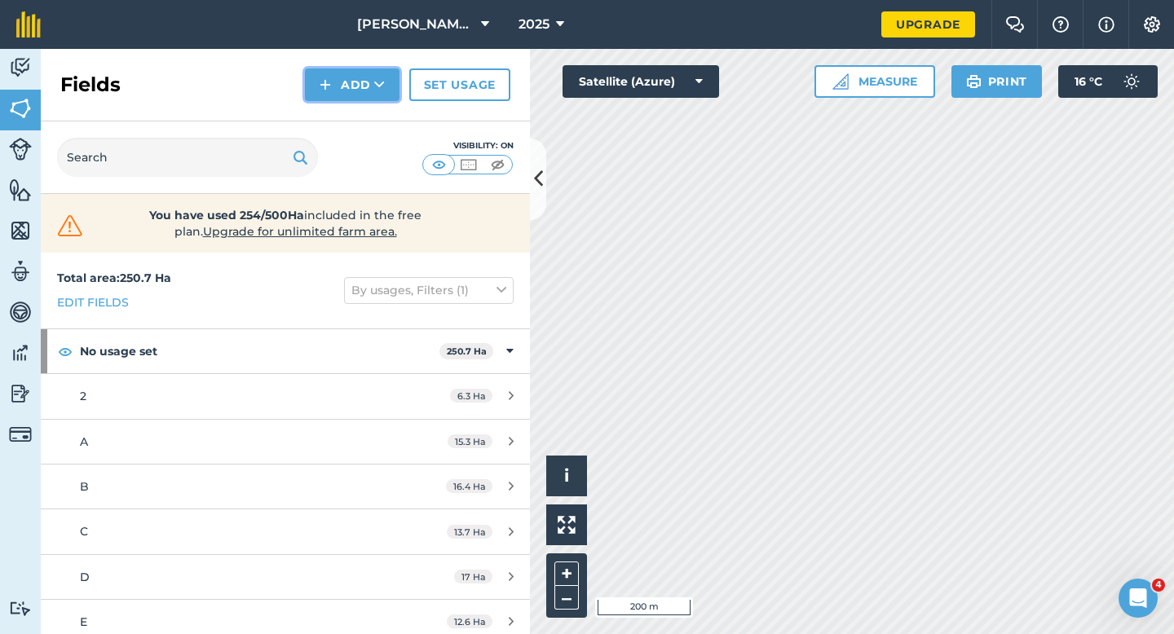
click at [350, 70] on button "Add" at bounding box center [352, 84] width 95 height 33
click at [364, 117] on link "Draw" at bounding box center [352, 122] width 90 height 36
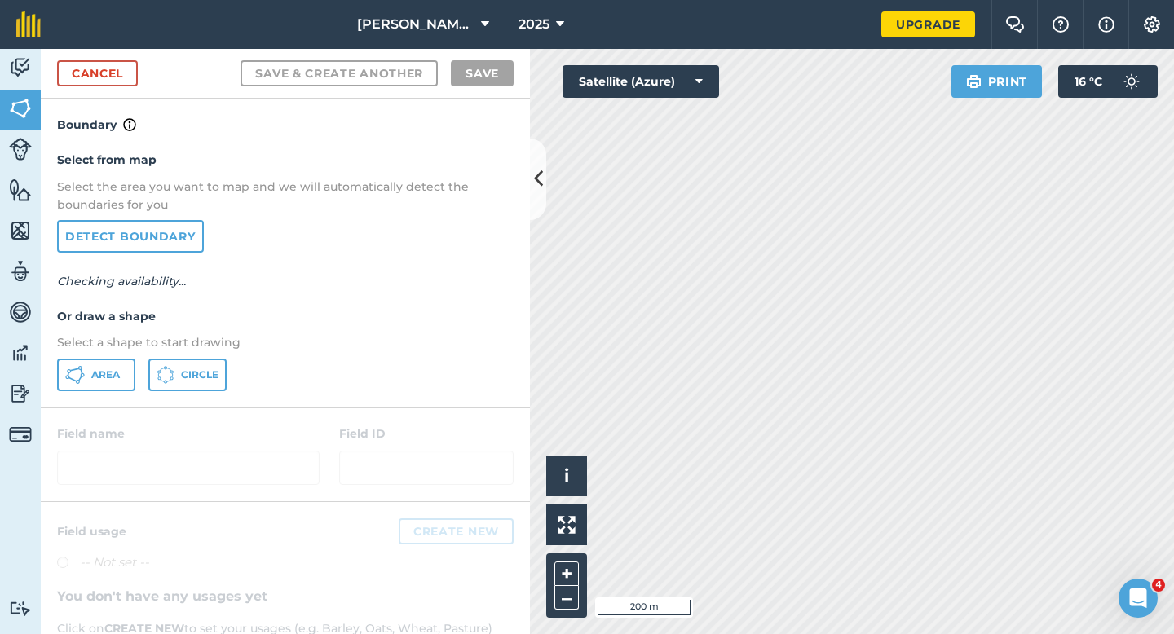
click at [106, 289] on p "Checking availability..." at bounding box center [285, 281] width 457 height 18
click at [89, 375] on button "Area" at bounding box center [96, 375] width 78 height 33
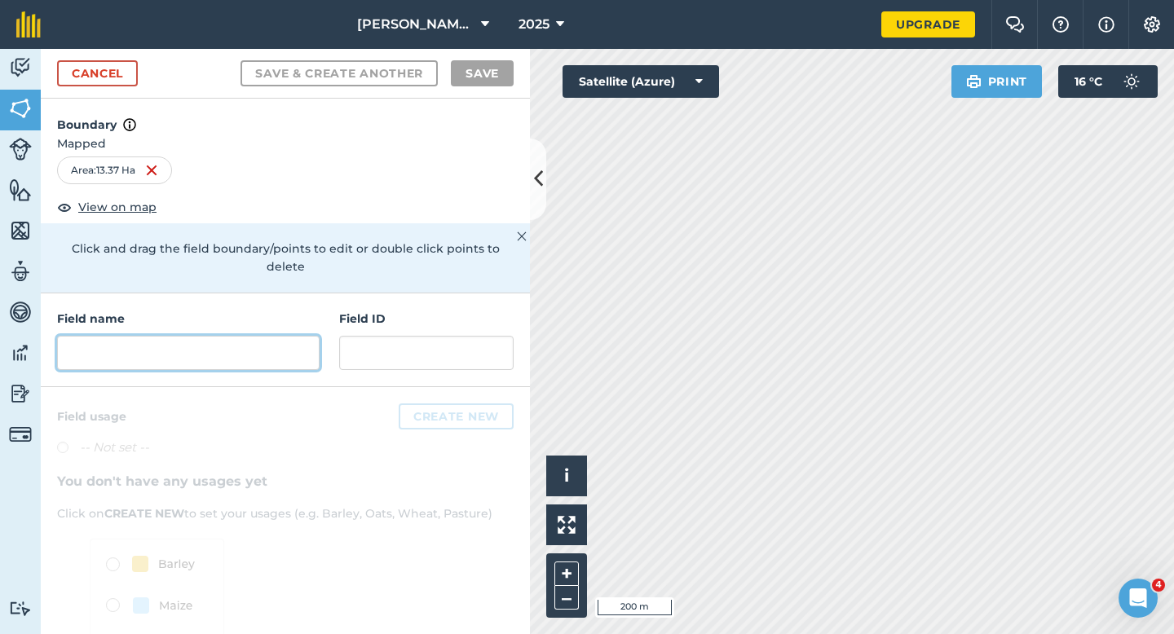
click at [288, 344] on input "text" at bounding box center [188, 353] width 263 height 34
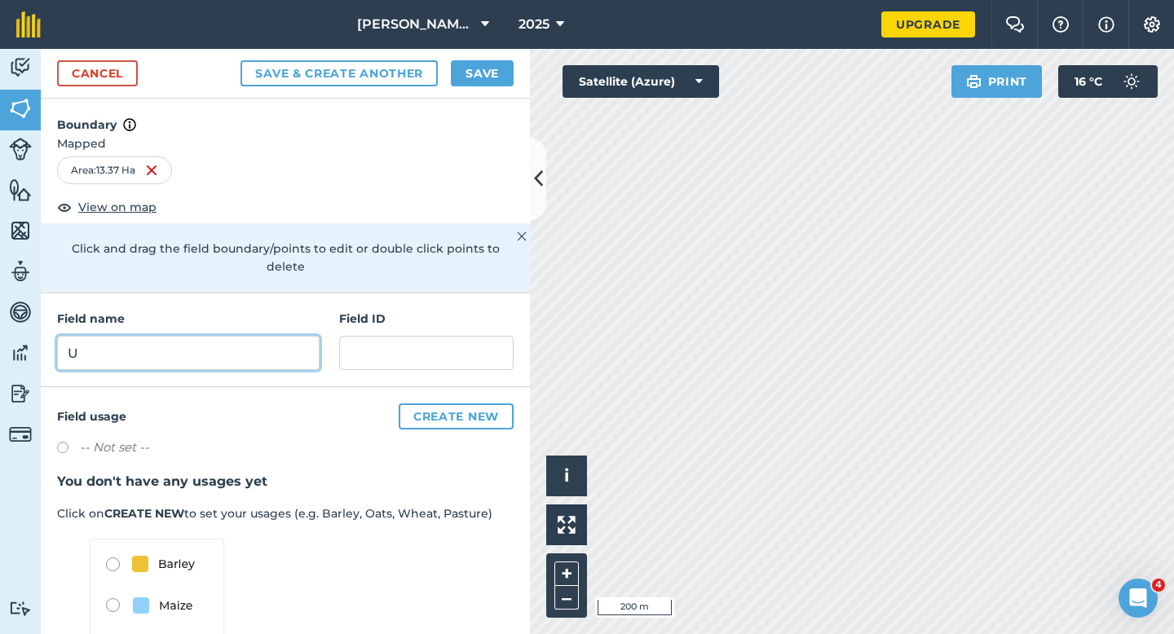
type input "U"
click at [491, 73] on button "Save" at bounding box center [482, 73] width 63 height 26
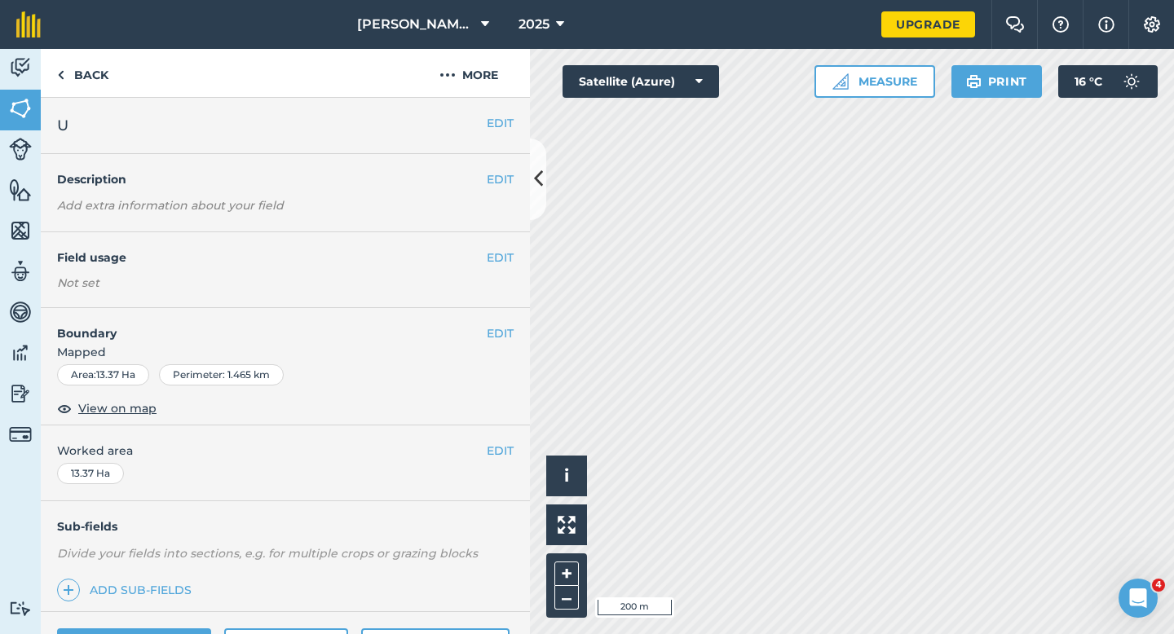
click at [513, 459] on span "Worked area" at bounding box center [285, 451] width 457 height 18
click at [484, 450] on span "Worked area" at bounding box center [285, 451] width 457 height 18
click at [496, 450] on button "EDIT" at bounding box center [500, 451] width 27 height 18
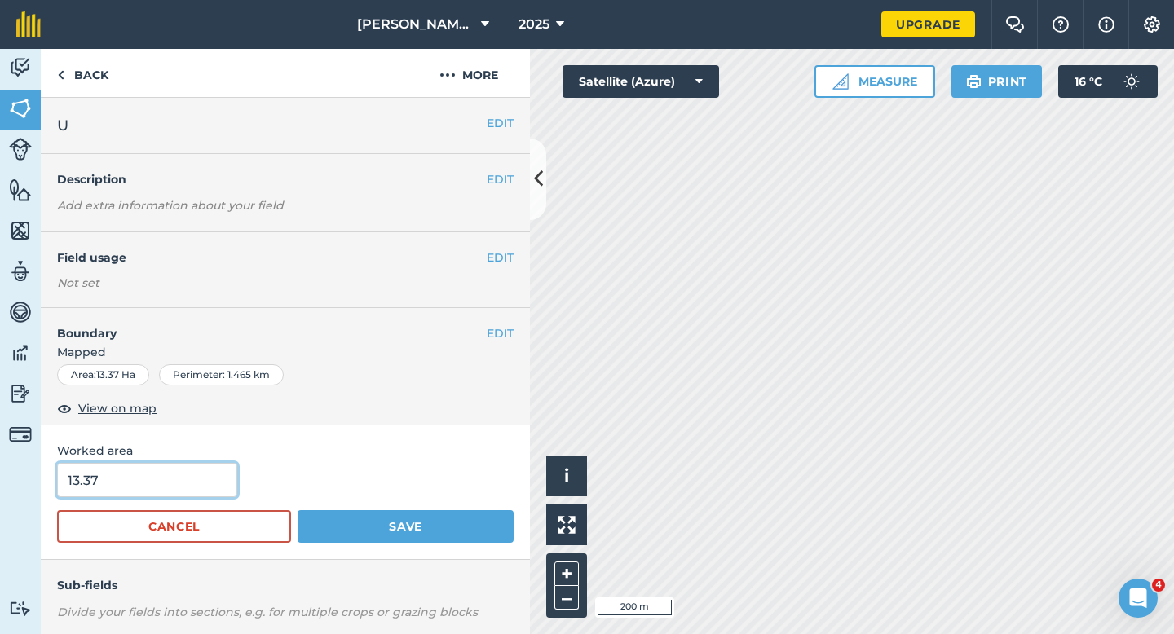
click at [200, 465] on input "13.37" at bounding box center [147, 480] width 180 height 34
click at [200, 484] on input "13.37" at bounding box center [147, 480] width 180 height 34
type input "13.4"
click at [298, 510] on button "Save" at bounding box center [406, 526] width 216 height 33
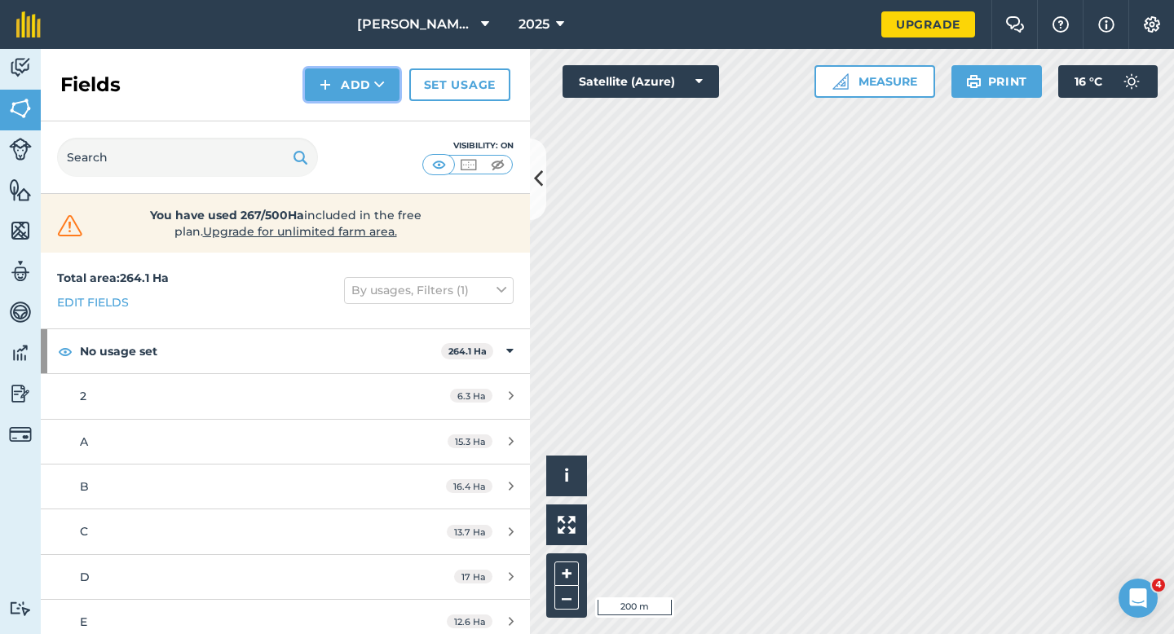
click at [355, 88] on button "Add" at bounding box center [352, 84] width 95 height 33
click at [356, 111] on link "Draw" at bounding box center [352, 122] width 90 height 36
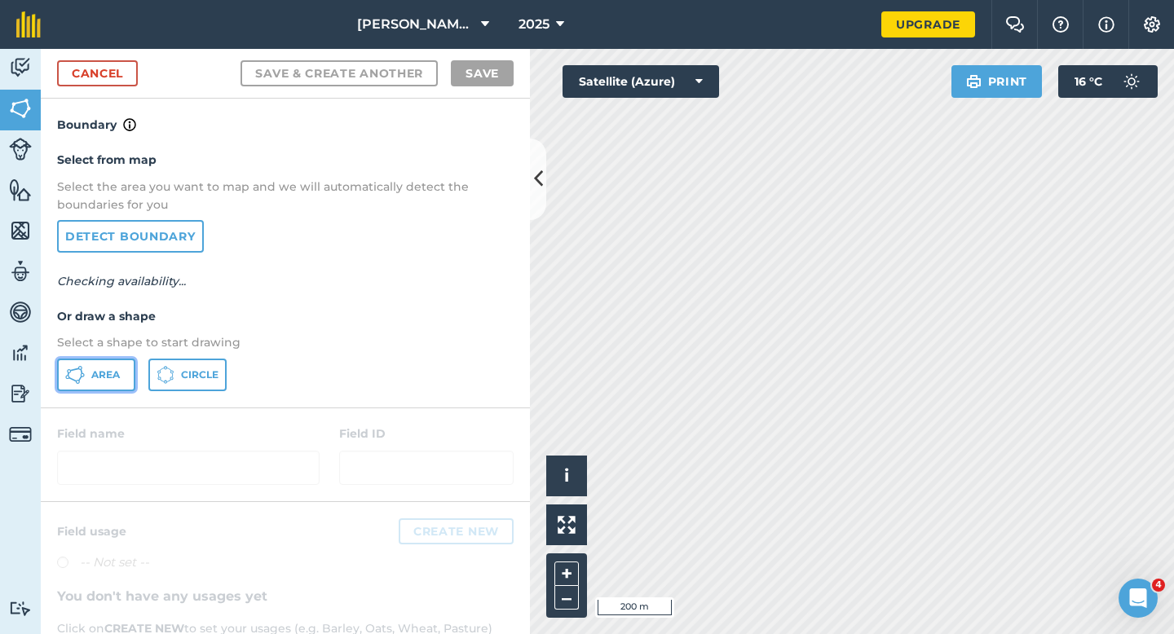
click at [117, 367] on button "Area" at bounding box center [96, 375] width 78 height 33
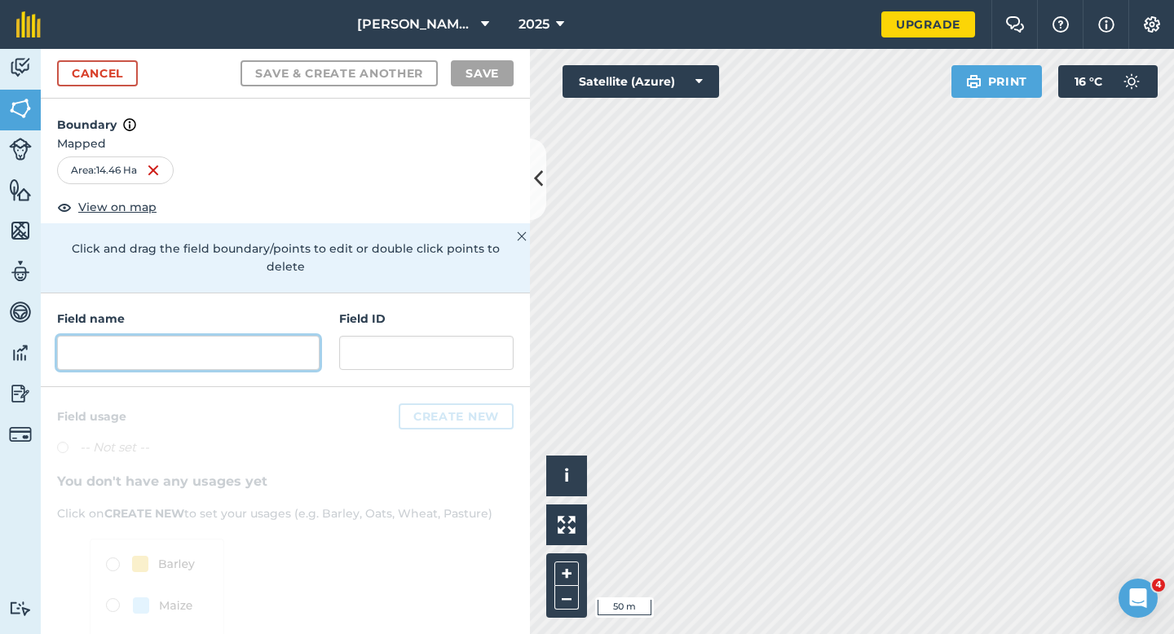
click at [271, 342] on input "text" at bounding box center [188, 353] width 263 height 34
click at [275, 342] on input "text" at bounding box center [188, 353] width 263 height 34
type input "C"
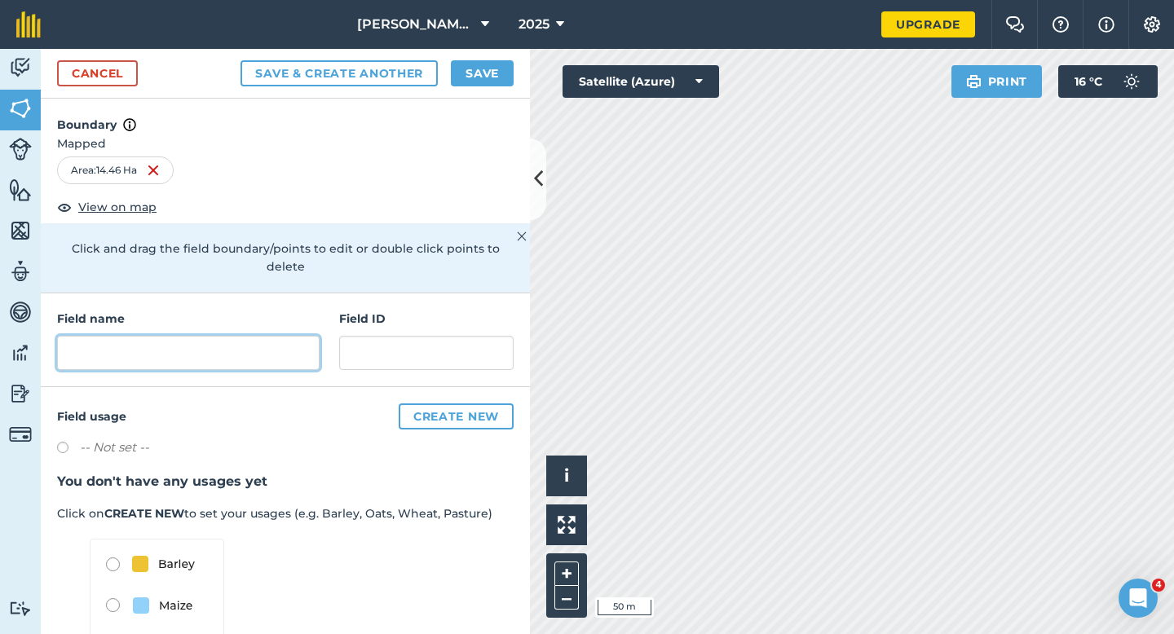
type input "X"
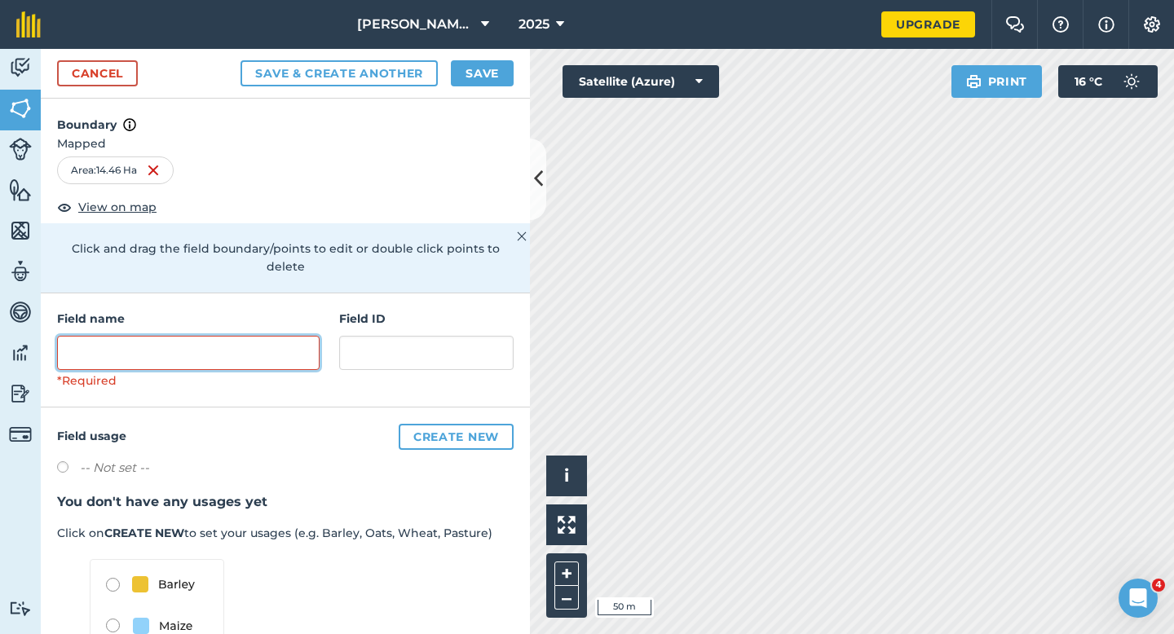
type input "B"
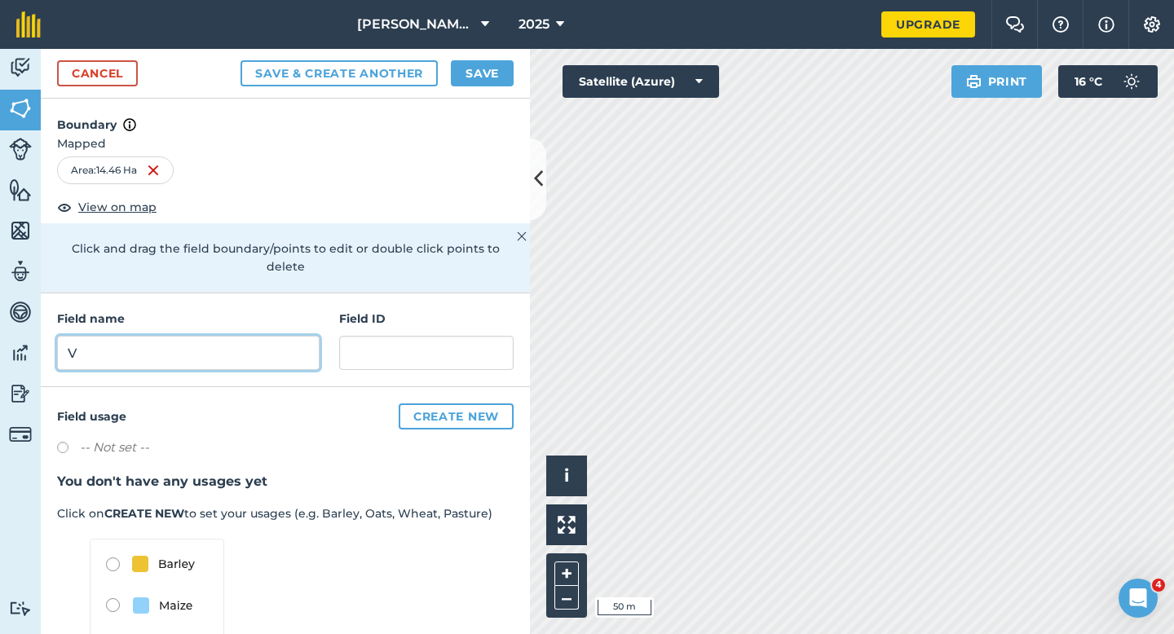
type input "V"
click at [479, 55] on div "Cancel Save & Create Another Save" at bounding box center [285, 74] width 489 height 50
click at [479, 66] on button "Save" at bounding box center [482, 73] width 63 height 26
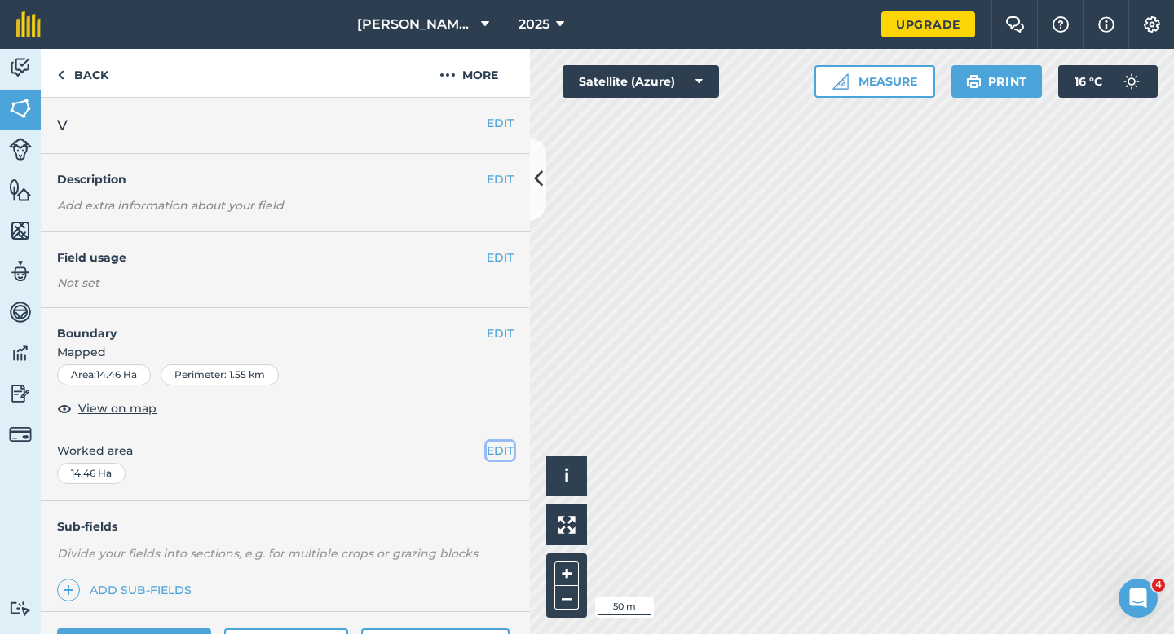
click at [495, 451] on button "EDIT" at bounding box center [500, 451] width 27 height 18
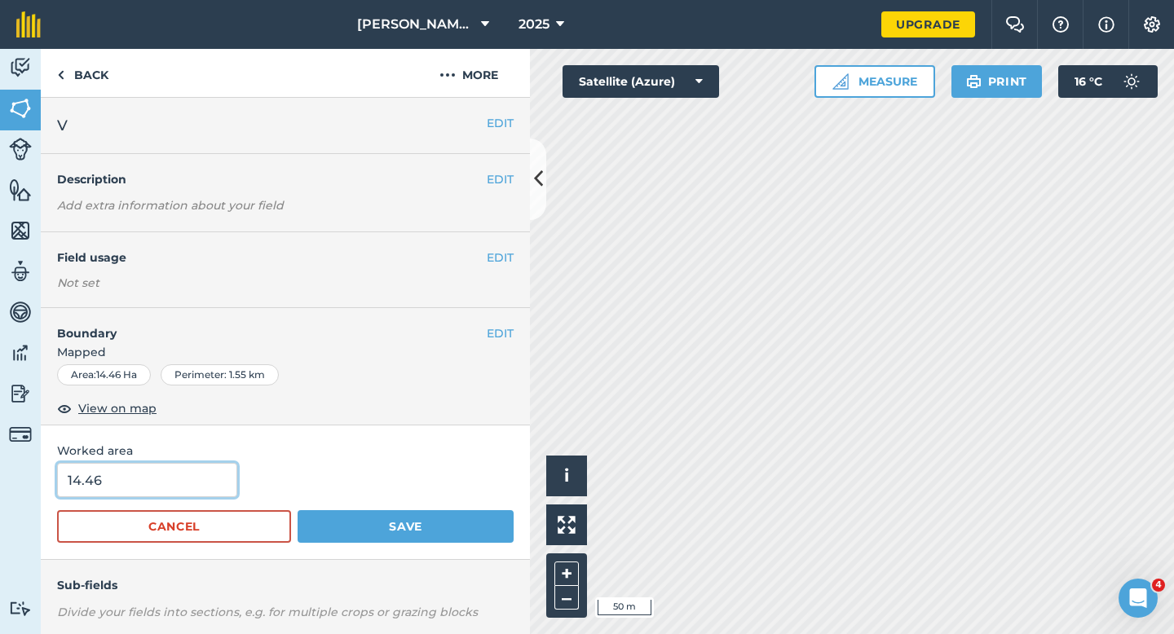
click at [113, 483] on input "14.46" at bounding box center [147, 480] width 180 height 34
type input "14.5"
click at [298, 510] on button "Save" at bounding box center [406, 526] width 216 height 33
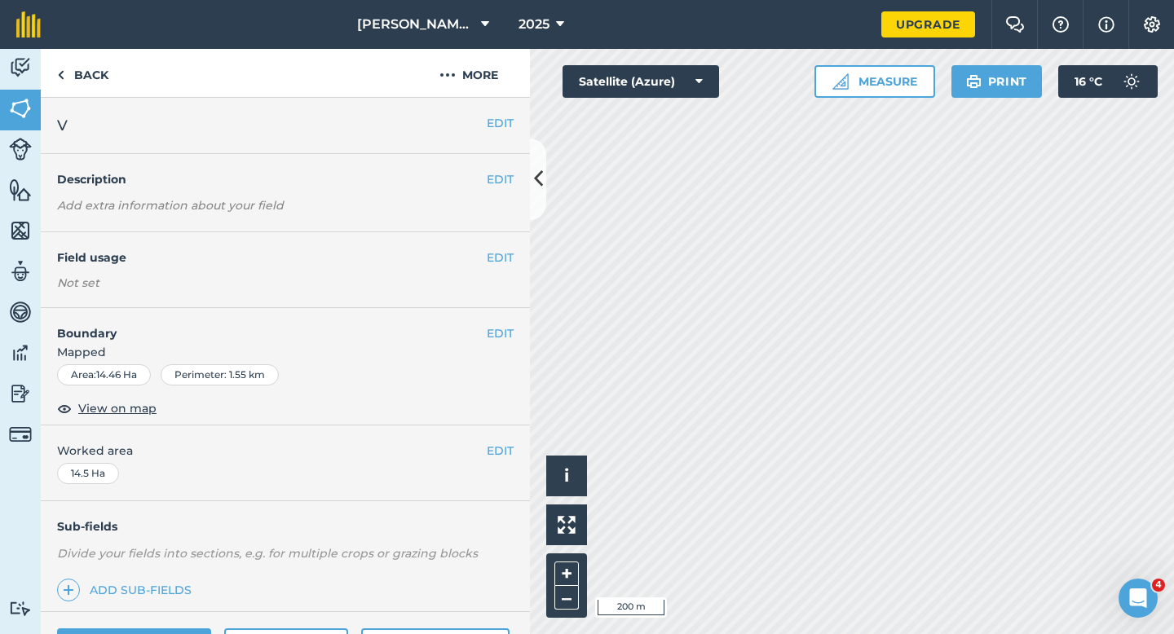
click at [485, 114] on h2 "V" at bounding box center [272, 125] width 430 height 23
click at [490, 118] on button "EDIT" at bounding box center [500, 123] width 27 height 18
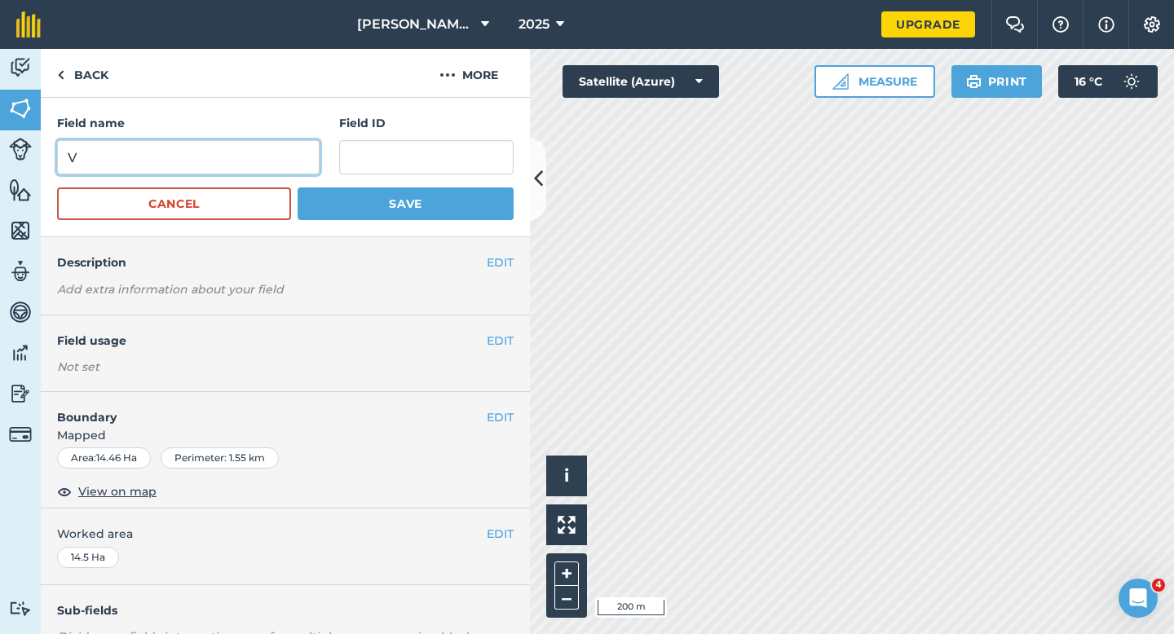
click at [232, 153] on input "V" at bounding box center [188, 157] width 263 height 34
type input "W"
click at [298, 188] on button "Save" at bounding box center [406, 204] width 216 height 33
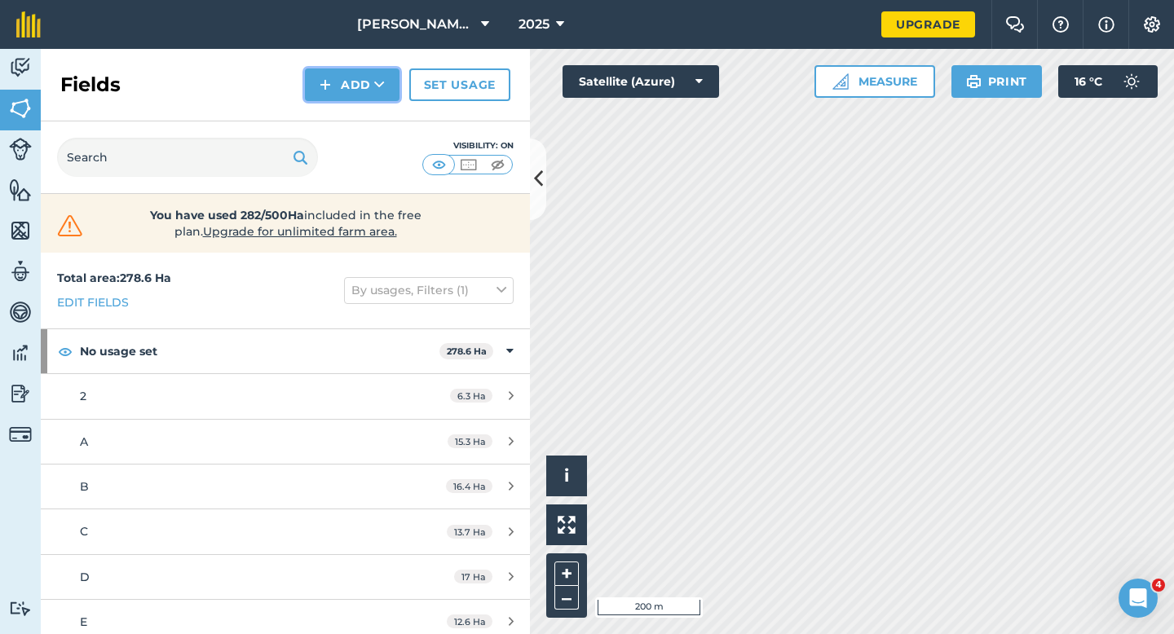
click at [339, 88] on button "Add" at bounding box center [352, 84] width 95 height 33
click at [339, 131] on link "Draw" at bounding box center [352, 122] width 90 height 36
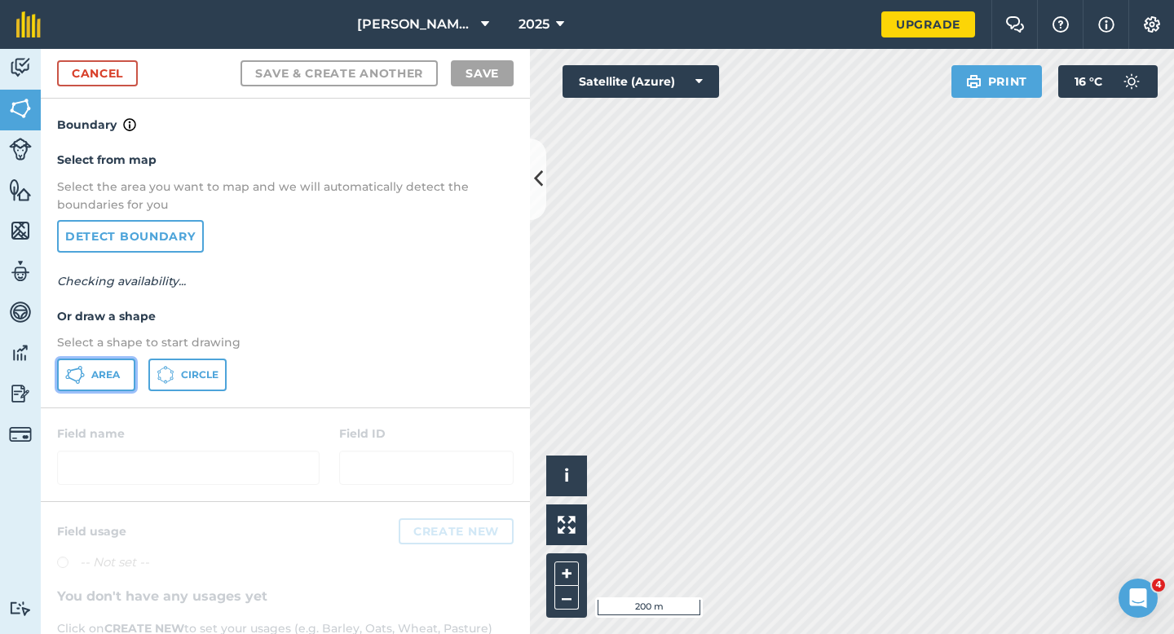
click at [109, 365] on button "Area" at bounding box center [96, 375] width 78 height 33
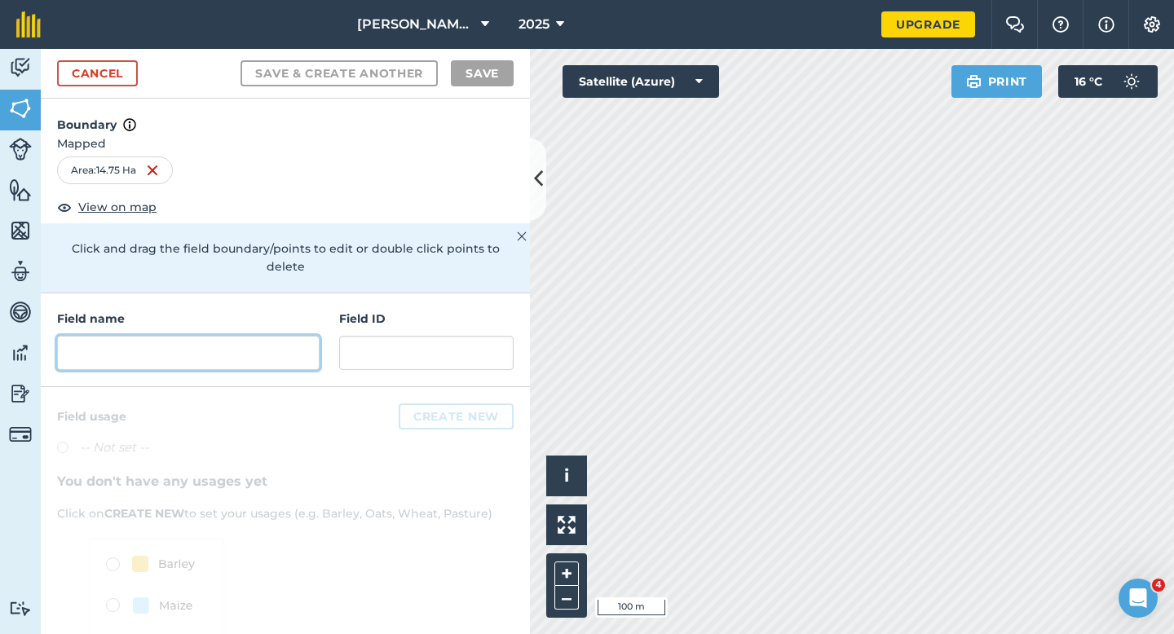
click at [272, 343] on input "text" at bounding box center [188, 353] width 263 height 34
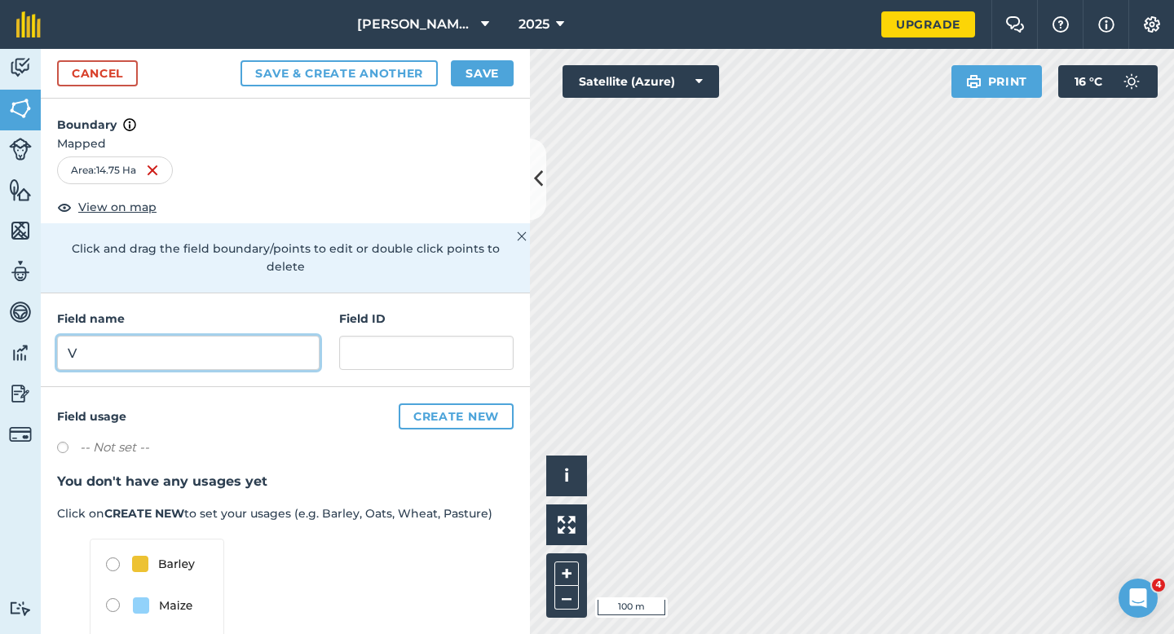
type input "V"
click at [482, 71] on button "Save" at bounding box center [482, 73] width 63 height 26
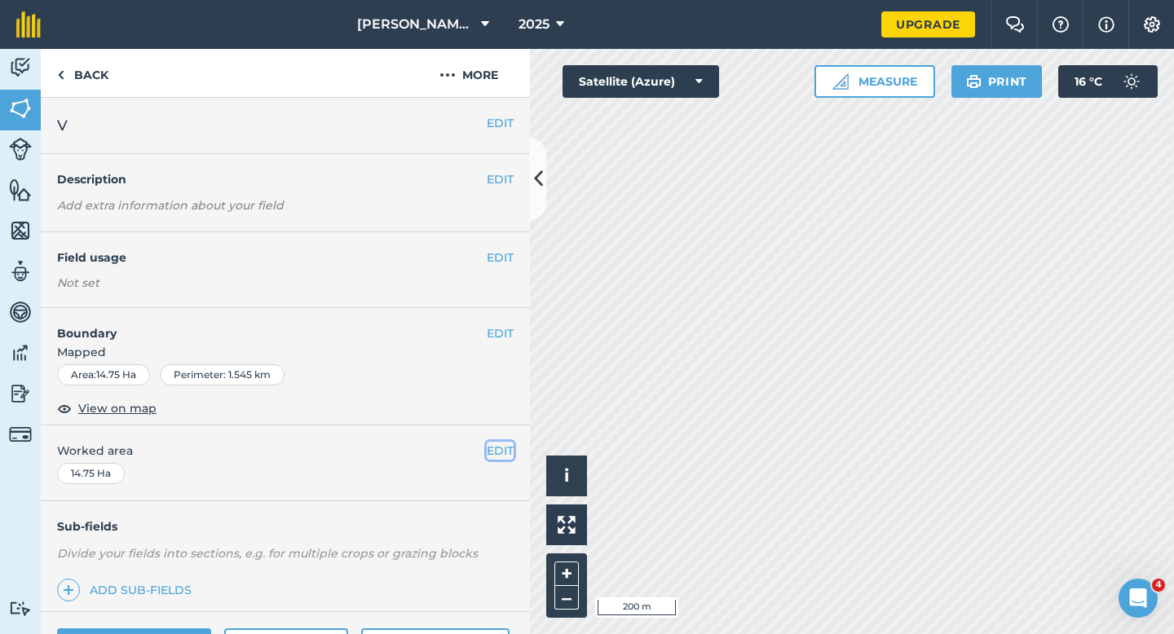
click at [492, 450] on button "EDIT" at bounding box center [500, 451] width 27 height 18
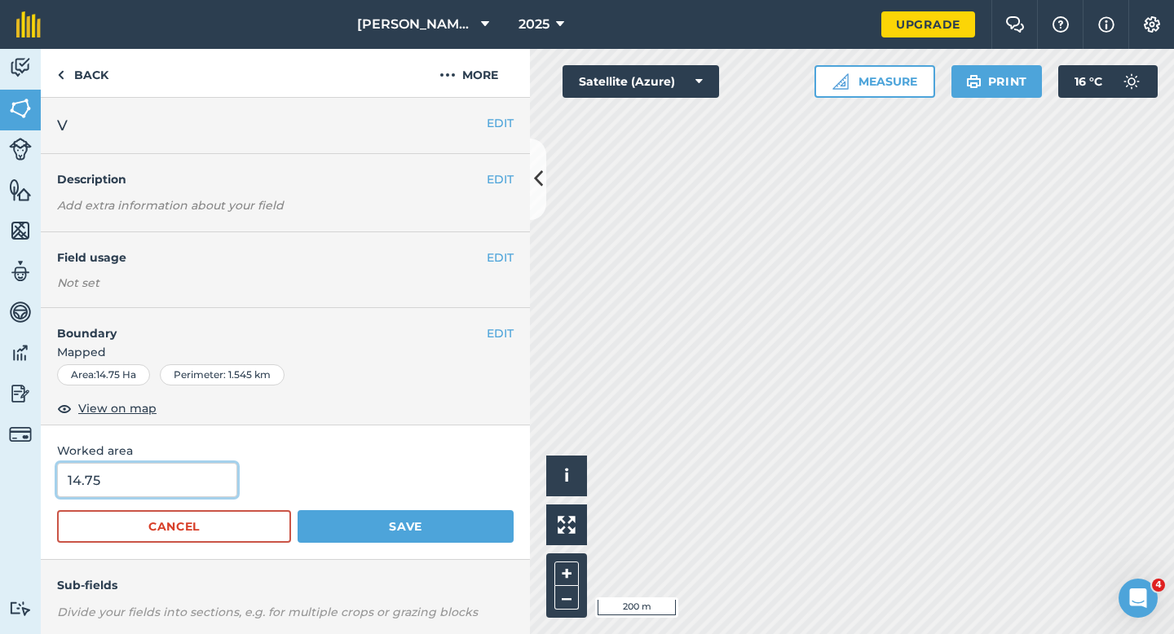
click at [150, 496] on input "14.75" at bounding box center [147, 480] width 180 height 34
type input "14.8"
click at [298, 510] on button "Save" at bounding box center [406, 526] width 216 height 33
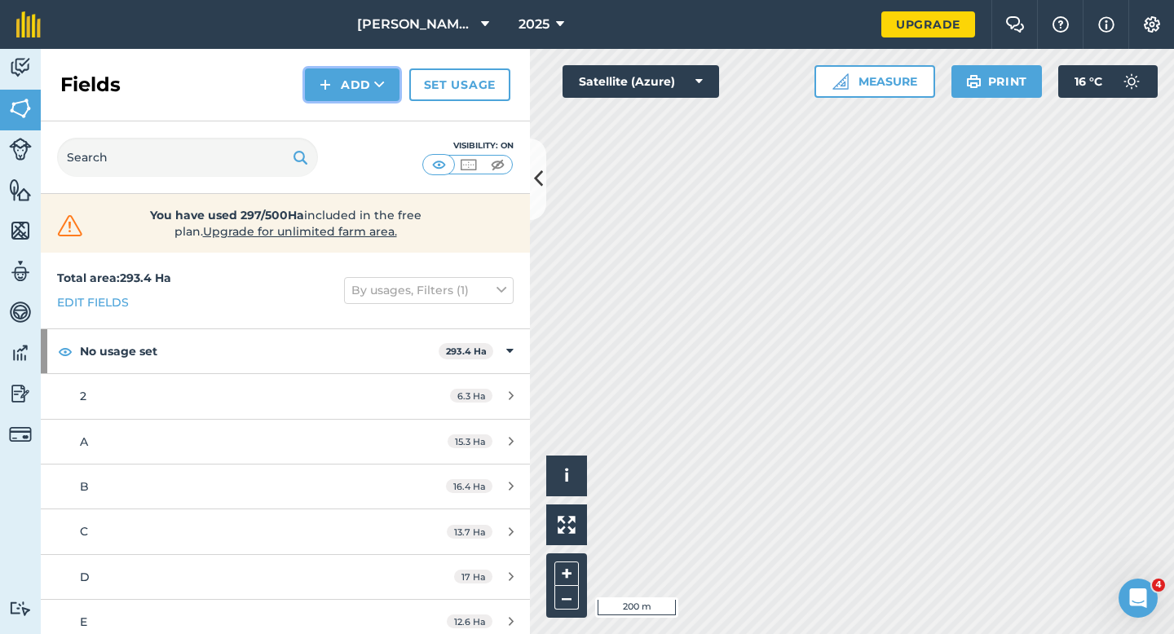
click at [342, 87] on button "Add" at bounding box center [352, 84] width 95 height 33
click at [351, 112] on link "Draw" at bounding box center [352, 122] width 90 height 36
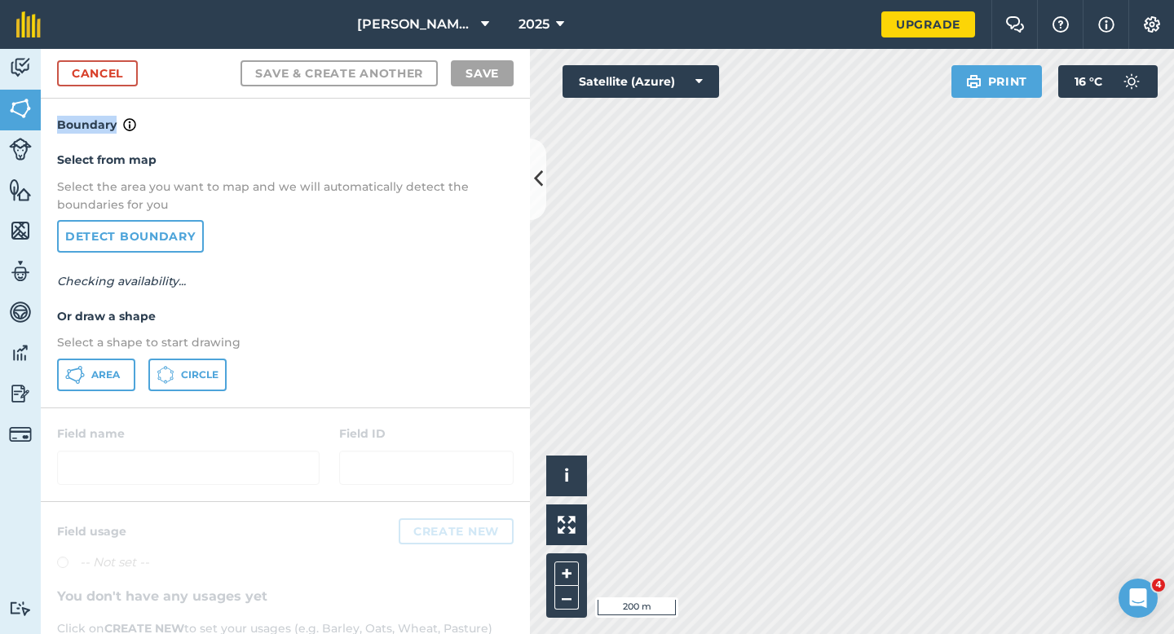
click at [351, 112] on h4 "Boundary" at bounding box center [285, 117] width 489 height 36
click at [127, 364] on button "Area" at bounding box center [96, 375] width 78 height 33
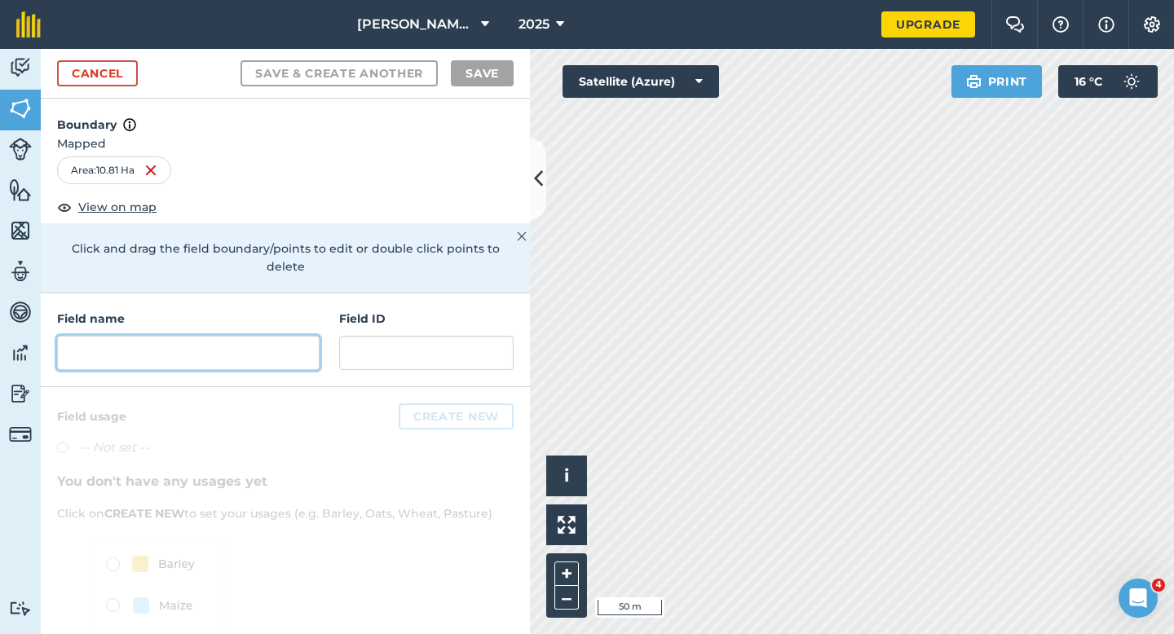
click at [190, 336] on input "text" at bounding box center [188, 353] width 263 height 34
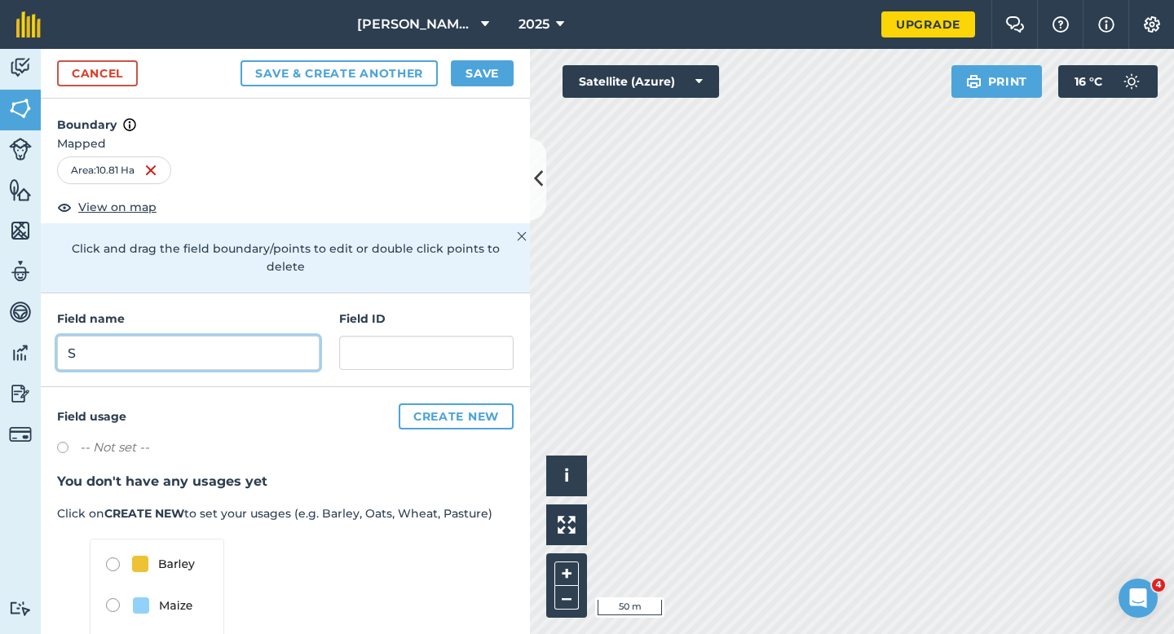
type input "S"
click at [474, 74] on button "Save" at bounding box center [482, 73] width 63 height 26
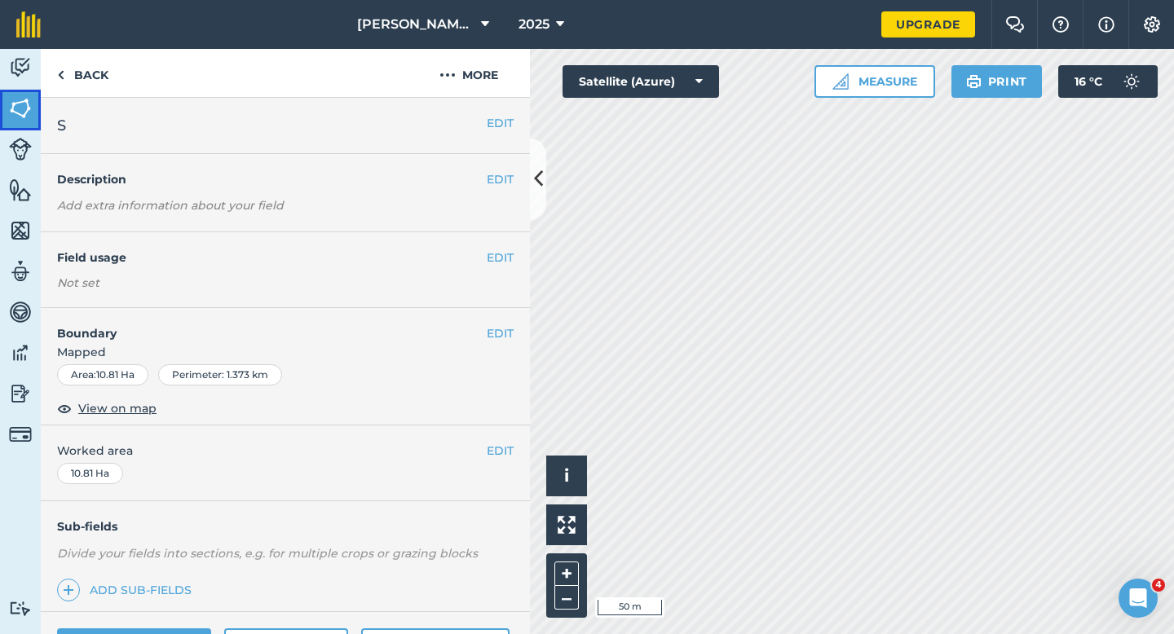
click at [35, 106] on link "Fields" at bounding box center [20, 110] width 41 height 41
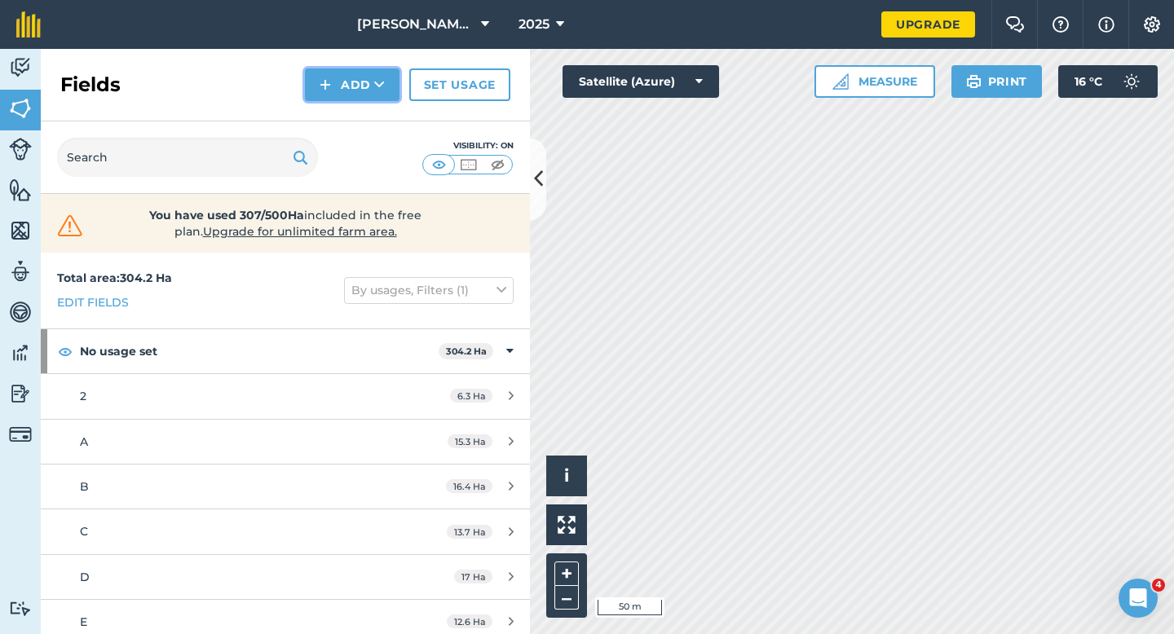
click at [374, 84] on icon at bounding box center [379, 85] width 11 height 16
click at [373, 115] on link "Draw" at bounding box center [352, 122] width 90 height 36
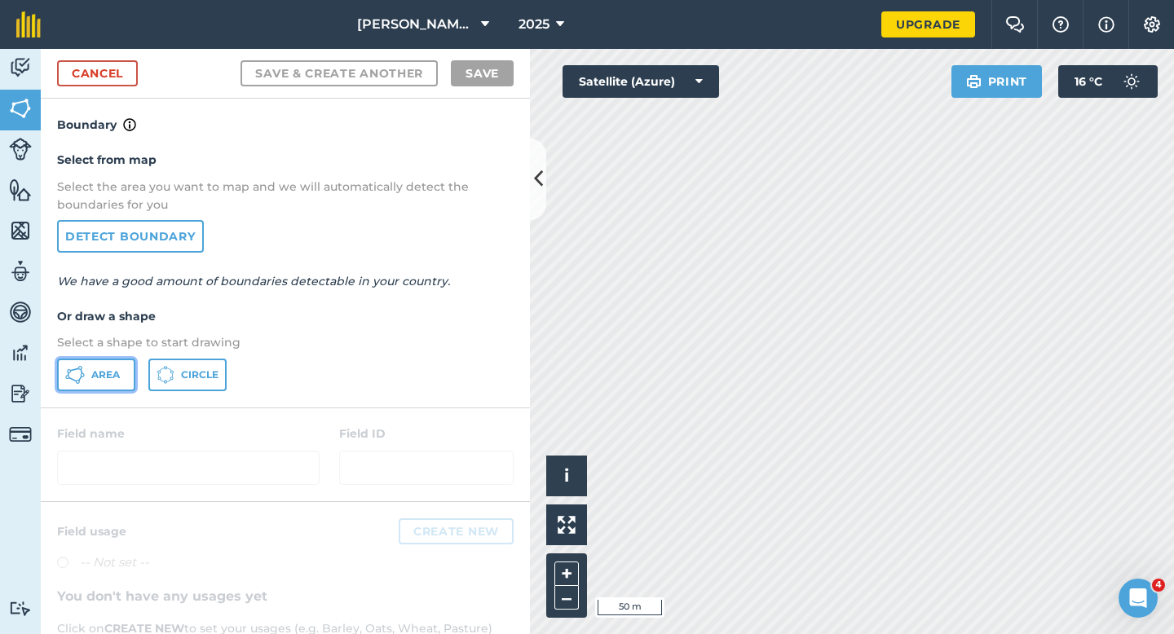
click at [94, 379] on span "Area" at bounding box center [105, 374] width 29 height 13
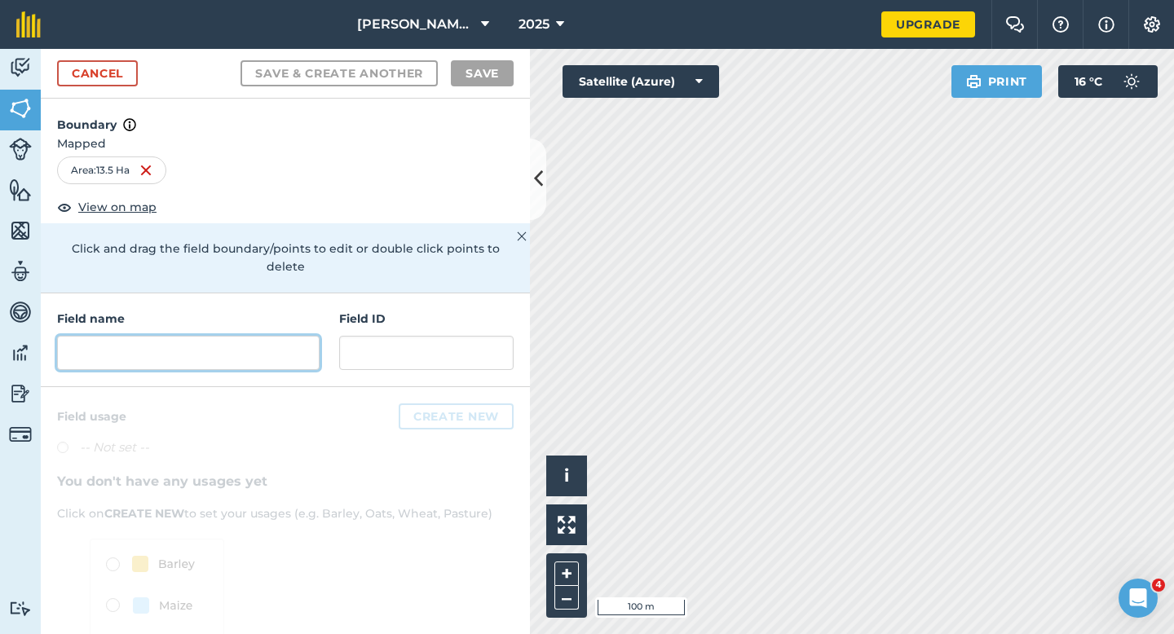
click at [214, 336] on input "text" at bounding box center [188, 353] width 263 height 34
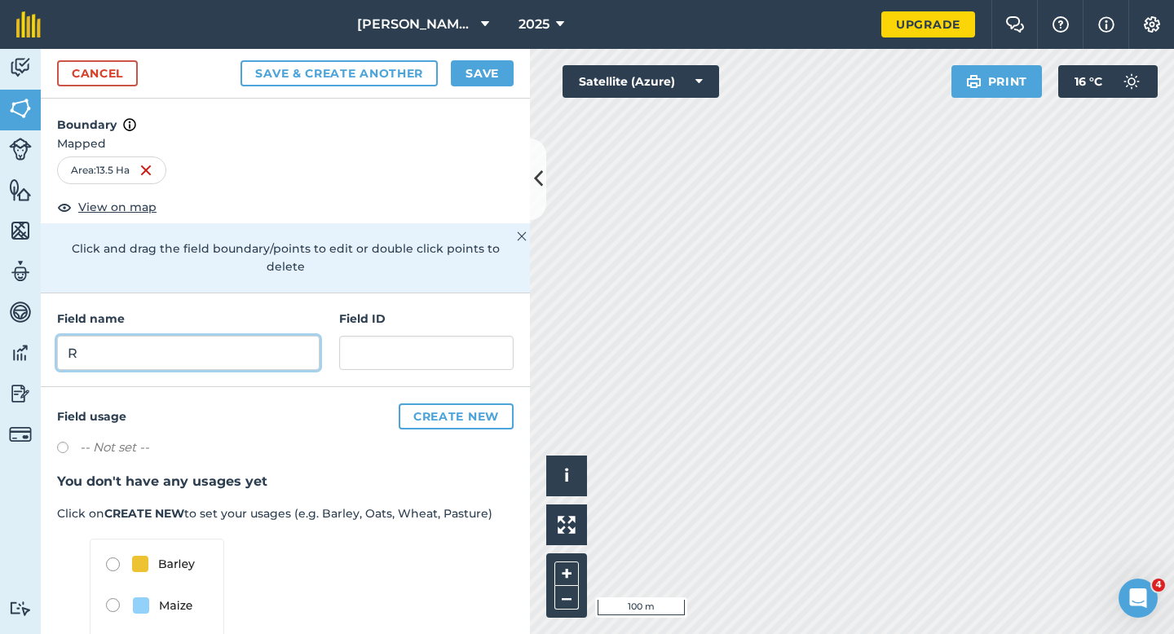
type input "R"
click at [465, 67] on button "Save" at bounding box center [482, 73] width 63 height 26
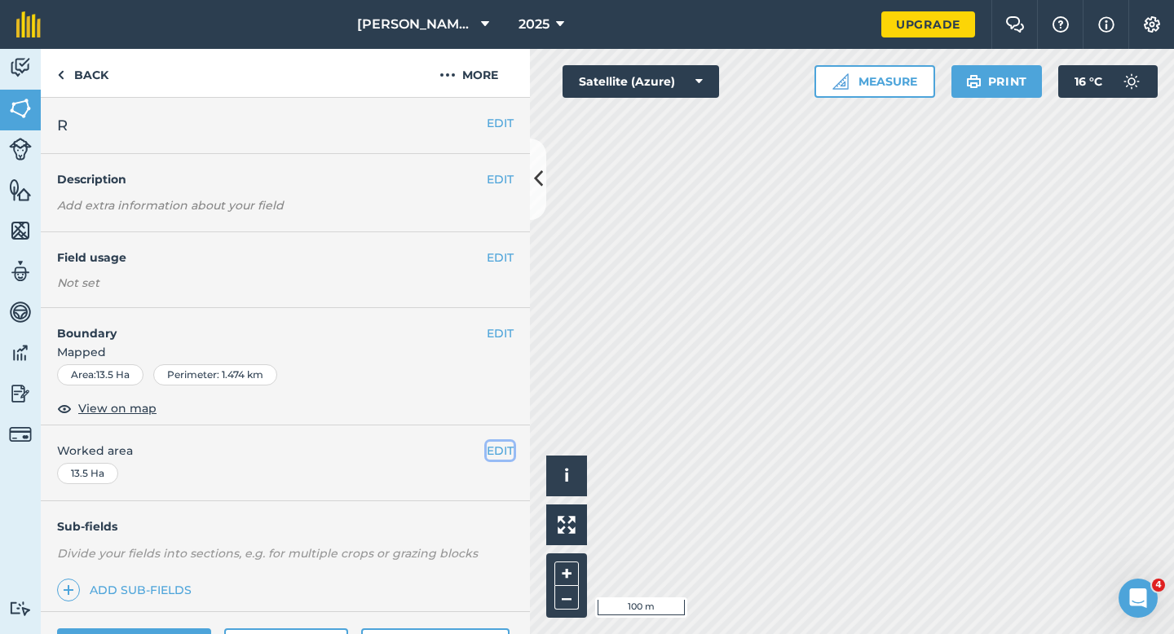
click at [499, 460] on button "EDIT" at bounding box center [500, 451] width 27 height 18
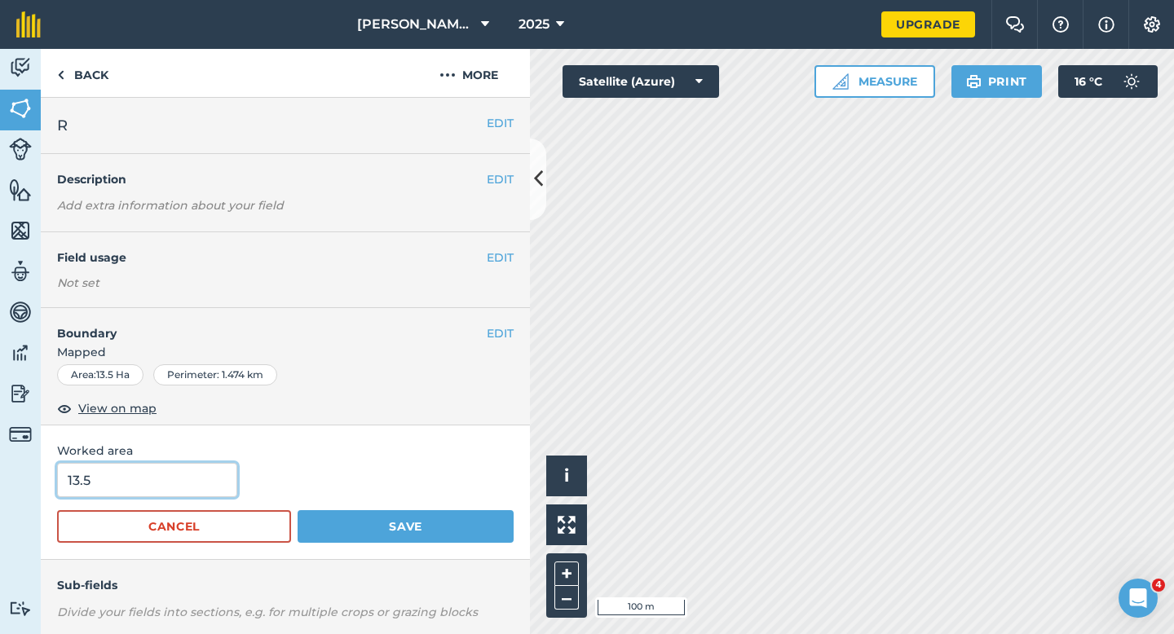
click at [196, 482] on input "13.5" at bounding box center [147, 480] width 180 height 34
click at [298, 510] on button "Save" at bounding box center [406, 526] width 216 height 33
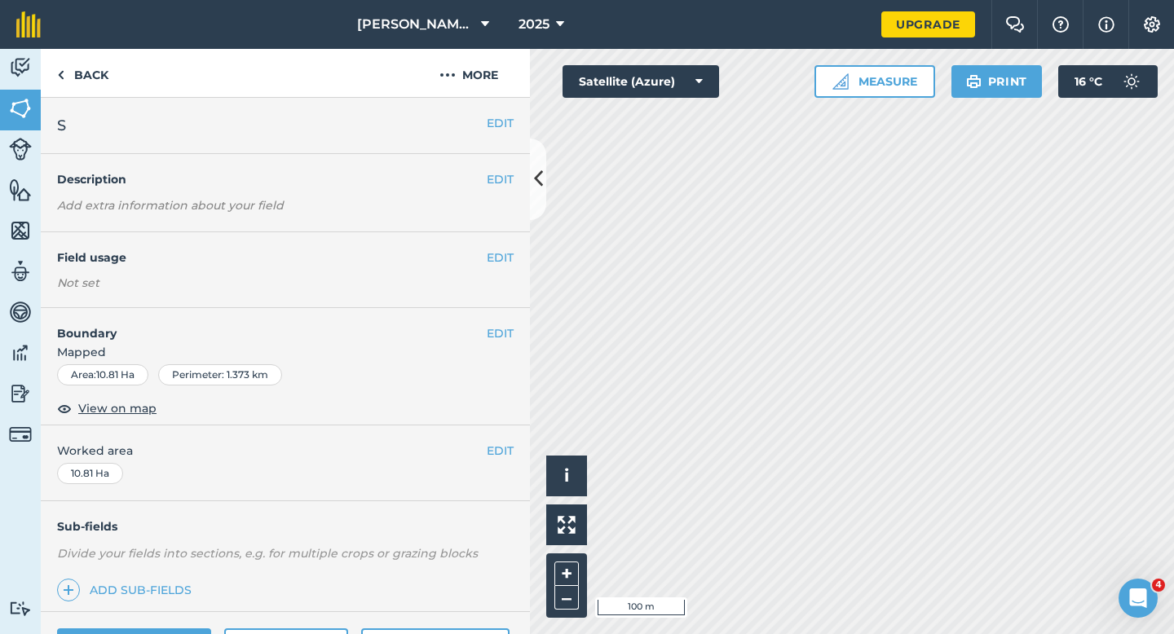
click at [505, 344] on span "Mapped" at bounding box center [285, 352] width 489 height 18
click at [506, 338] on button "EDIT" at bounding box center [500, 333] width 27 height 18
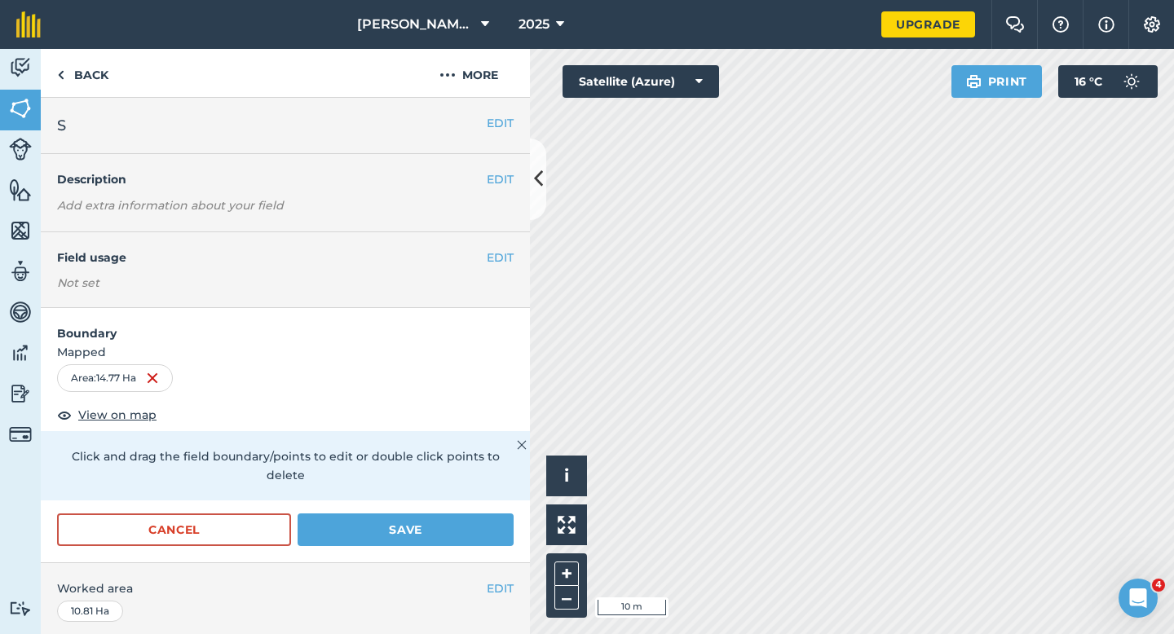
click at [471, 490] on form "Boundary Mapped Area : 14.77 Ha View on map Click and drag the field boundary/p…" at bounding box center [285, 435] width 489 height 254
click at [471, 514] on button "Save" at bounding box center [406, 530] width 216 height 33
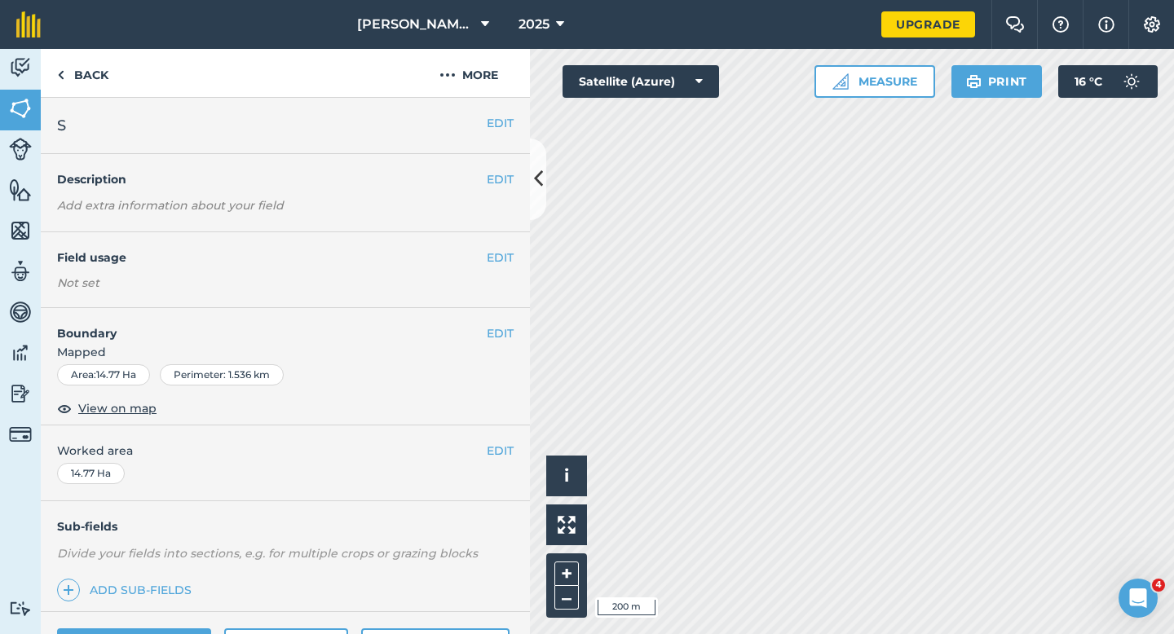
click at [496, 440] on div "EDIT Worked area 14.77 Ha" at bounding box center [285, 464] width 489 height 76
click at [496, 442] on button "EDIT" at bounding box center [500, 451] width 27 height 18
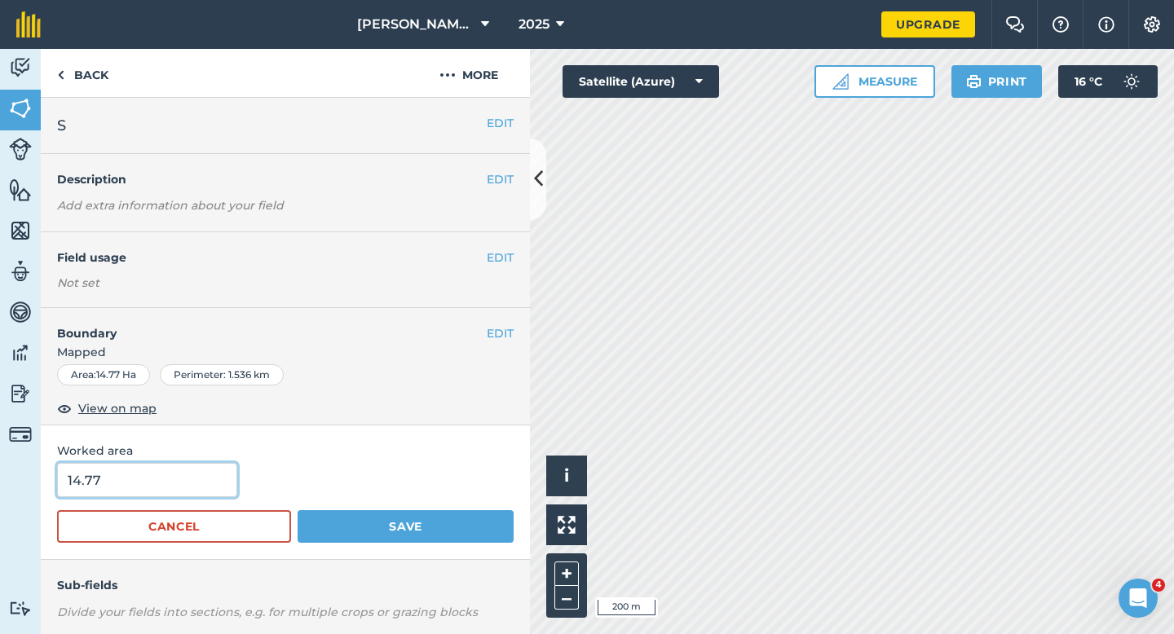
click at [194, 471] on input "14.77" at bounding box center [147, 480] width 180 height 34
click at [206, 478] on input "14.77" at bounding box center [147, 480] width 180 height 34
type input "14.7"
click at [298, 510] on button "Save" at bounding box center [406, 526] width 216 height 33
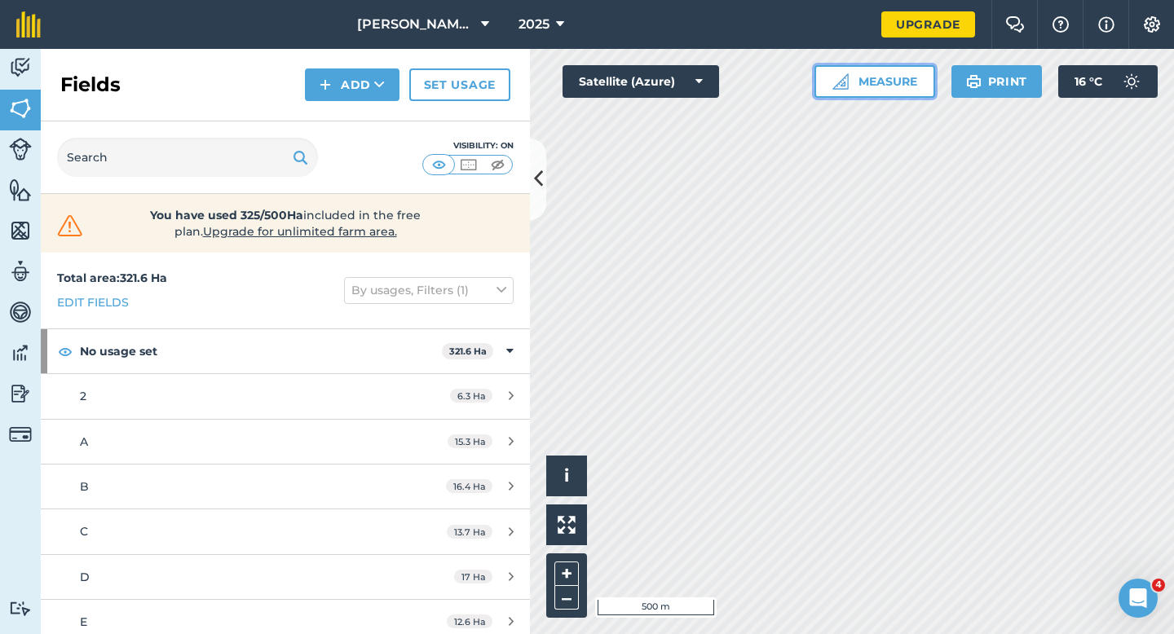
click at [902, 89] on button "Measure" at bounding box center [874, 81] width 121 height 33
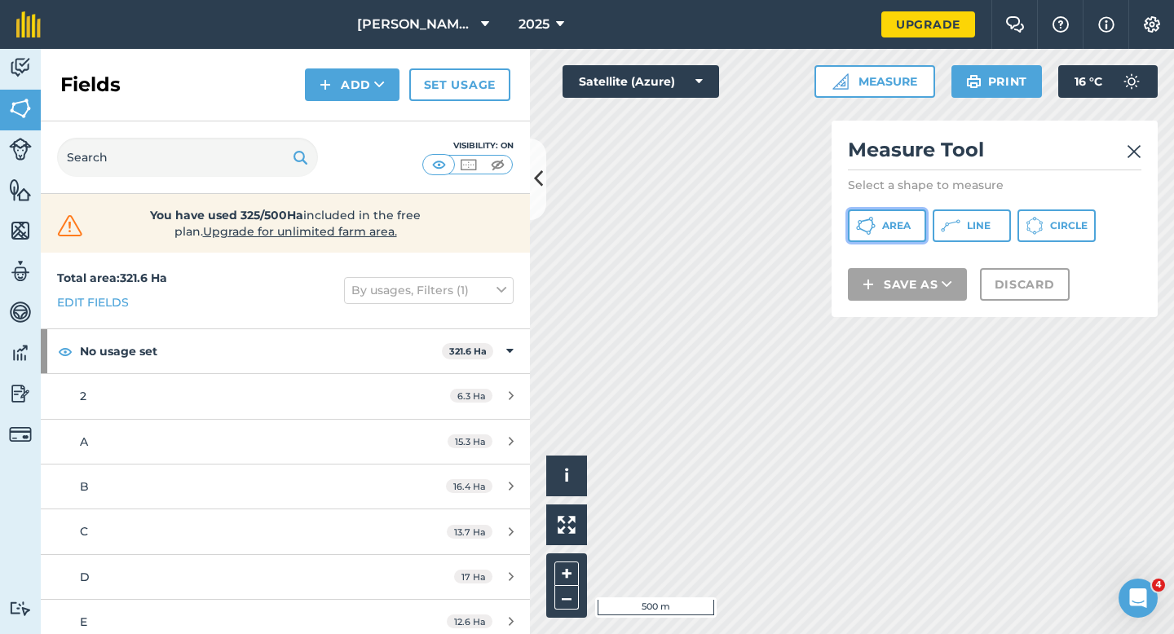
click at [920, 224] on button "Area" at bounding box center [887, 226] width 78 height 33
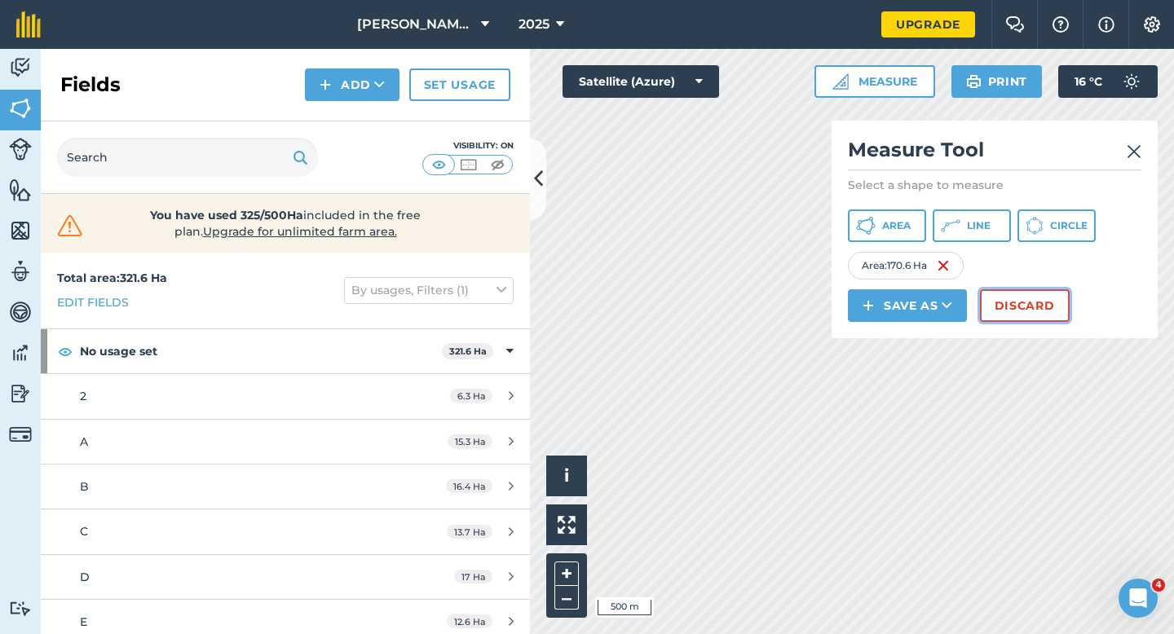
click at [1004, 316] on button "Discard" at bounding box center [1025, 305] width 90 height 33
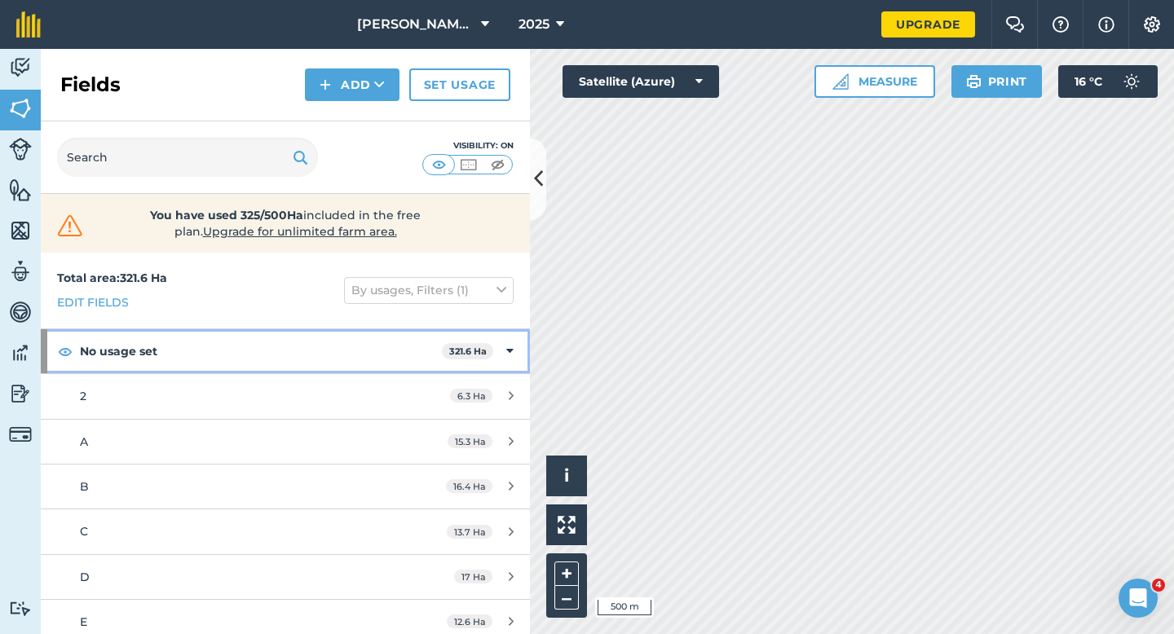
click at [525, 341] on div "No usage set 321.6 Ha" at bounding box center [285, 351] width 489 height 44
